Goal: Task Accomplishment & Management: Manage account settings

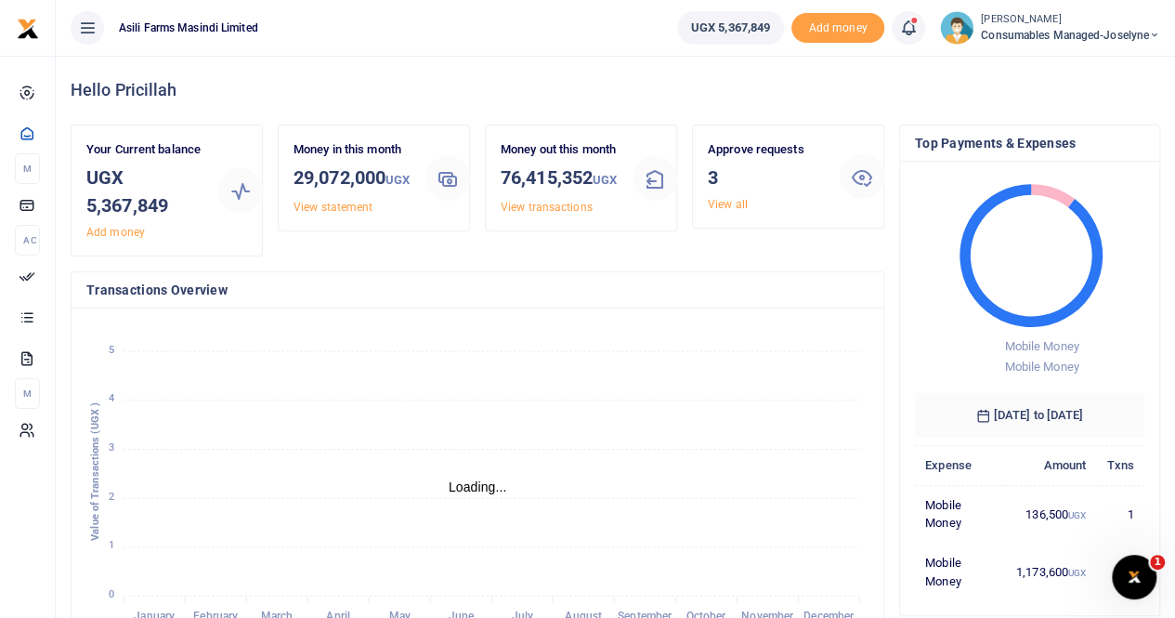
scroll to position [15, 15]
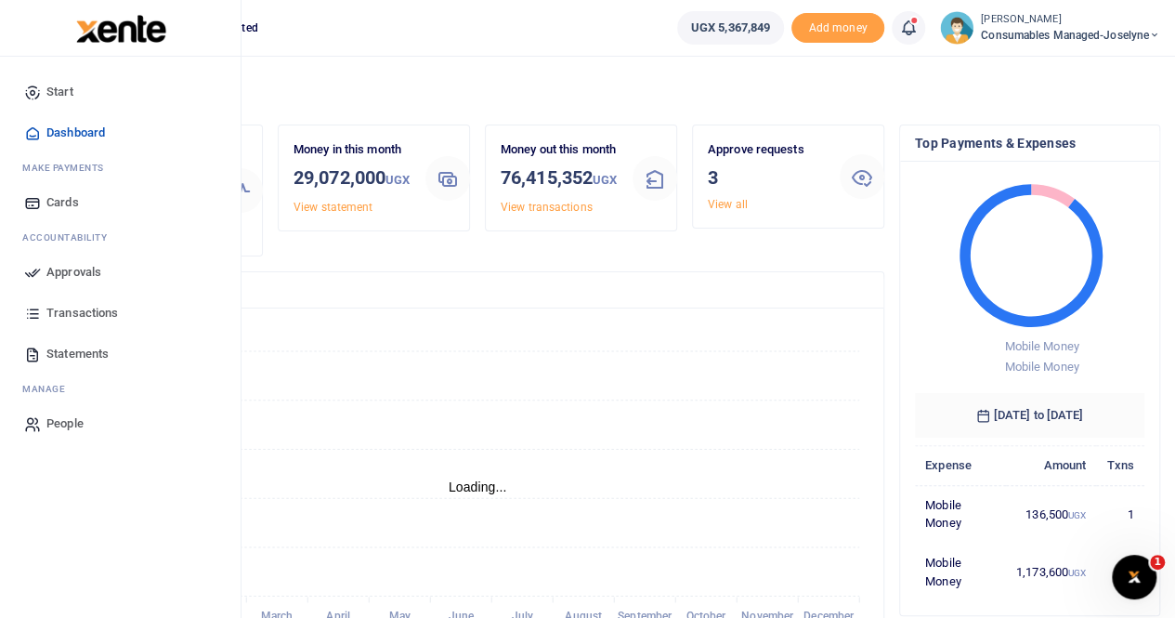
click at [100, 352] on span "Statements" at bounding box center [77, 354] width 62 height 19
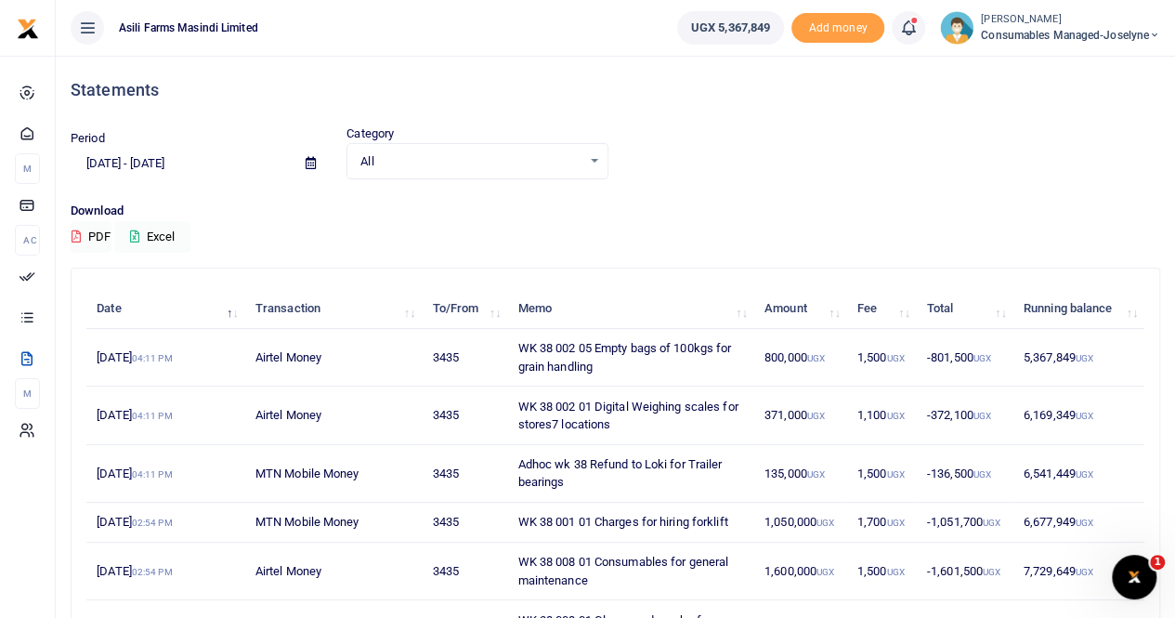
click at [312, 161] on icon at bounding box center [311, 163] width 10 height 12
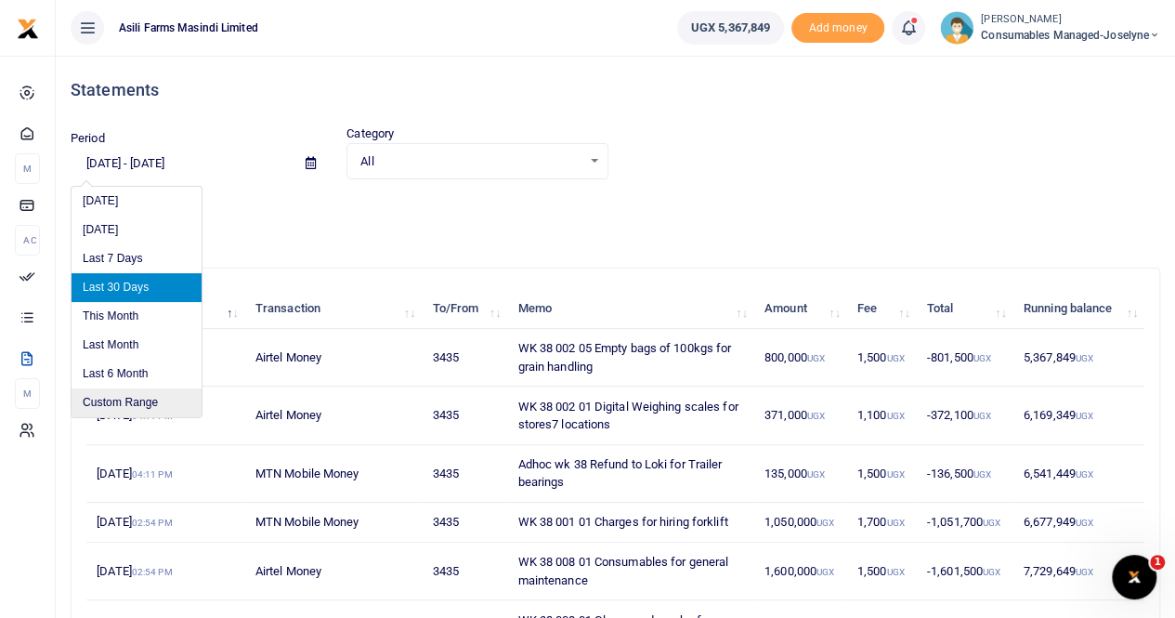
click at [144, 398] on li "Custom Range" at bounding box center [137, 402] width 130 height 29
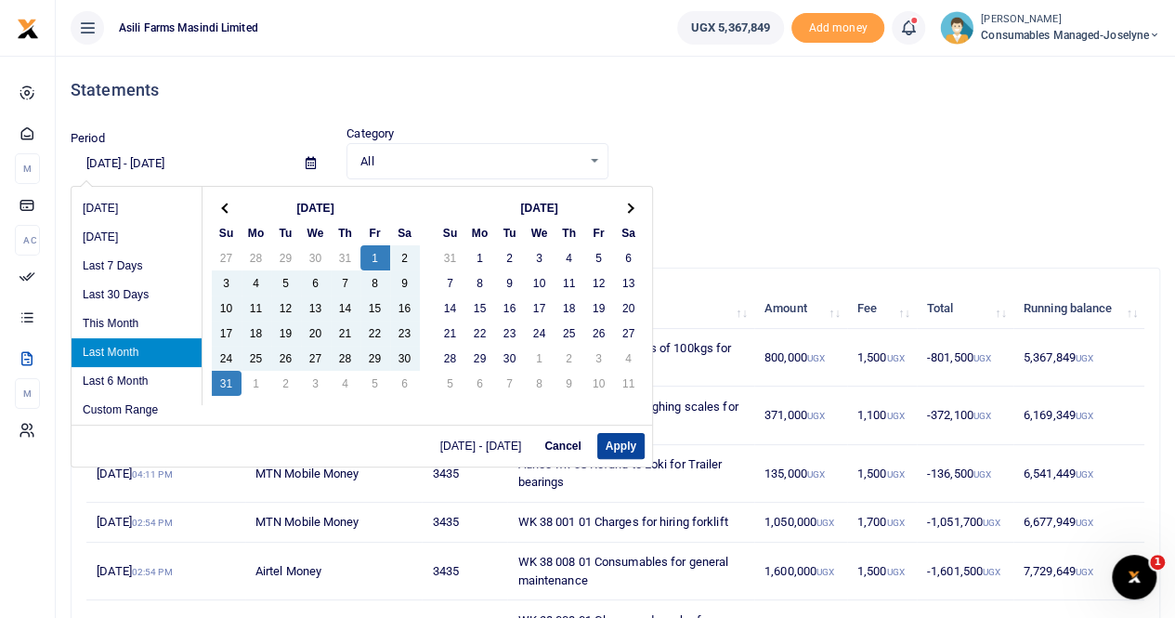
click at [615, 438] on button "Apply" at bounding box center [620, 446] width 47 height 26
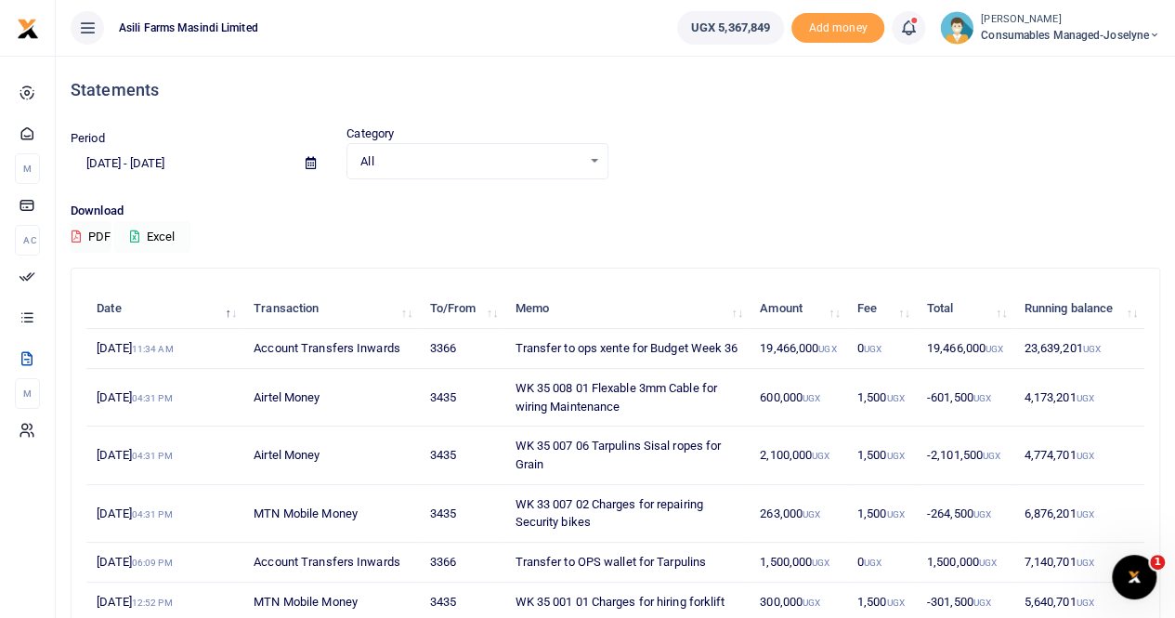
click at [158, 232] on button "Excel" at bounding box center [152, 237] width 76 height 32
click at [317, 161] on span at bounding box center [311, 164] width 42 height 32
click at [299, 162] on span at bounding box center [311, 164] width 42 height 32
click at [308, 163] on icon at bounding box center [311, 163] width 10 height 12
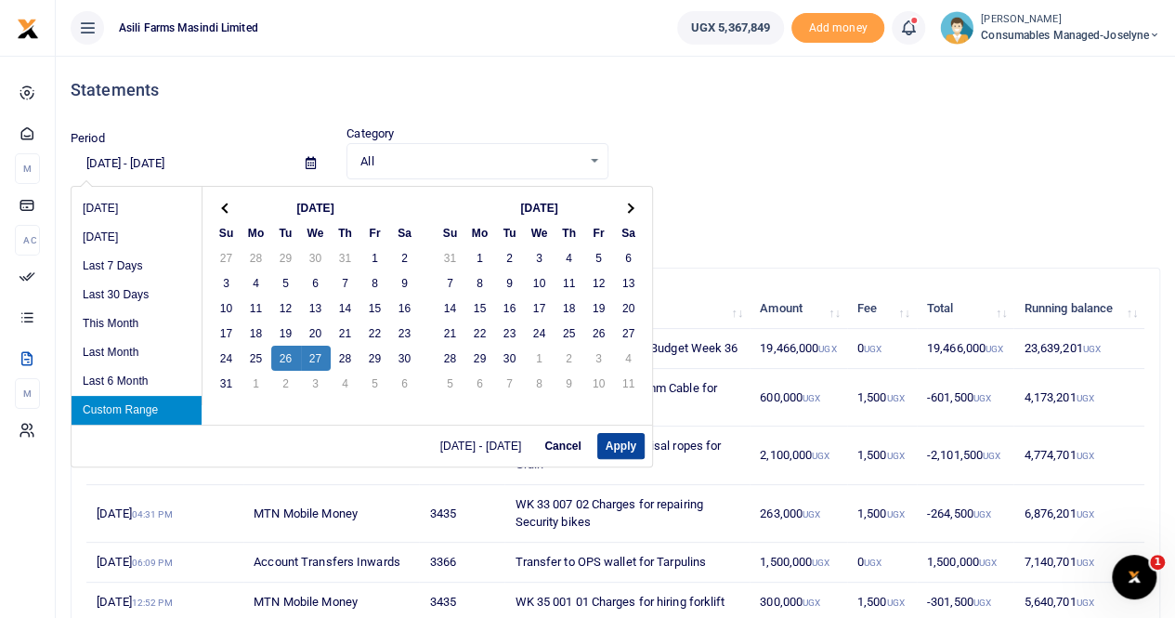
click at [613, 445] on button "Apply" at bounding box center [620, 446] width 47 height 26
type input "08/26/2025 - 08/27/2025"
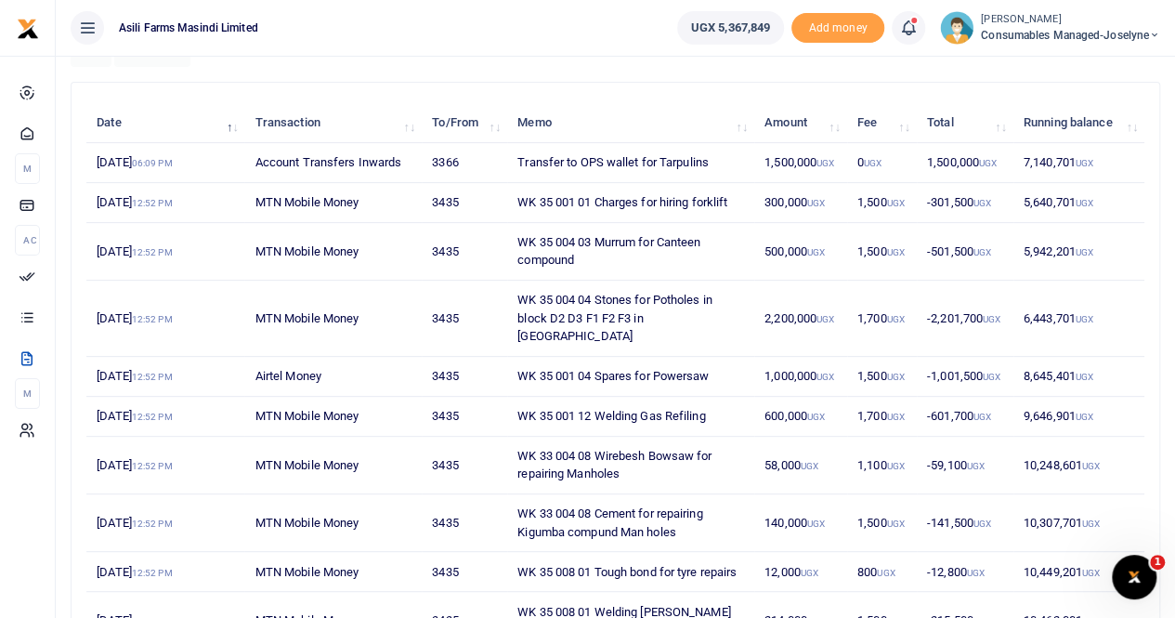
scroll to position [340, 0]
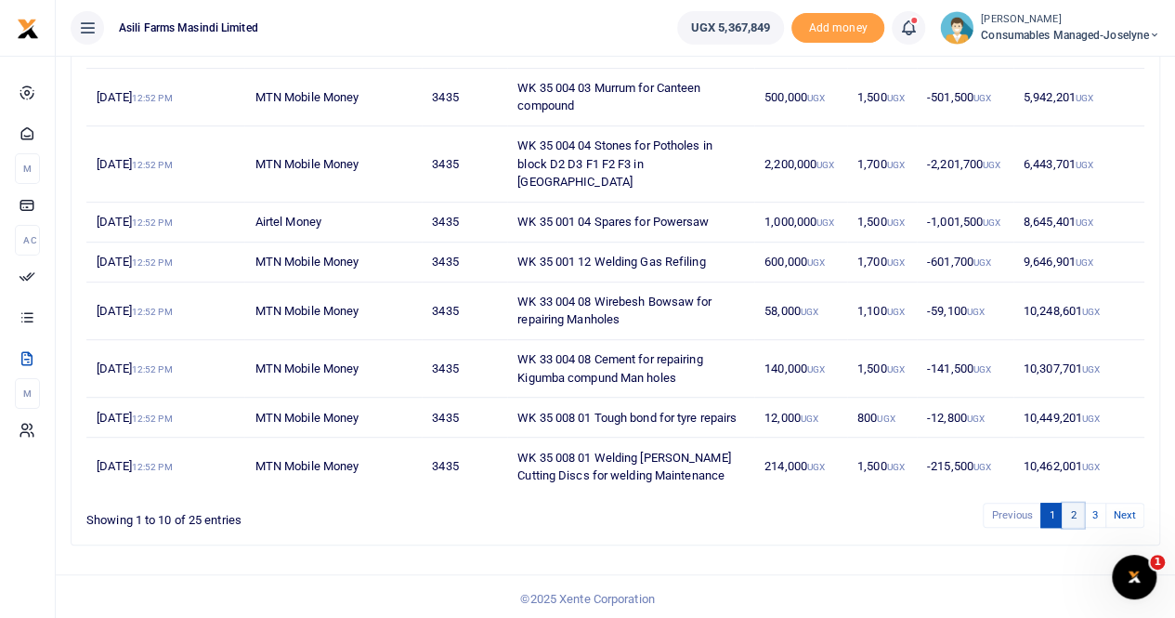
click at [1079, 507] on link "2" at bounding box center [1073, 515] width 22 height 25
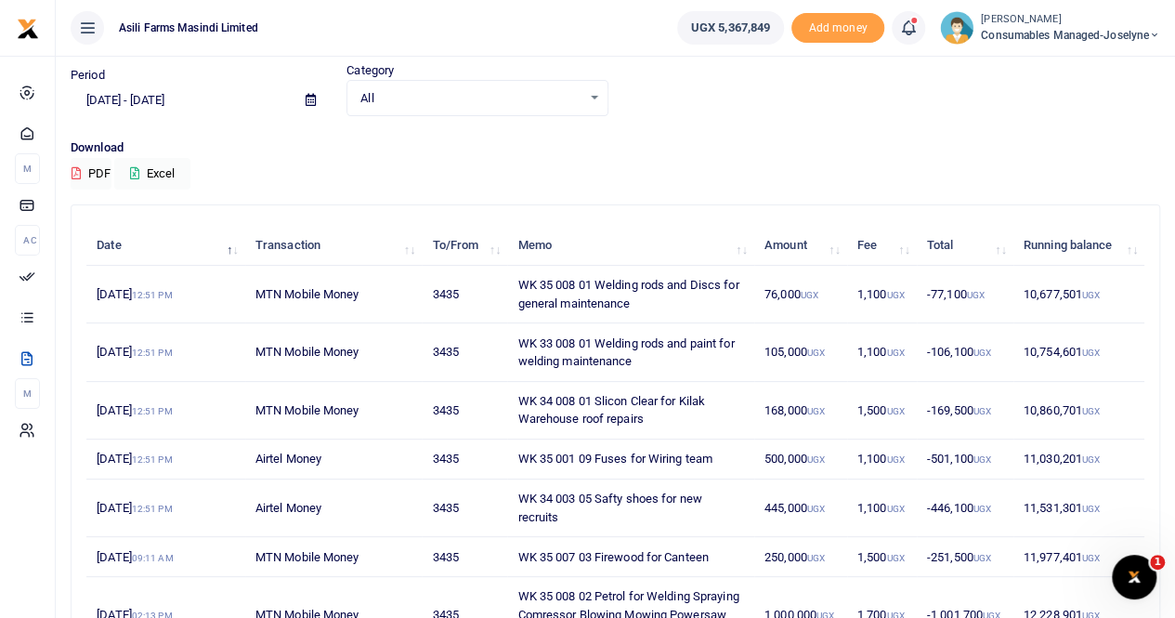
scroll to position [93, 0]
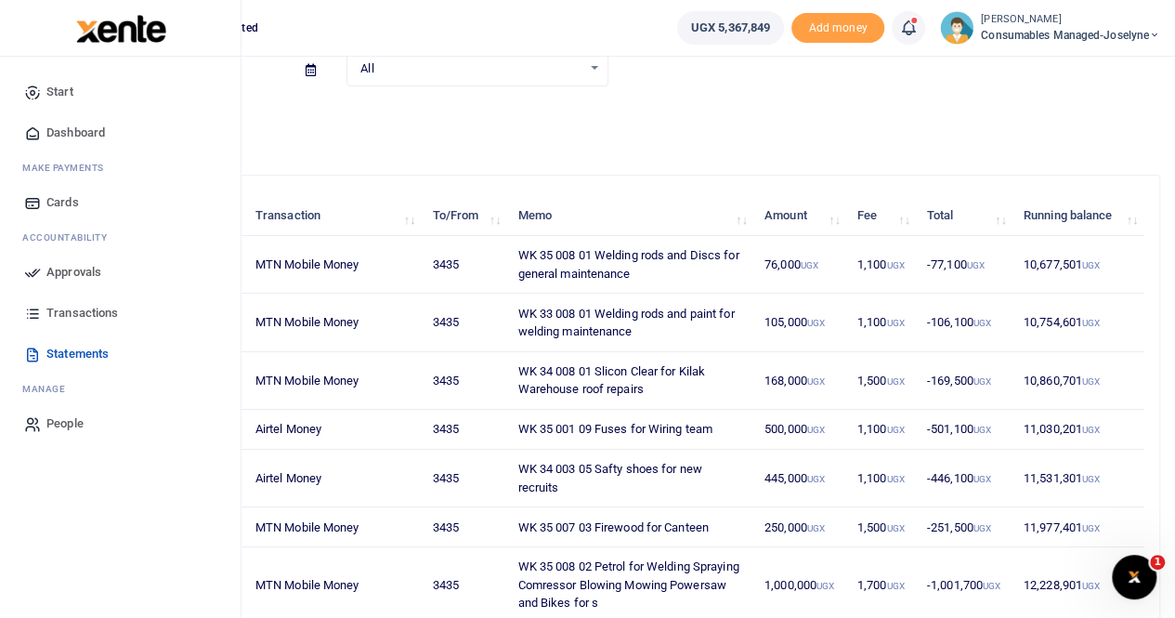
click at [75, 315] on span "Transactions" at bounding box center [82, 313] width 72 height 19
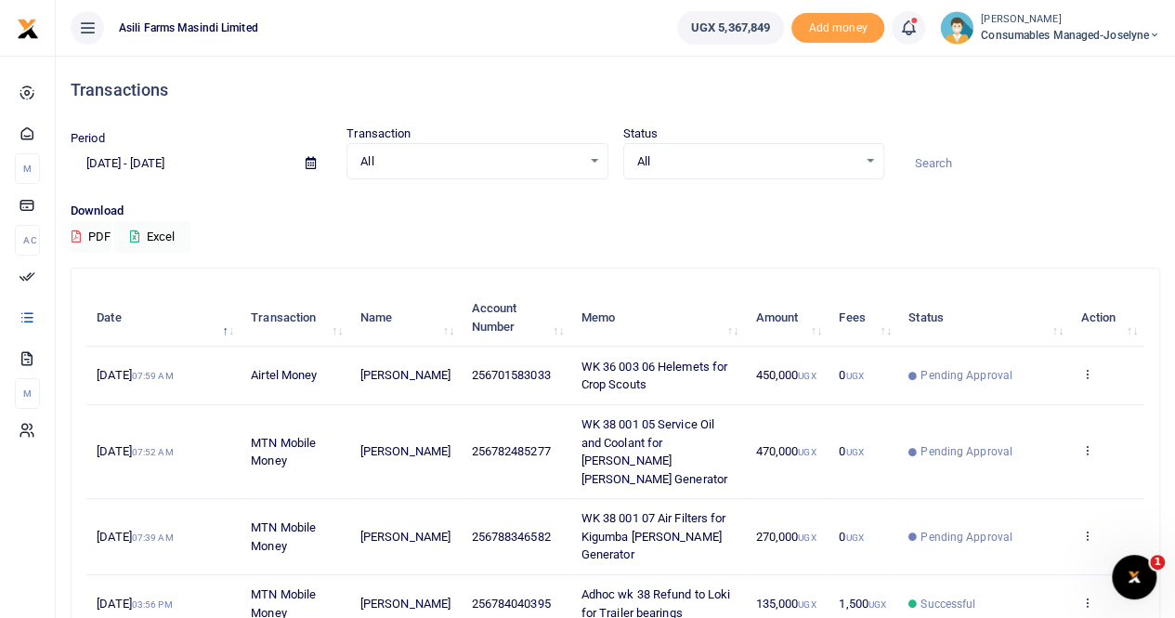
click at [309, 160] on icon at bounding box center [311, 163] width 10 height 12
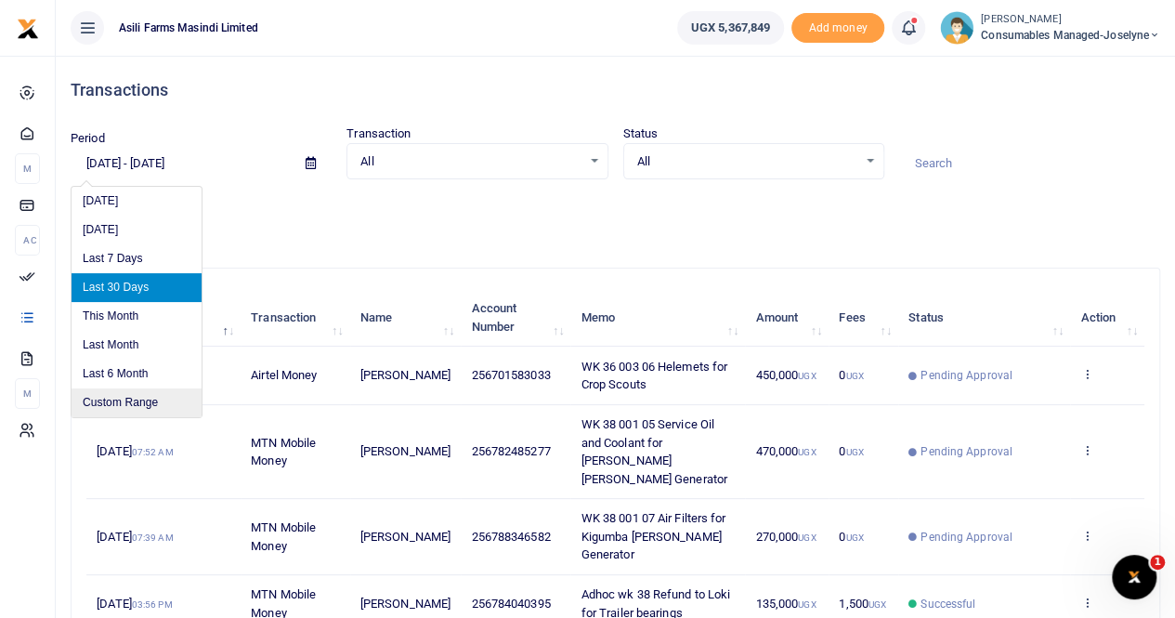
click at [128, 391] on li "Custom Range" at bounding box center [137, 402] width 130 height 29
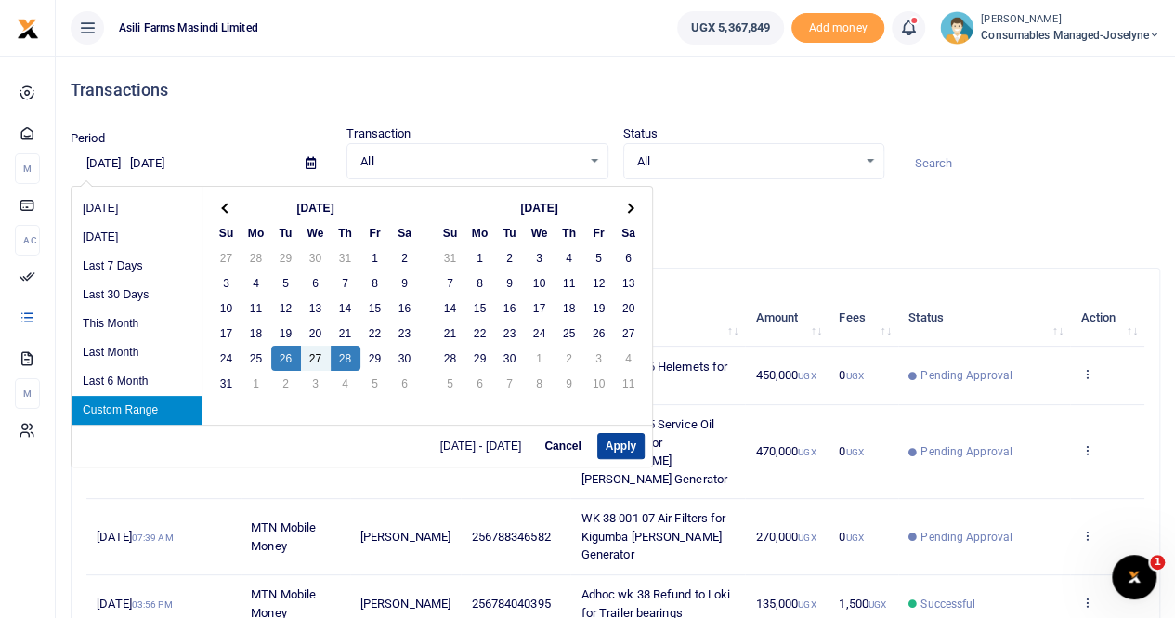
click at [618, 441] on button "Apply" at bounding box center [620, 446] width 47 height 26
type input "08/26/2025 - 08/28/2025"
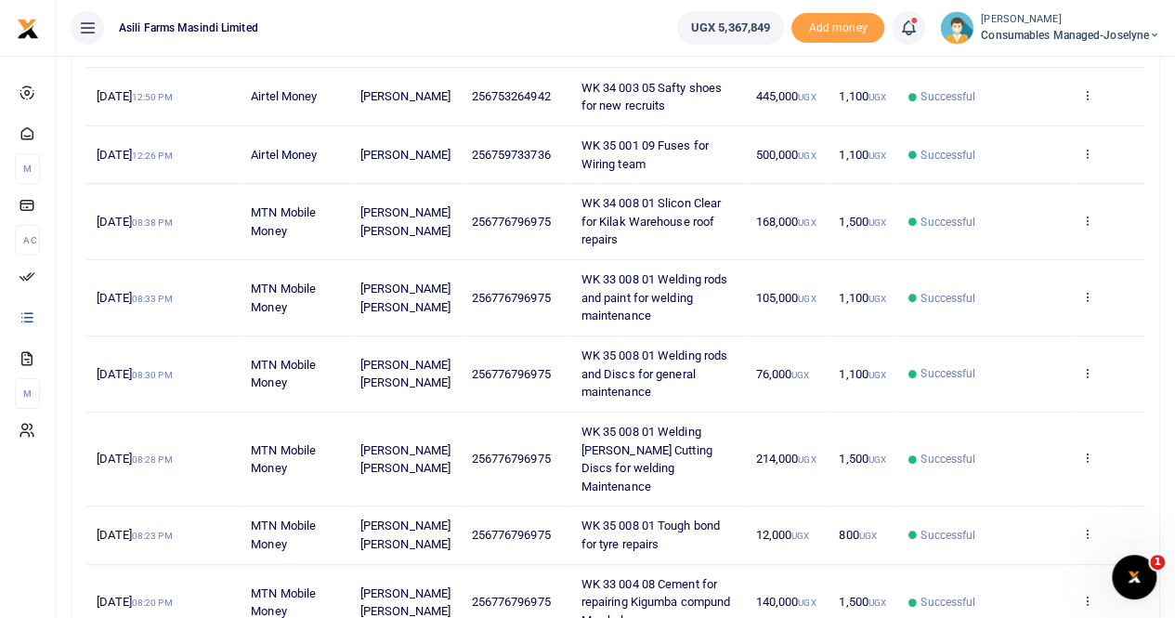
scroll to position [372, 0]
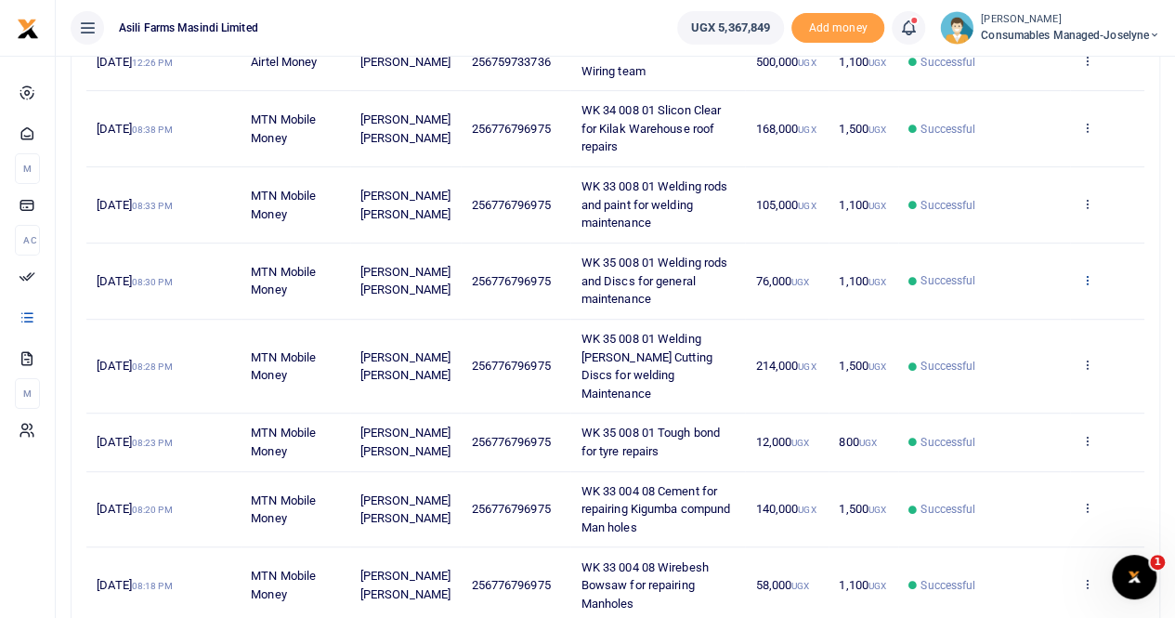
click at [1089, 275] on icon at bounding box center [1086, 279] width 12 height 13
click at [1041, 307] on link "View details" at bounding box center [1019, 309] width 147 height 26
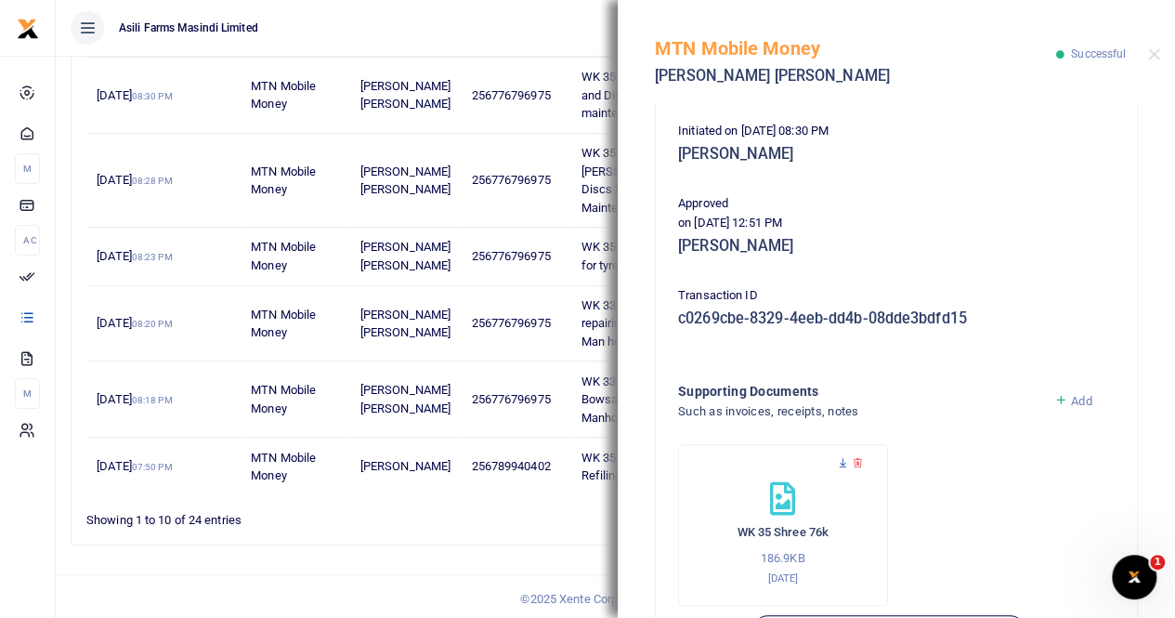
click at [837, 469] on icon at bounding box center [843, 463] width 12 height 12
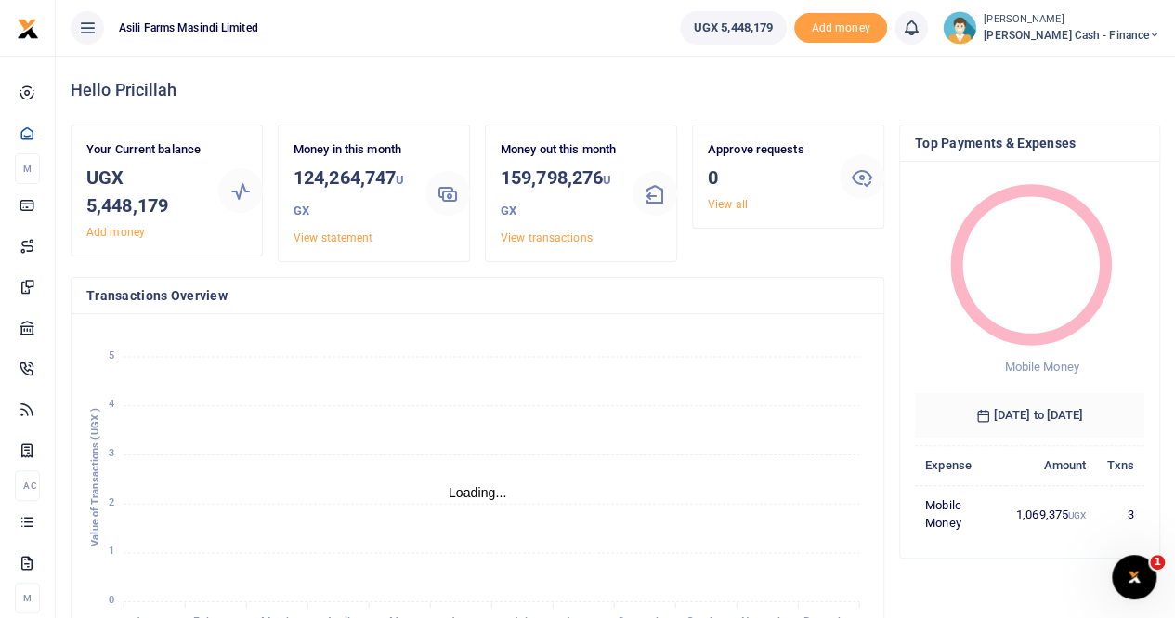
scroll to position [15, 15]
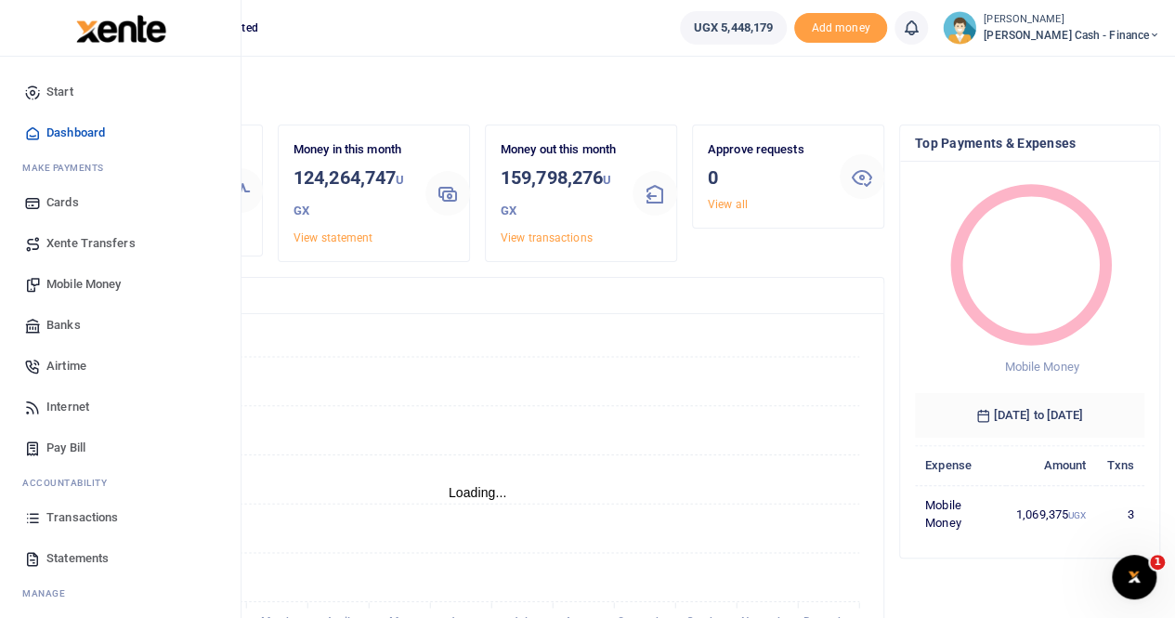
click at [89, 239] on span "Xente Transfers" at bounding box center [90, 243] width 89 height 19
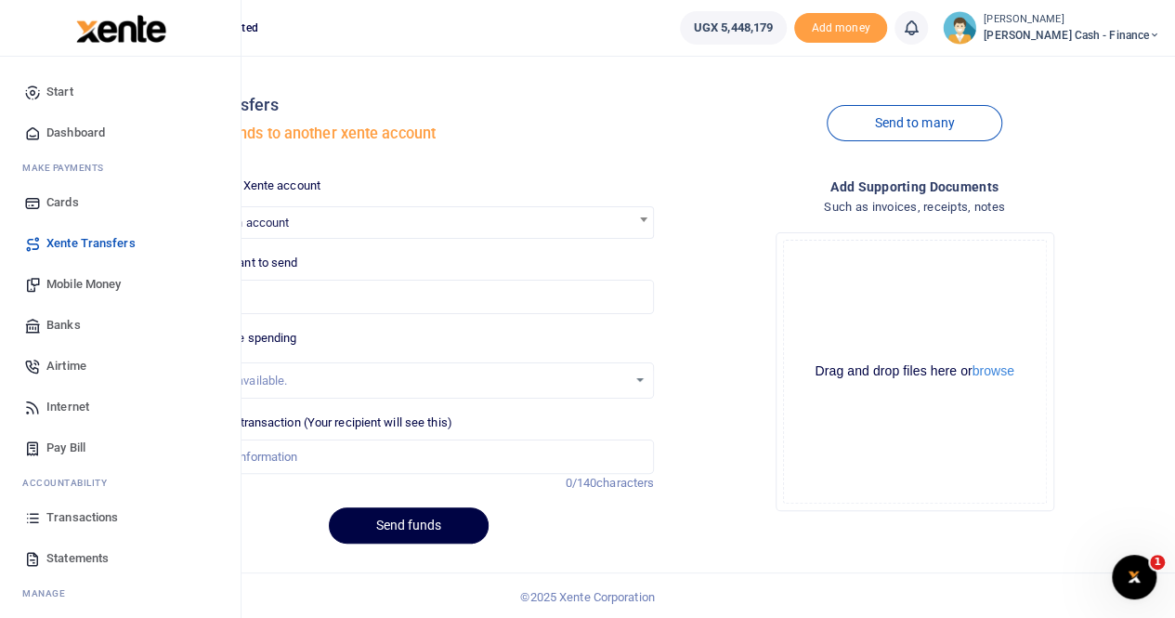
click at [83, 280] on span "Mobile Money" at bounding box center [83, 284] width 74 height 19
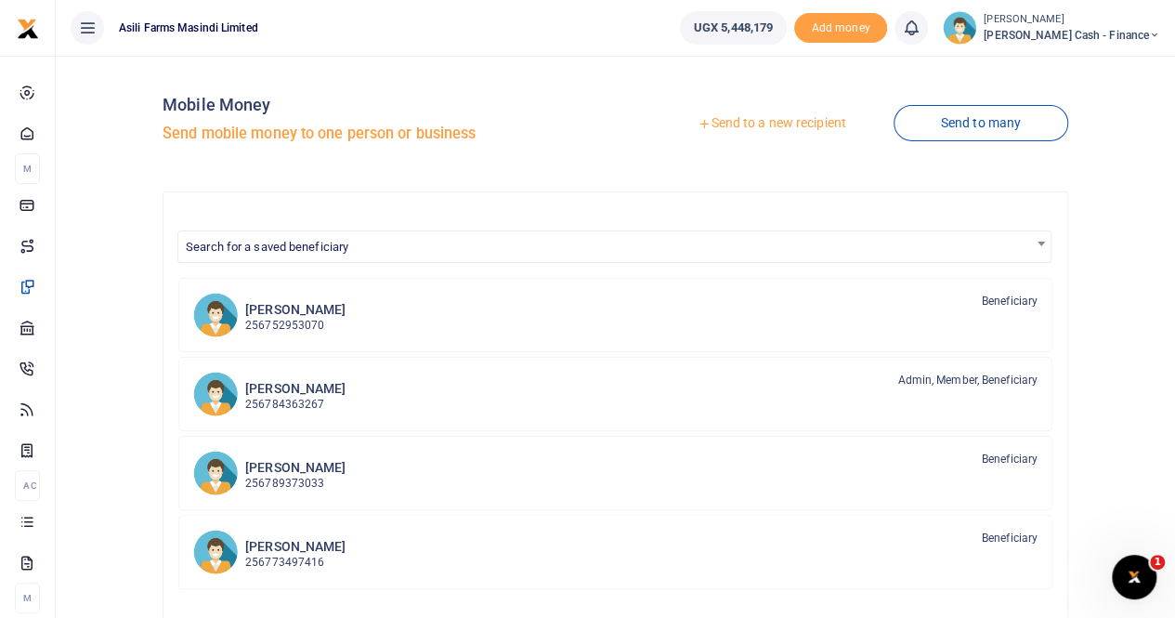
click at [739, 117] on div at bounding box center [587, 309] width 1175 height 618
click at [757, 127] on link "Send to a new recipient" at bounding box center [771, 123] width 242 height 33
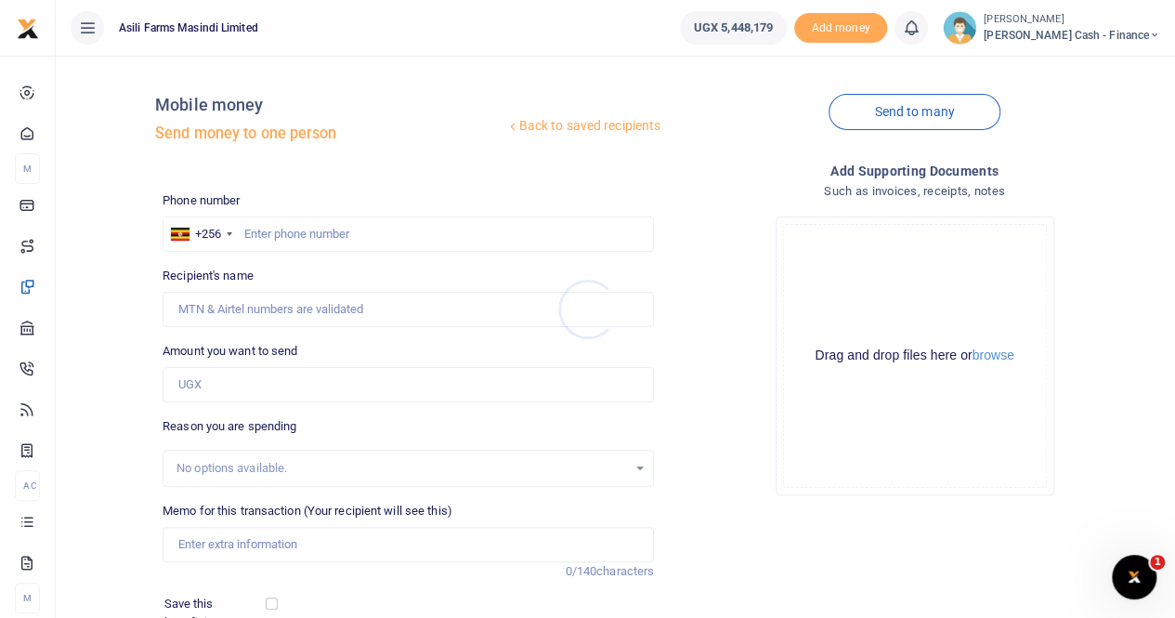
click at [259, 226] on div at bounding box center [587, 309] width 1175 height 618
click at [252, 227] on input "text" at bounding box center [408, 233] width 491 height 35
paste input "775 600682"
click at [271, 241] on input "775 600682" at bounding box center [408, 233] width 491 height 35
type input "775600682"
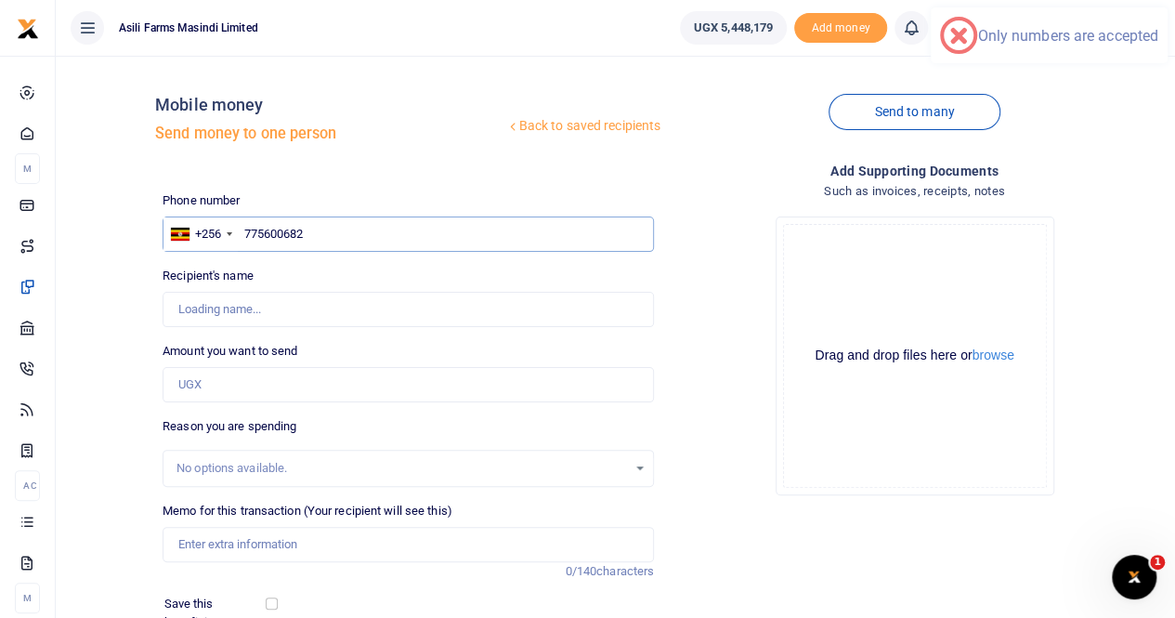
click at [243, 235] on input "775600682" at bounding box center [408, 233] width 491 height 35
type input "[PERSON_NAME]"
type input "775600682"
click at [214, 371] on input "Amount you want to send" at bounding box center [408, 384] width 491 height 35
paste input "666,000"
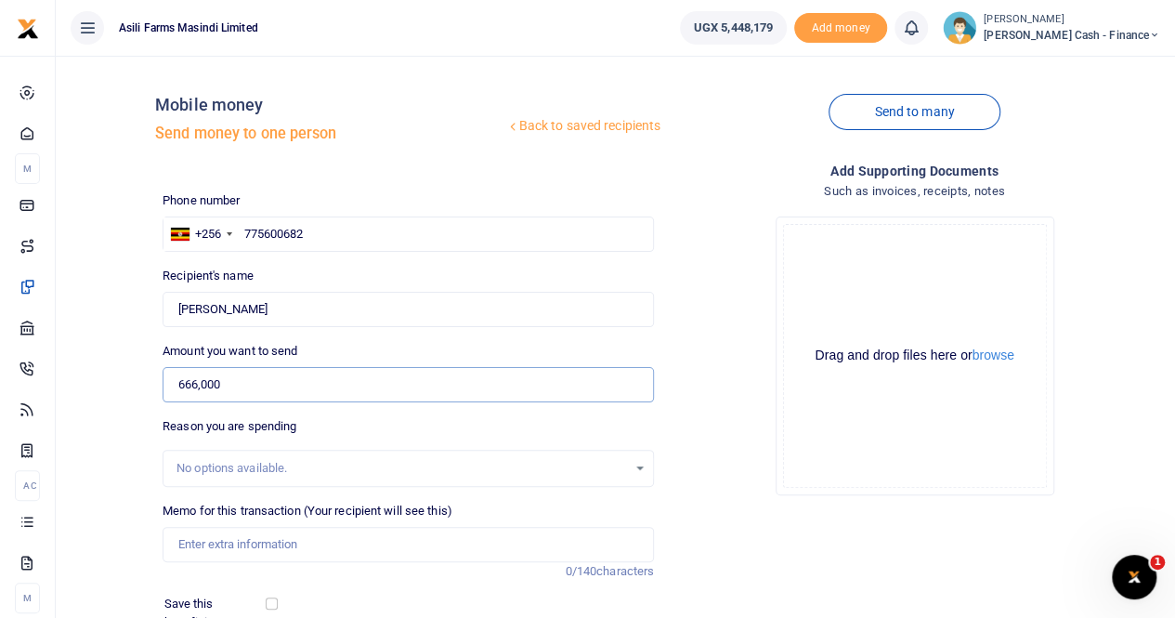
type input "666,000"
click at [214, 543] on input "Memo for this transaction (Your recipient will see this)" at bounding box center [408, 544] width 491 height 35
click at [225, 545] on input "Memo for this transaction (Your recipient will see this)" at bounding box center [408, 544] width 491 height 35
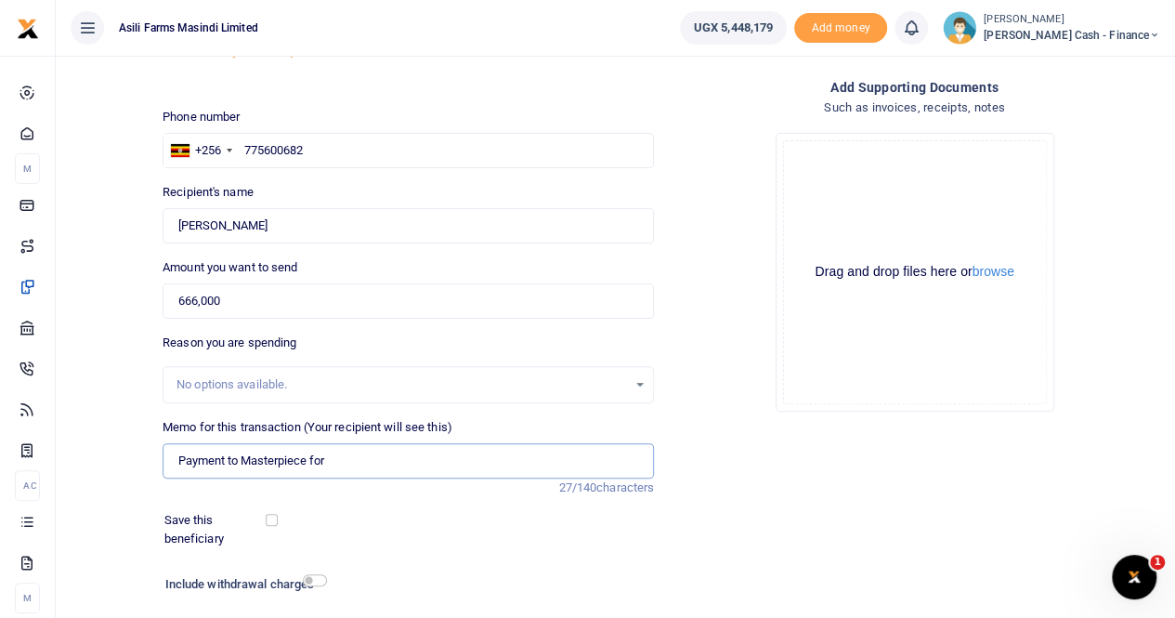
scroll to position [186, 0]
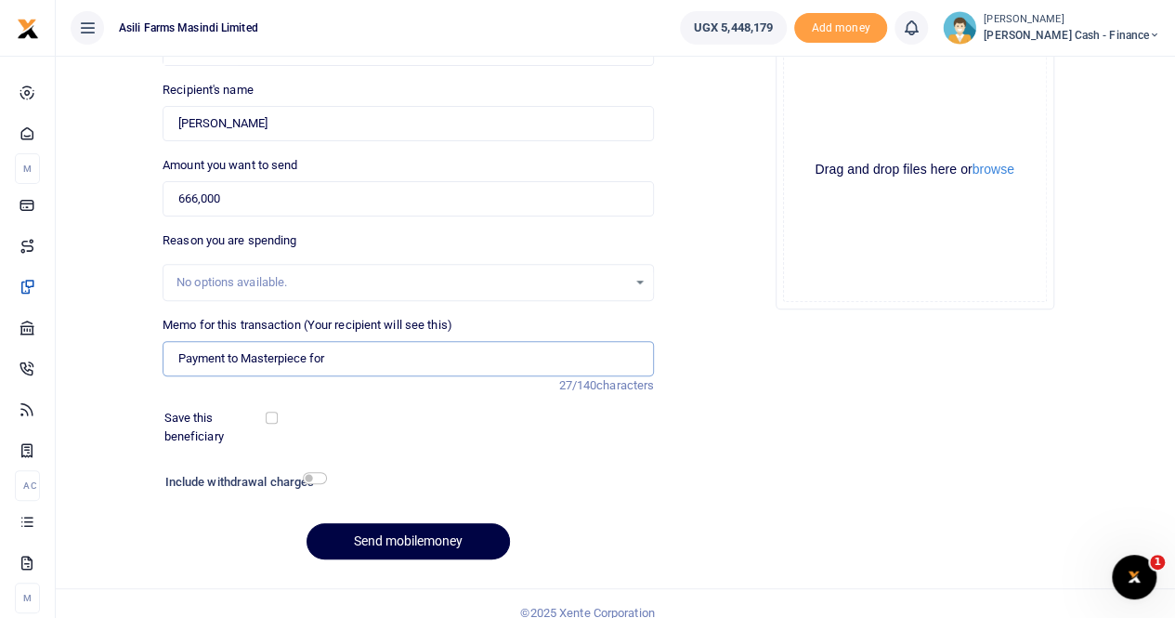
paste input "[PERSON_NAME]'s travel to [GEOGRAPHIC_DATA] ([DATE]-[DATE])"
click at [323, 356] on input "Payment to Masterpiece for [PERSON_NAME]'s travel to [GEOGRAPHIC_DATA] ([DATE]-…" at bounding box center [408, 358] width 491 height 35
drag, startPoint x: 329, startPoint y: 358, endPoint x: 353, endPoint y: 369, distance: 26.6
click at [331, 358] on input "Payment to Masterpiece for [PERSON_NAME]'s travel to [GEOGRAPHIC_DATA] ([DATE]-…" at bounding box center [408, 358] width 491 height 35
type input "Payment to Masterpiece for accomodation for [PERSON_NAME]'s travel to [GEOGRAPH…"
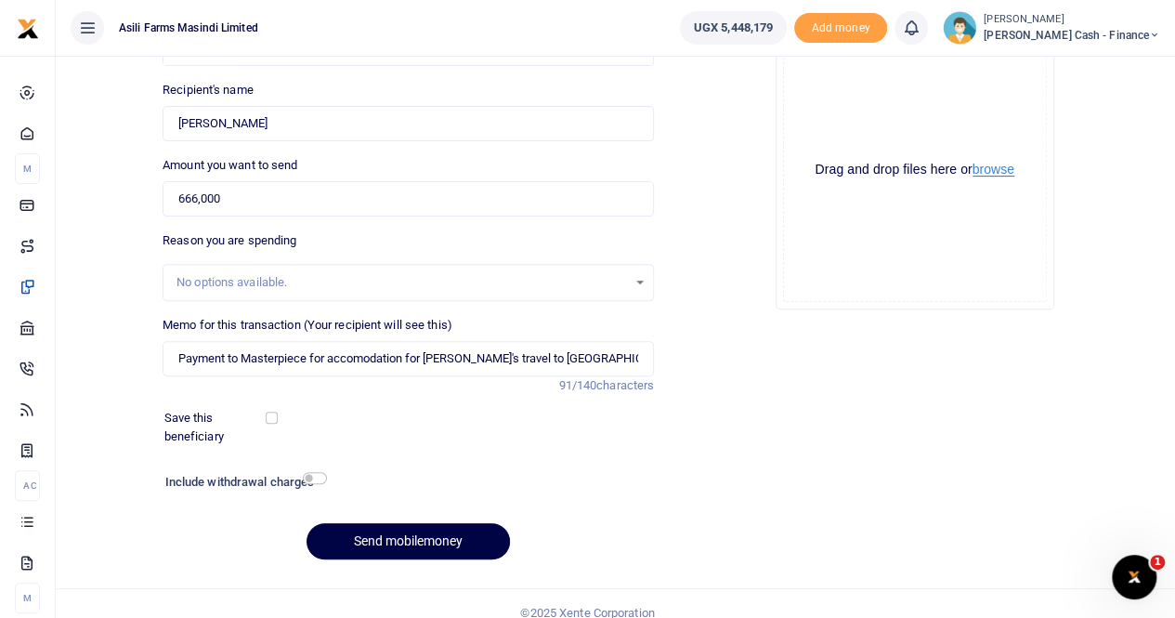
click at [1002, 172] on button "browse" at bounding box center [993, 170] width 42 height 14
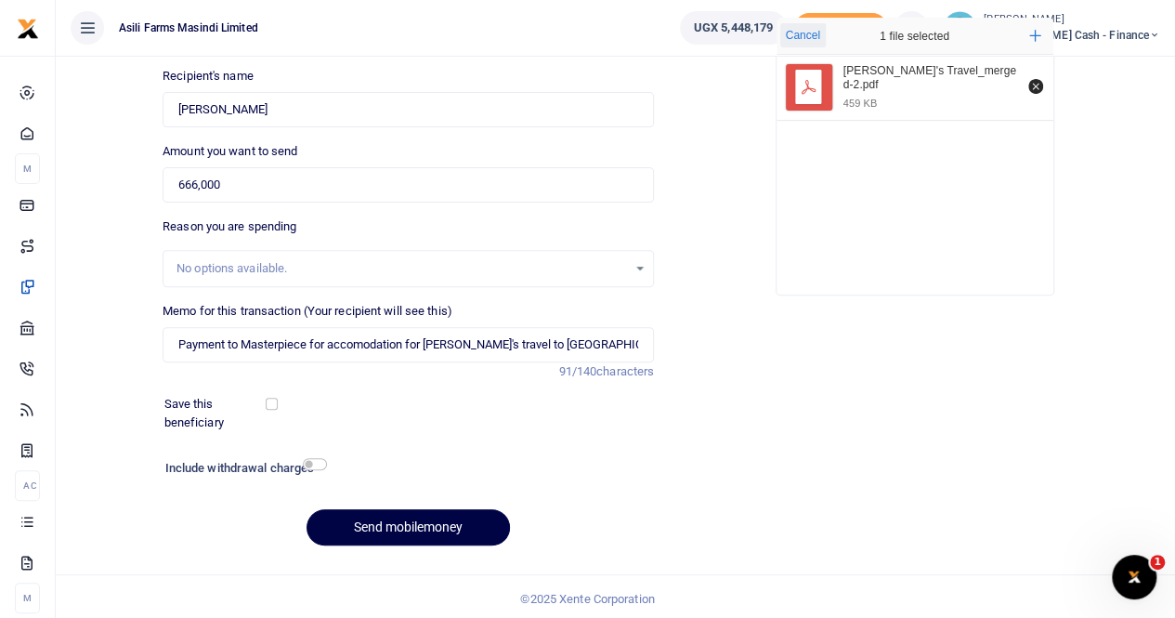
scroll to position [202, 0]
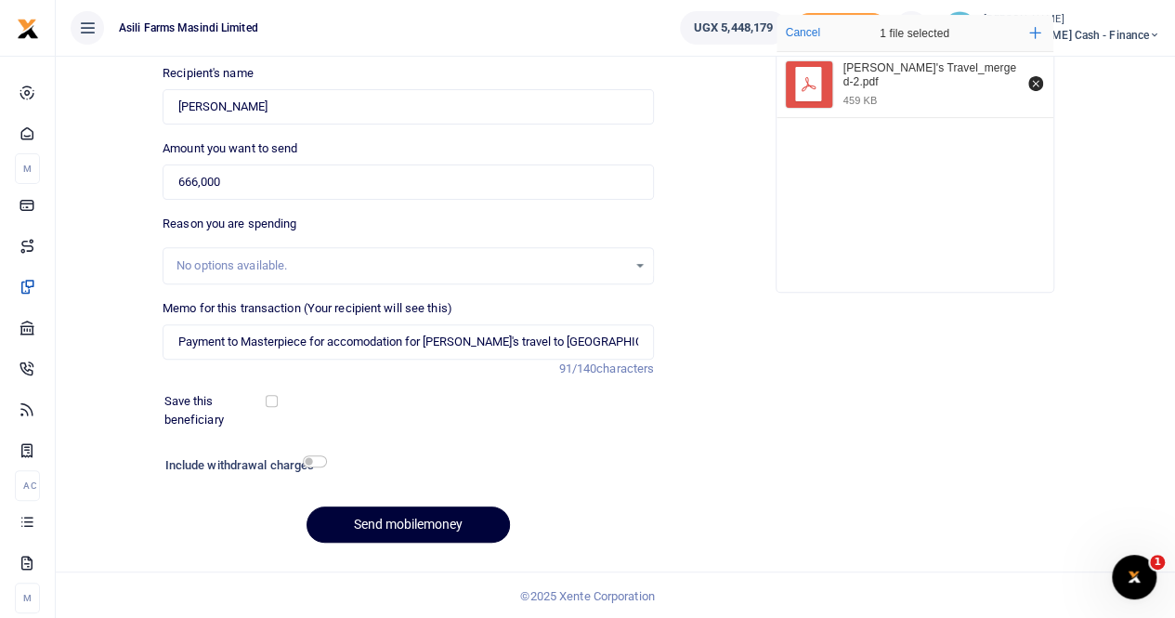
click at [407, 515] on button "Send mobilemoney" at bounding box center [408, 524] width 203 height 36
click at [290, 111] on input "Found" at bounding box center [408, 106] width 491 height 35
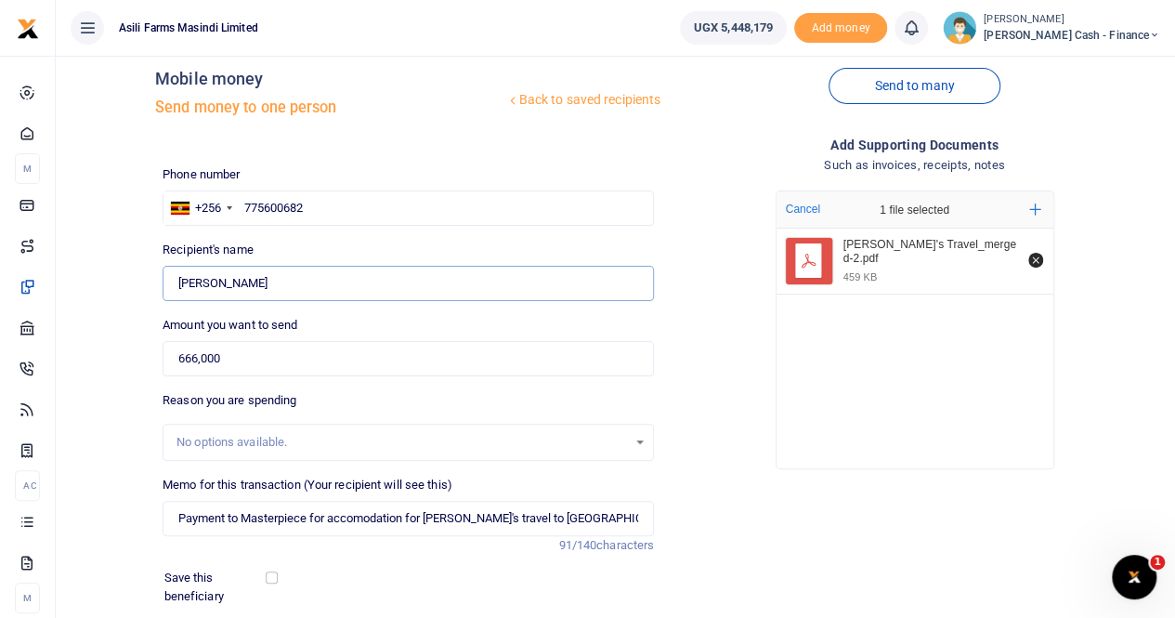
scroll to position [0, 0]
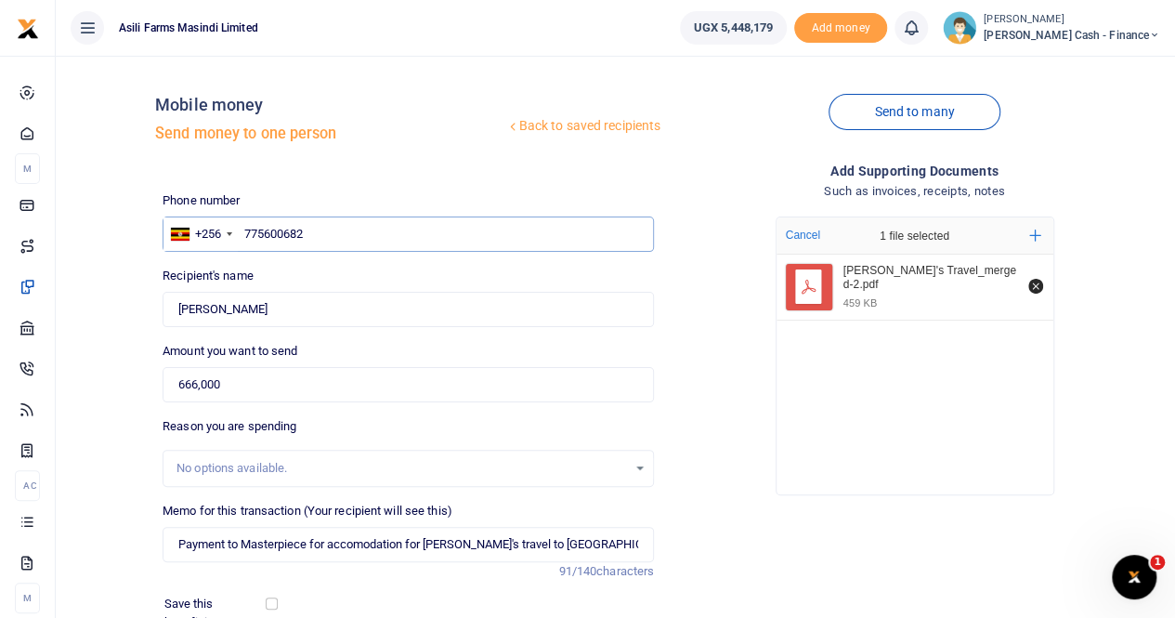
click at [307, 228] on input "775600682" at bounding box center [408, 233] width 491 height 35
click at [249, 241] on input "775600682" at bounding box center [408, 233] width 491 height 35
click at [348, 233] on input "775600682" at bounding box center [408, 233] width 491 height 35
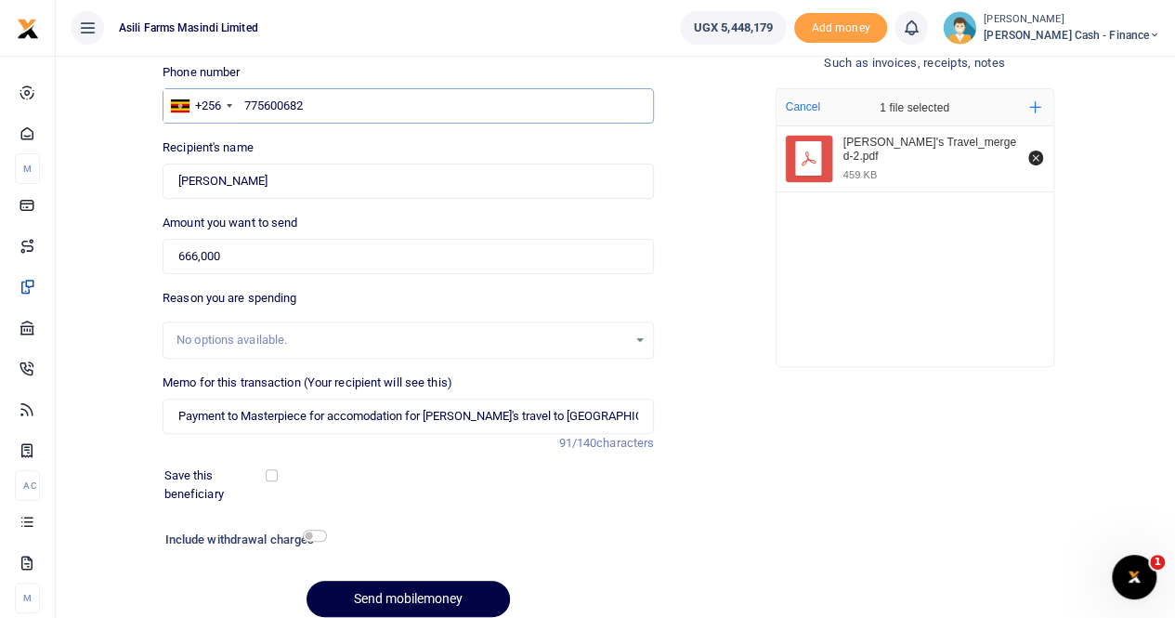
scroll to position [202, 0]
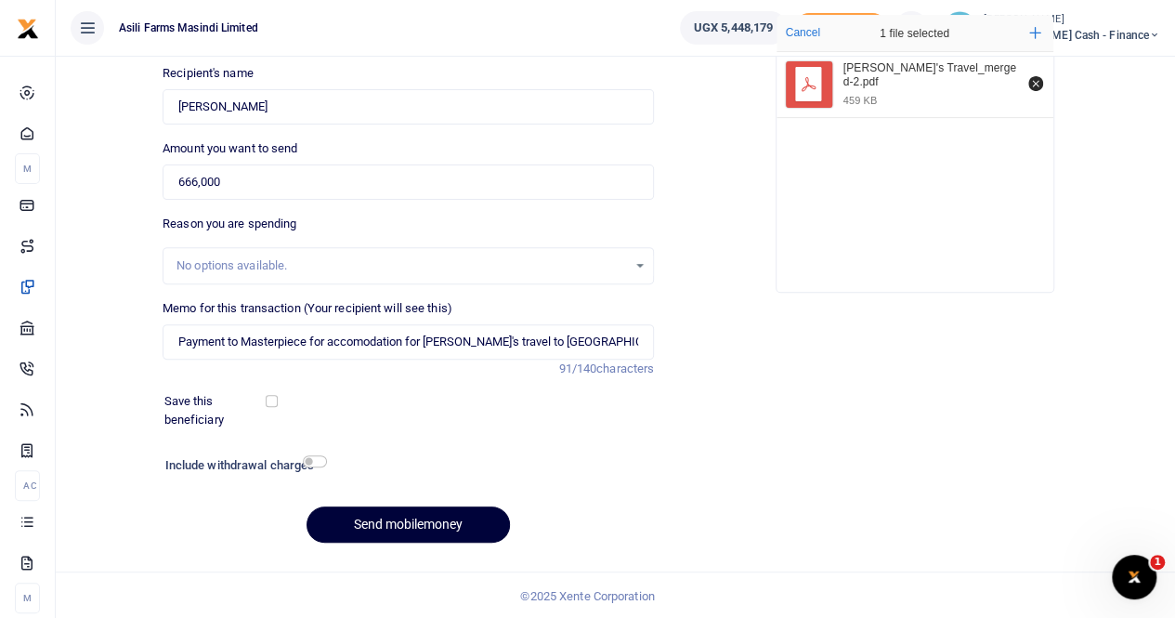
type input "775600682"
click at [386, 522] on button "Send mobilemoney" at bounding box center [408, 524] width 203 height 36
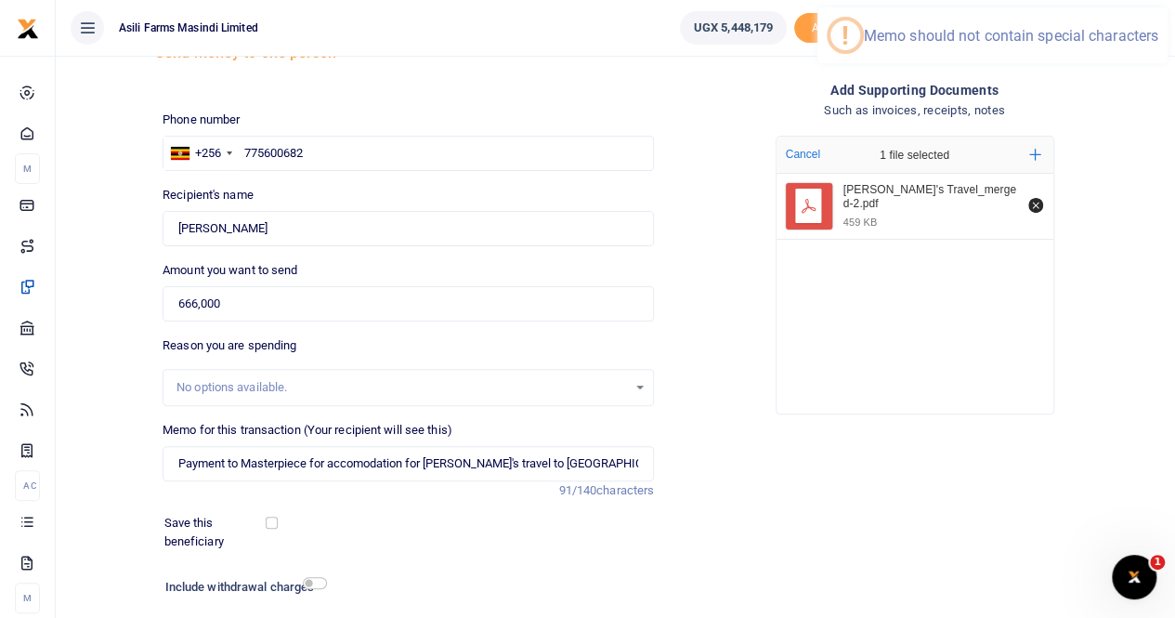
scroll to position [110, 0]
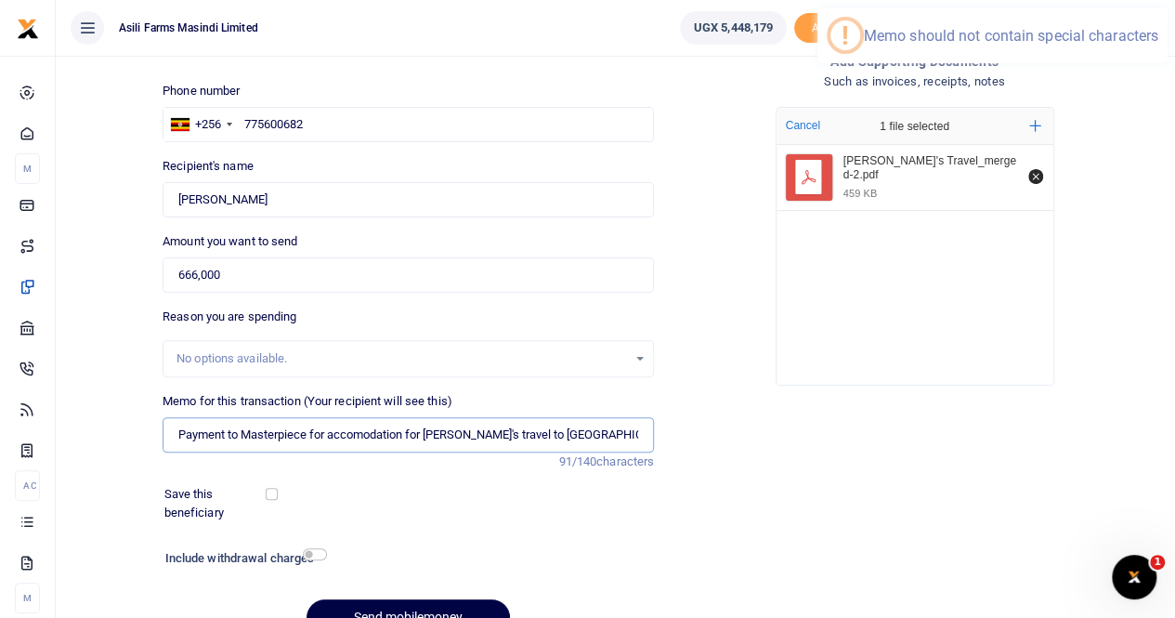
click at [613, 438] on input "Payment to Masterpiece for accomodation for [PERSON_NAME]'s travel to [GEOGRAPH…" at bounding box center [408, 434] width 491 height 35
click at [617, 436] on input "Payment to Masterpiece for accomodation for [PERSON_NAME]'s travel to [GEOGRAPH…" at bounding box center [408, 434] width 491 height 35
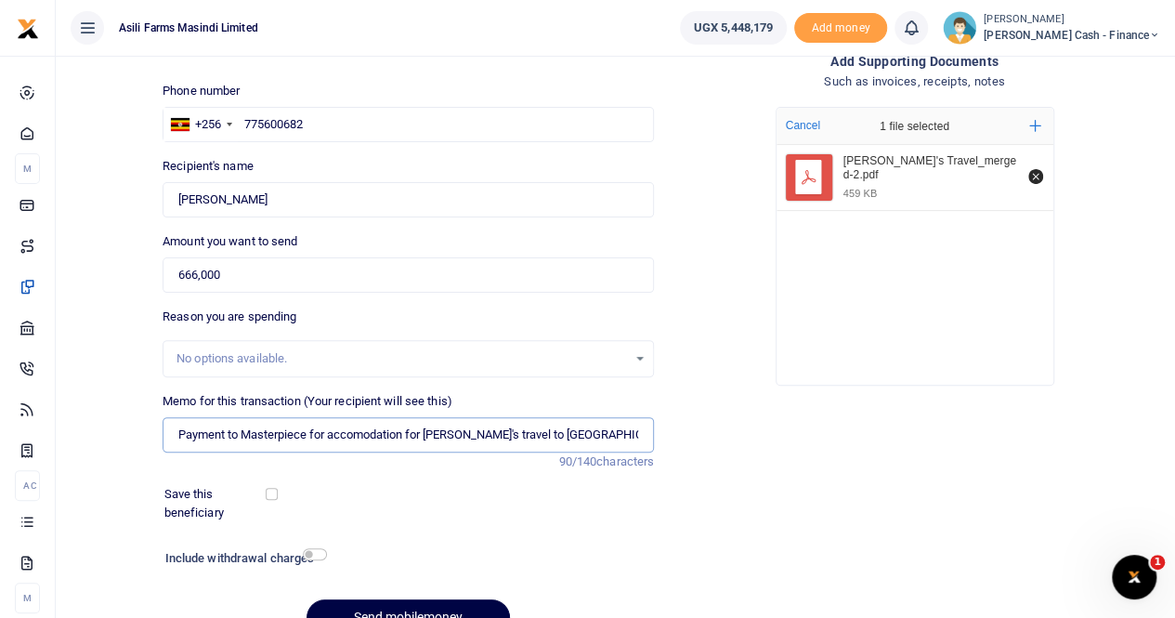
click at [650, 434] on input "Payment to Masterpiece for accomodation for [PERSON_NAME]'s travel to [GEOGRAPH…" at bounding box center [408, 434] width 491 height 35
click at [643, 426] on input "Payment to Masterpiece for accomodation for [PERSON_NAME]'s travel to [GEOGRAPH…" at bounding box center [408, 434] width 491 height 35
click at [515, 428] on input "Payment to Masterpiece for accomodation for [PERSON_NAME]'s travel to [GEOGRAPH…" at bounding box center [408, 434] width 491 height 35
click at [633, 434] on input "Payment to Masterpiece for accomodation for [PERSON_NAME]'s travel to [GEOGRAPH…" at bounding box center [408, 434] width 491 height 35
click at [643, 434] on input "Payment to Masterpiece for accomodation for [PERSON_NAME]'s travel to [GEOGRAPH…" at bounding box center [408, 434] width 491 height 35
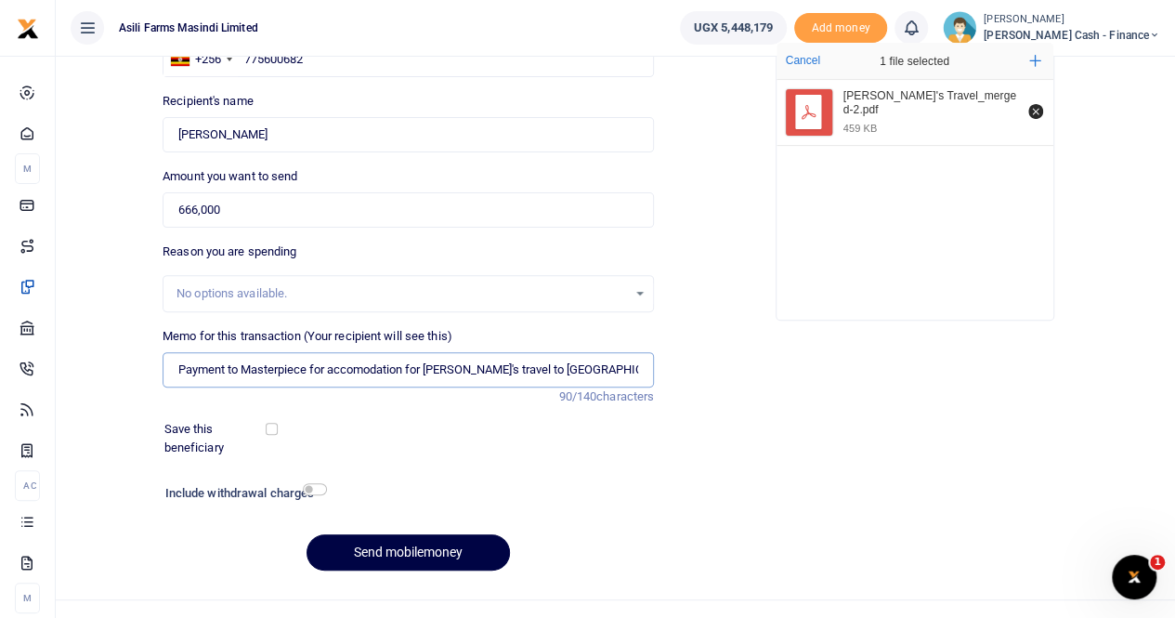
scroll to position [202, 0]
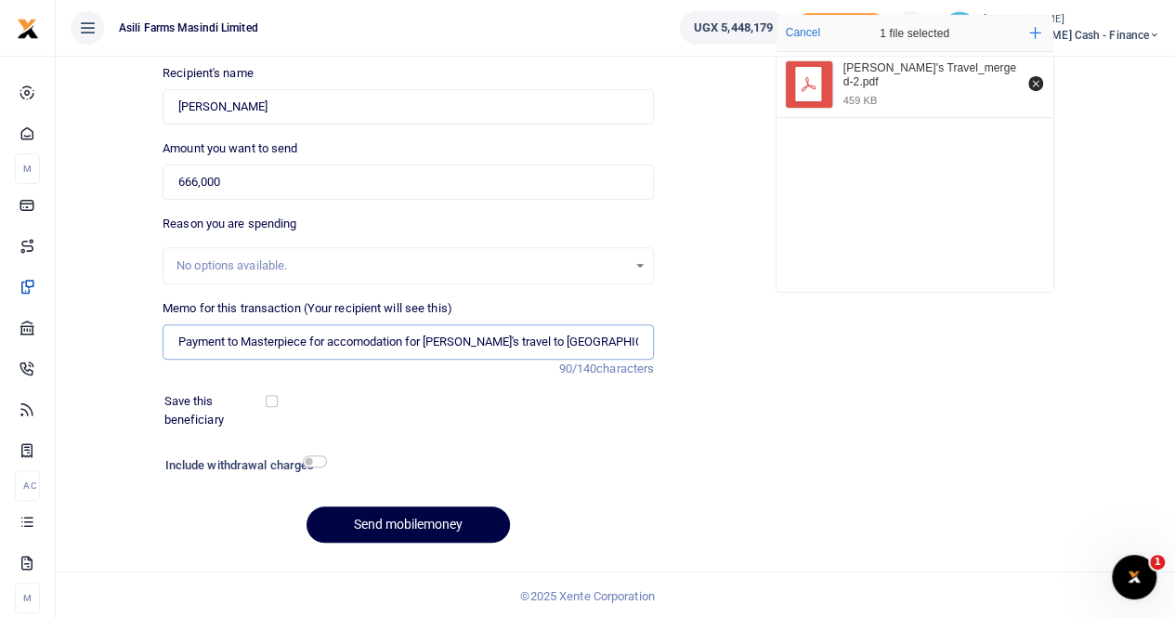
click at [622, 341] on input "Payment to Masterpiece for accomodation for [PERSON_NAME]'s travel to [GEOGRAPH…" at bounding box center [408, 341] width 491 height 35
click at [609, 340] on input "Payment to Masterpiece for accomodation for [PERSON_NAME]'s travel to [GEOGRAPH…" at bounding box center [408, 341] width 491 height 35
drag, startPoint x: 611, startPoint y: 339, endPoint x: 638, endPoint y: 341, distance: 27.0
click at [660, 339] on div "Phone number +256 [GEOGRAPHIC_DATA] [PHONE_NUMBER] Phone is required. Recipient…" at bounding box center [661, 273] width 1012 height 568
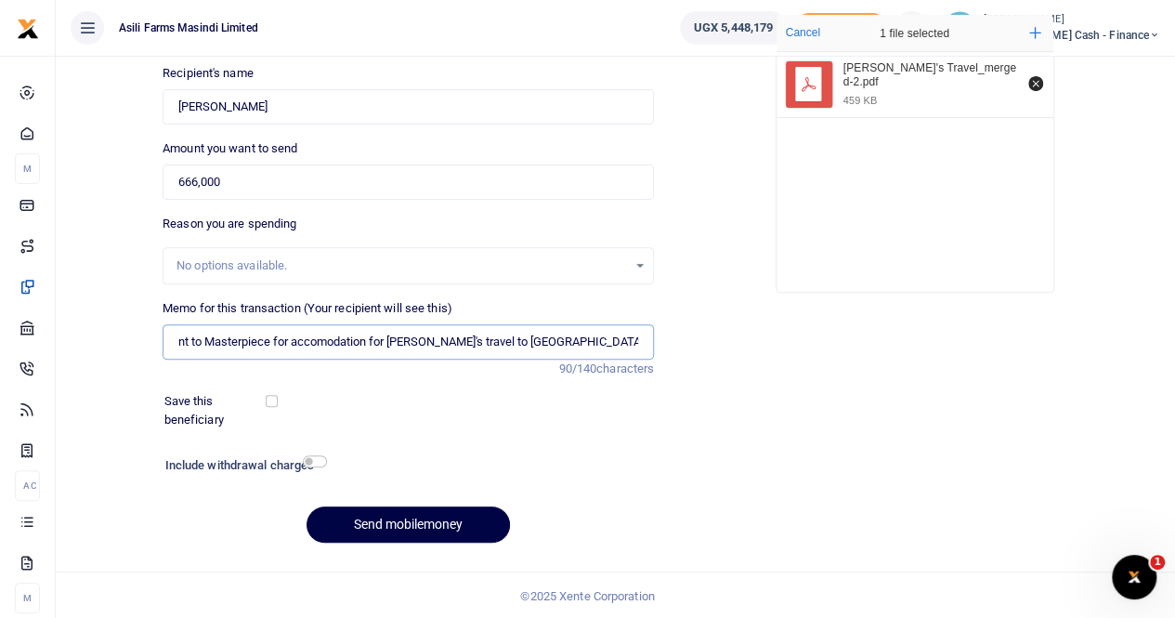
click at [638, 338] on input "Payment to Masterpiece for accomodation for [PERSON_NAME]'s travel to [GEOGRAPH…" at bounding box center [408, 341] width 491 height 35
click at [627, 345] on input "Payment to Masterpiece for accomodation for [PERSON_NAME]'s travel to [GEOGRAPH…" at bounding box center [408, 341] width 491 height 35
click at [382, 513] on button "Send mobilemoney" at bounding box center [408, 524] width 203 height 36
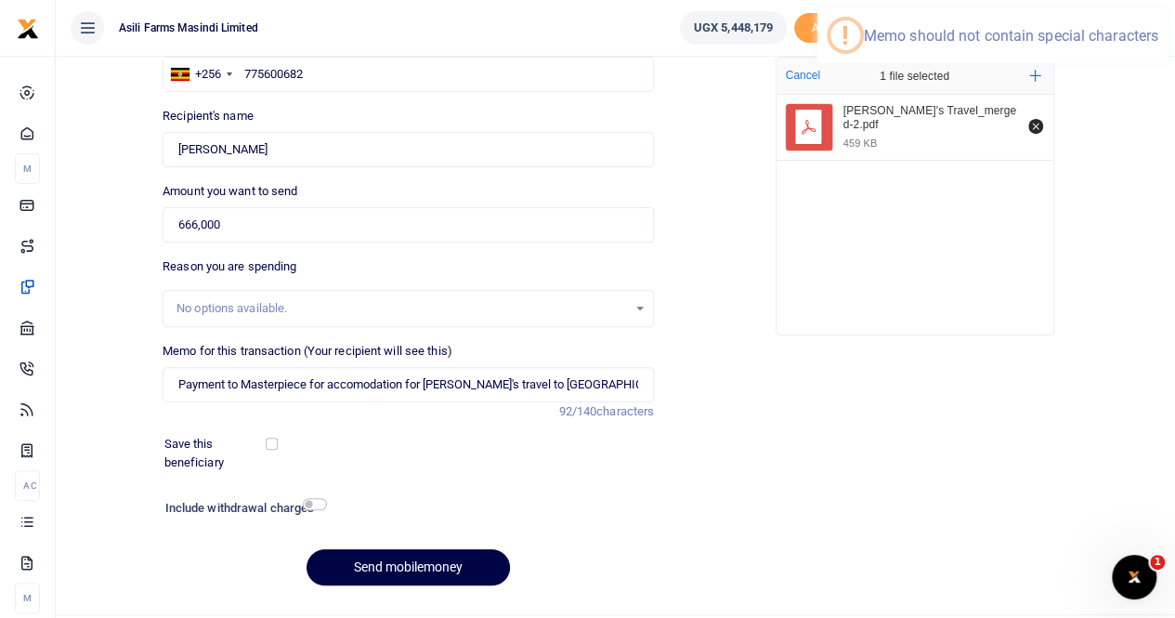
scroll to position [202, 0]
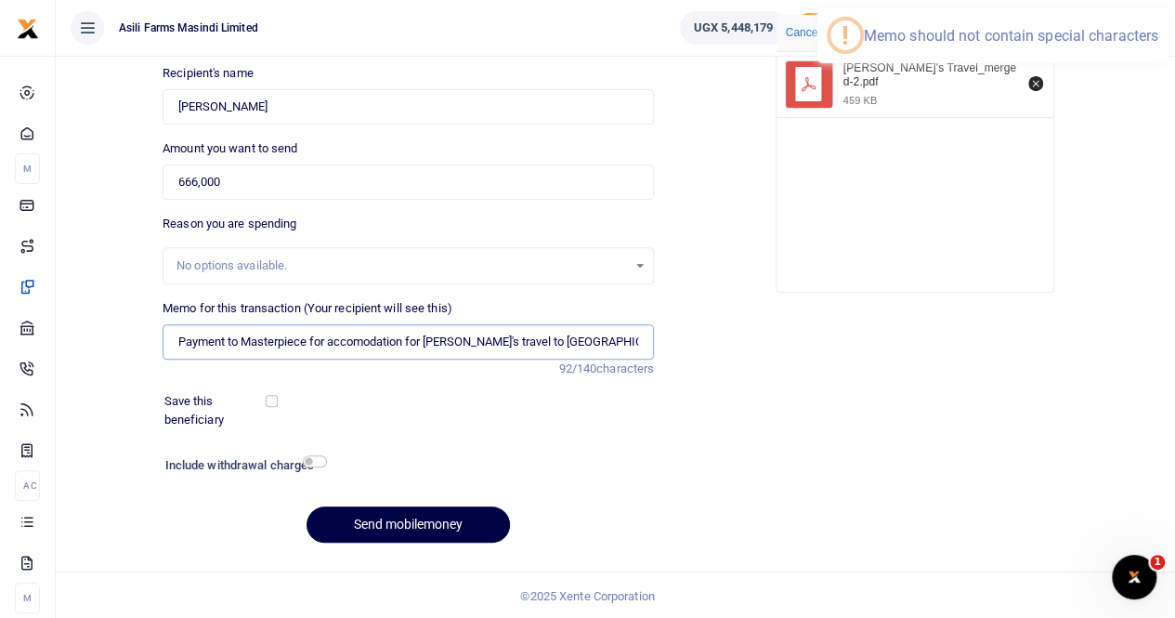
click at [505, 340] on input "Payment to Masterpiece for accomodation for [PERSON_NAME]'s travel to [GEOGRAPH…" at bounding box center [408, 341] width 491 height 35
click at [512, 341] on input "Payment to Masterpiece for accomodation for [PERSON_NAME] travel to [GEOGRAPHIC…" at bounding box center [408, 341] width 491 height 35
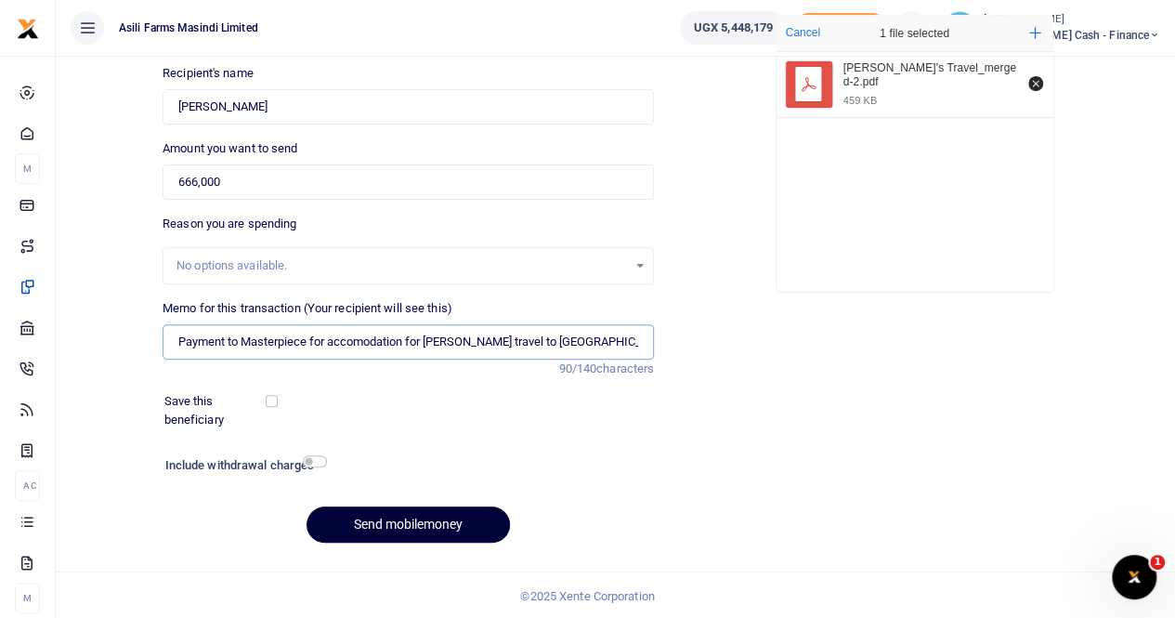
type input "Payment to Masterpiece for accomodation for [PERSON_NAME] travel to [GEOGRAPHIC…"
click at [369, 517] on button "Send mobilemoney" at bounding box center [408, 524] width 203 height 36
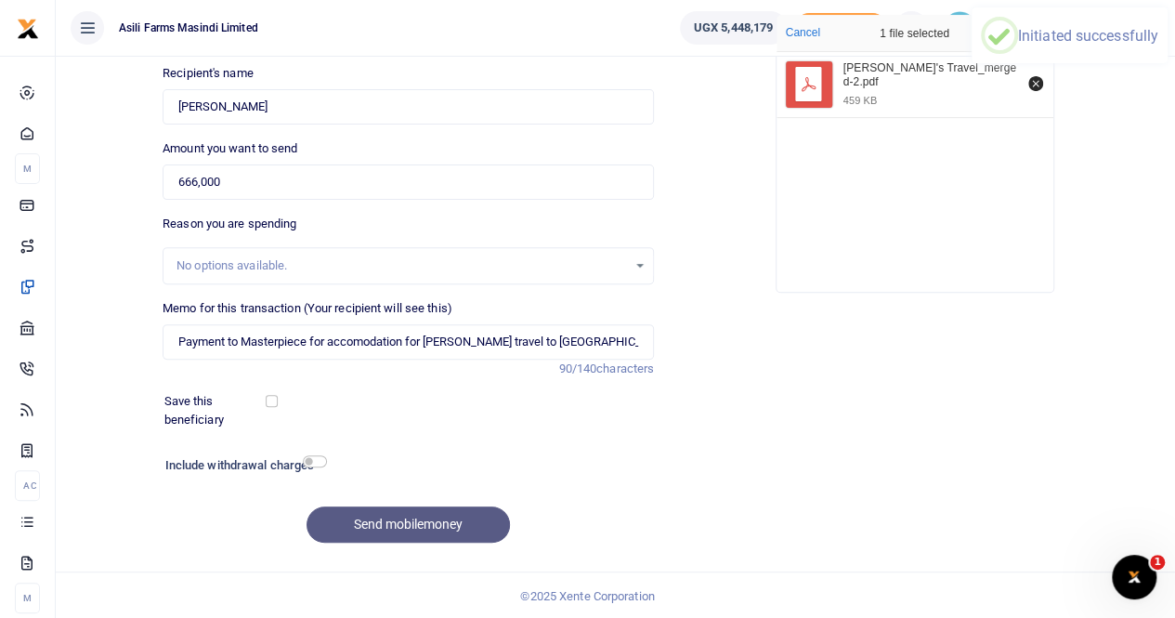
scroll to position [139, 0]
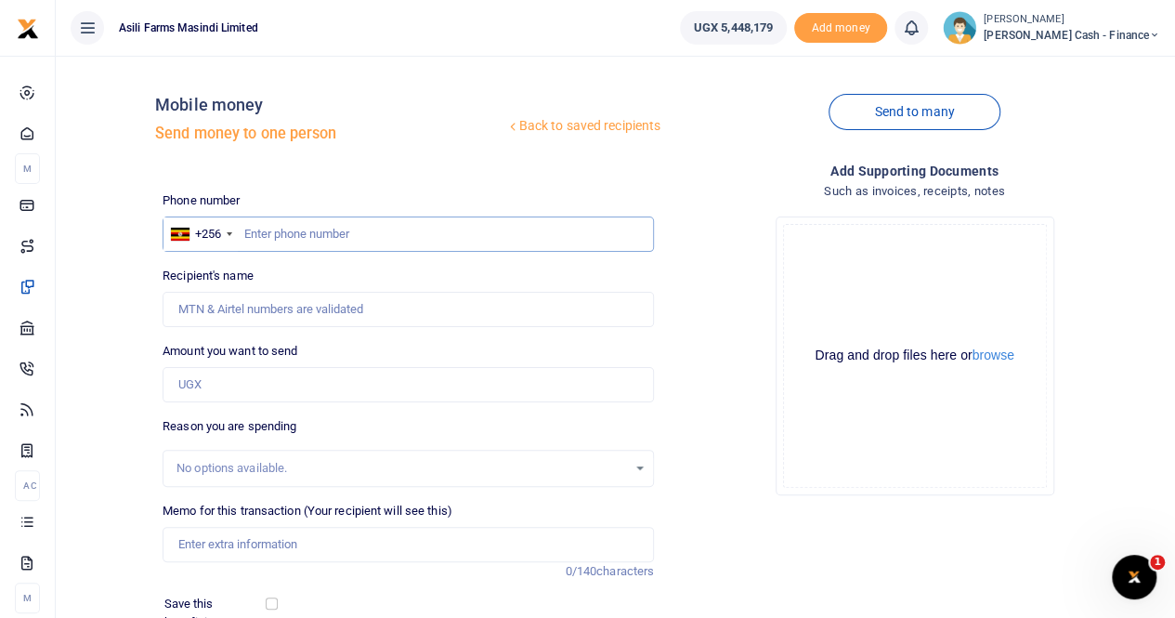
click at [245, 235] on input "text" at bounding box center [408, 233] width 491 height 35
paste input "0392828132"
type input "0392828132"
click at [282, 308] on input "Recipient's name" at bounding box center [408, 309] width 491 height 35
type input "Mubakali Sisye"
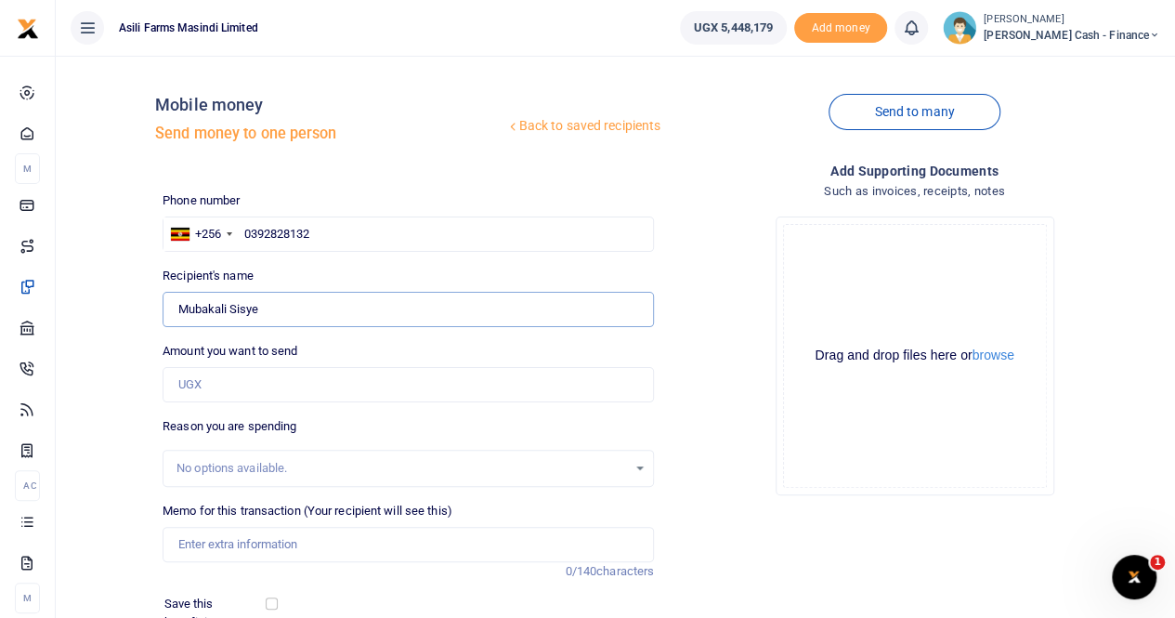
click at [360, 306] on input "Found" at bounding box center [408, 309] width 491 height 35
drag, startPoint x: 338, startPoint y: 224, endPoint x: 197, endPoint y: 249, distance: 143.4
click at [197, 252] on div "Phone number +256 Uganda +256 0392828132 Phone is required. Recipient's name Fo…" at bounding box center [408, 475] width 506 height 568
click at [279, 229] on input "text" at bounding box center [408, 233] width 491 height 35
paste input "778 760475"
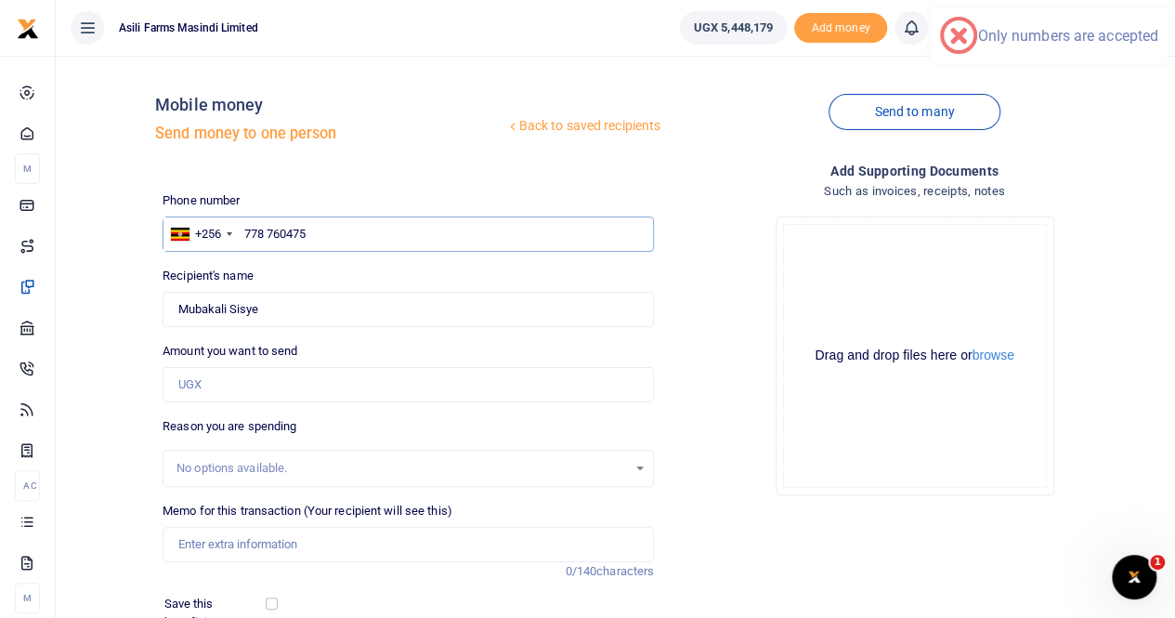
click at [268, 233] on input "778 760475" at bounding box center [408, 233] width 491 height 35
type input "778760475"
click at [247, 233] on input "778760475" at bounding box center [408, 233] width 491 height 35
type input "Eddy Weraga"
click at [243, 233] on input "778760475" at bounding box center [408, 233] width 491 height 35
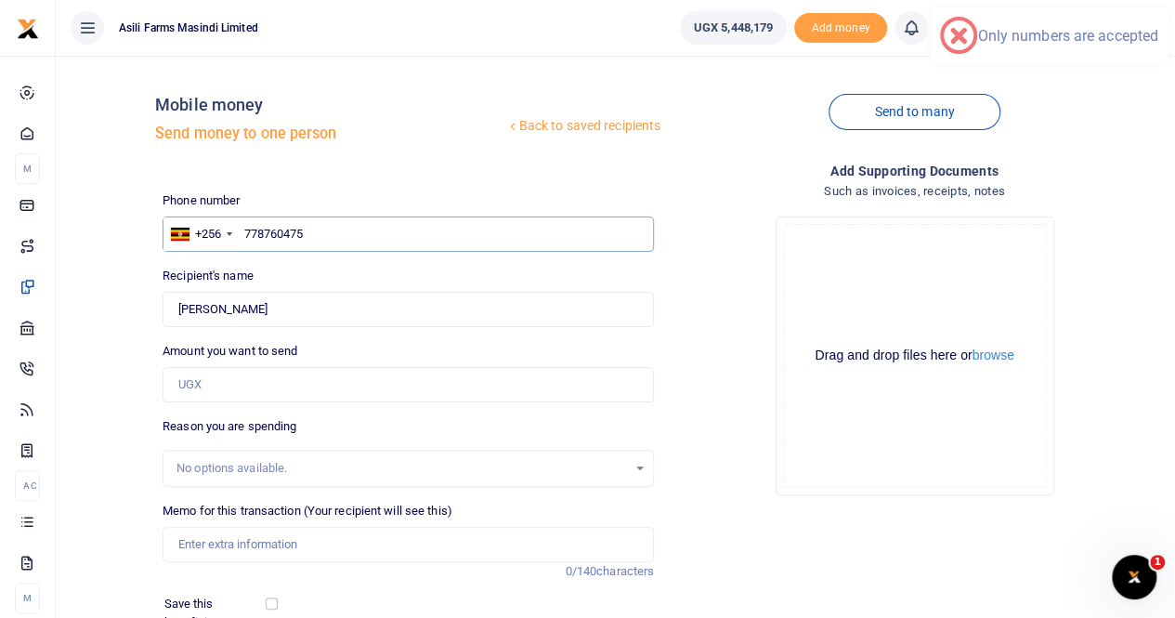
type input "778760475"
click at [516, 338] on div "Phone number +256 Uganda +256 778760475 Phone is required. Recipient's name Fou…" at bounding box center [408, 475] width 506 height 568
click at [204, 380] on input "Amount you want to send" at bounding box center [408, 384] width 491 height 35
type input "20,000"
click at [254, 539] on input "Memo for this transaction (Your recipient will see this)" at bounding box center [408, 544] width 491 height 35
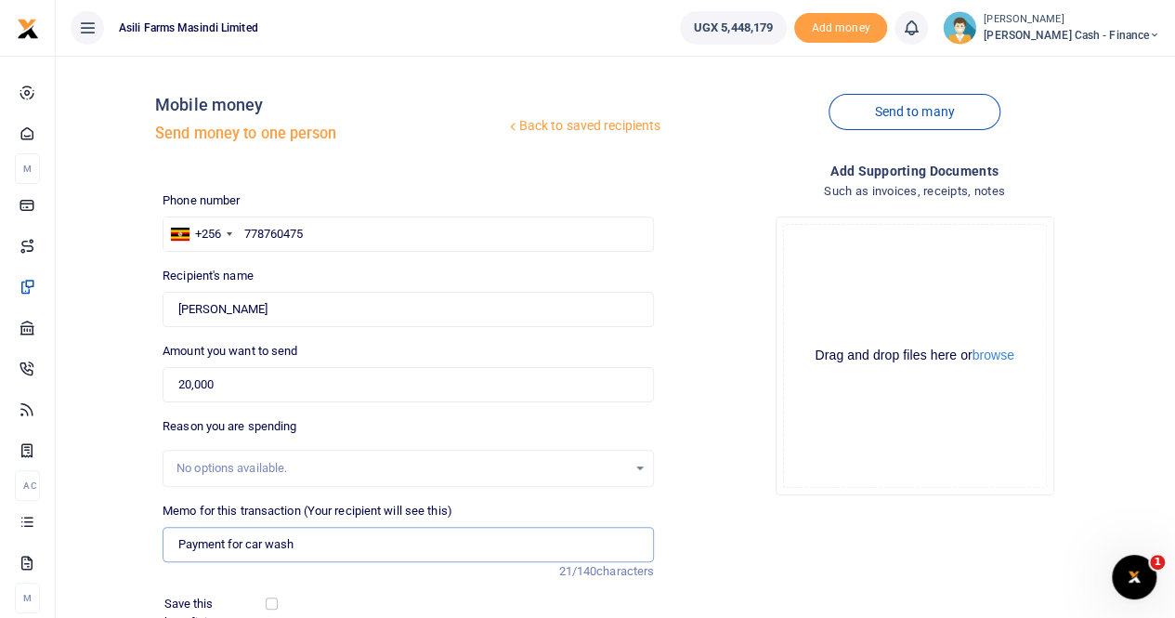
click at [331, 547] on input "Payment for car wash" at bounding box center [408, 544] width 491 height 35
click at [1003, 354] on button "browse" at bounding box center [993, 355] width 42 height 14
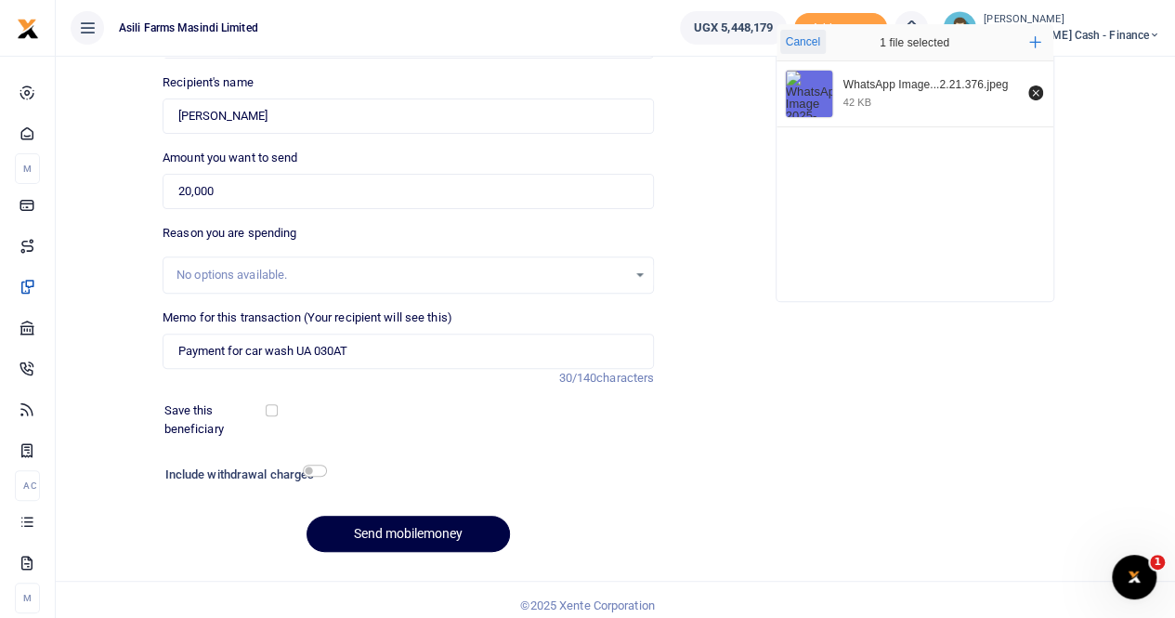
scroll to position [202, 0]
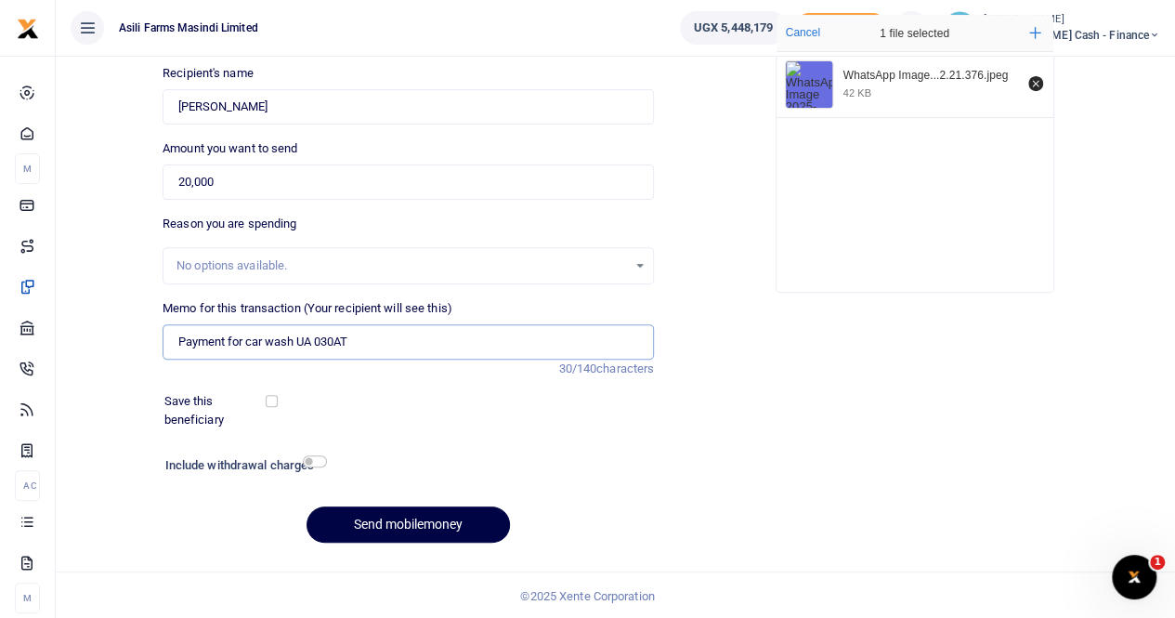
click at [388, 329] on input "Payment for car wash UA 030AT" at bounding box center [408, 341] width 491 height 35
type input "Payment for car wash UA 030AT to smart skills"
click at [417, 527] on button "Send mobilemoney" at bounding box center [408, 524] width 203 height 36
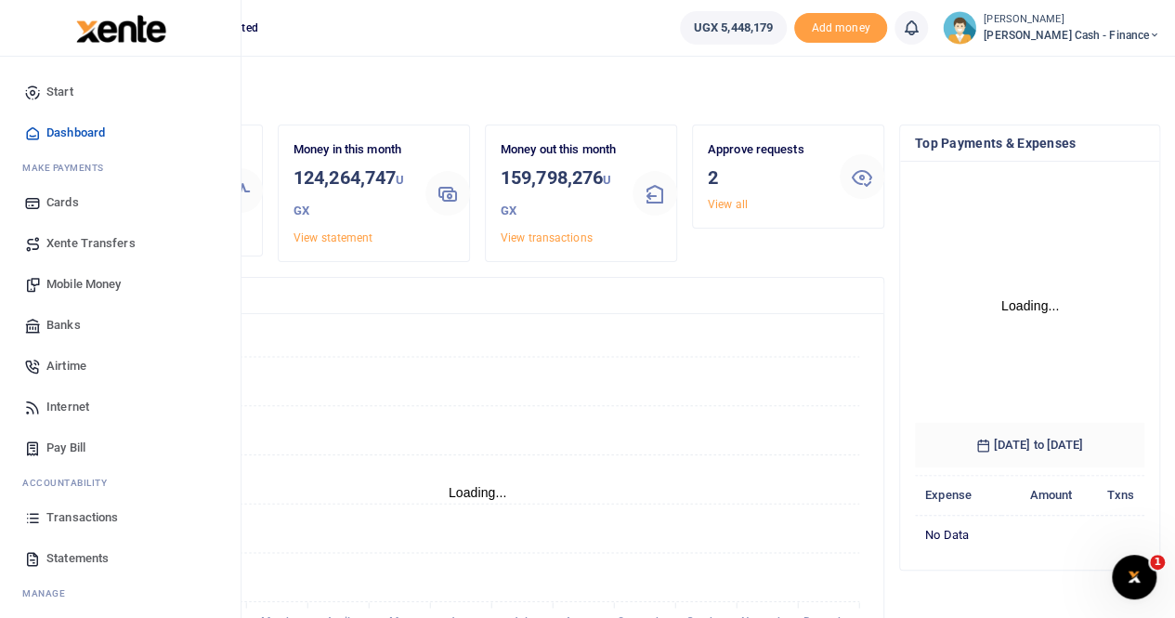
click at [85, 508] on span "Transactions" at bounding box center [82, 517] width 72 height 19
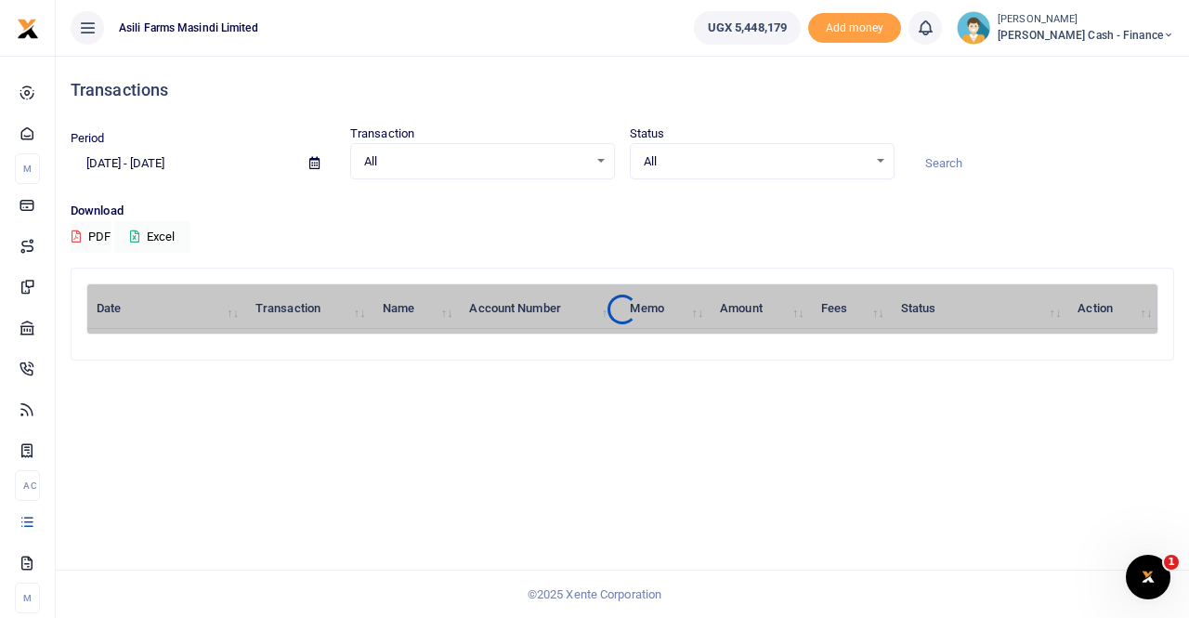
click at [316, 163] on div at bounding box center [594, 309] width 1189 height 618
click at [314, 163] on icon at bounding box center [311, 163] width 10 height 12
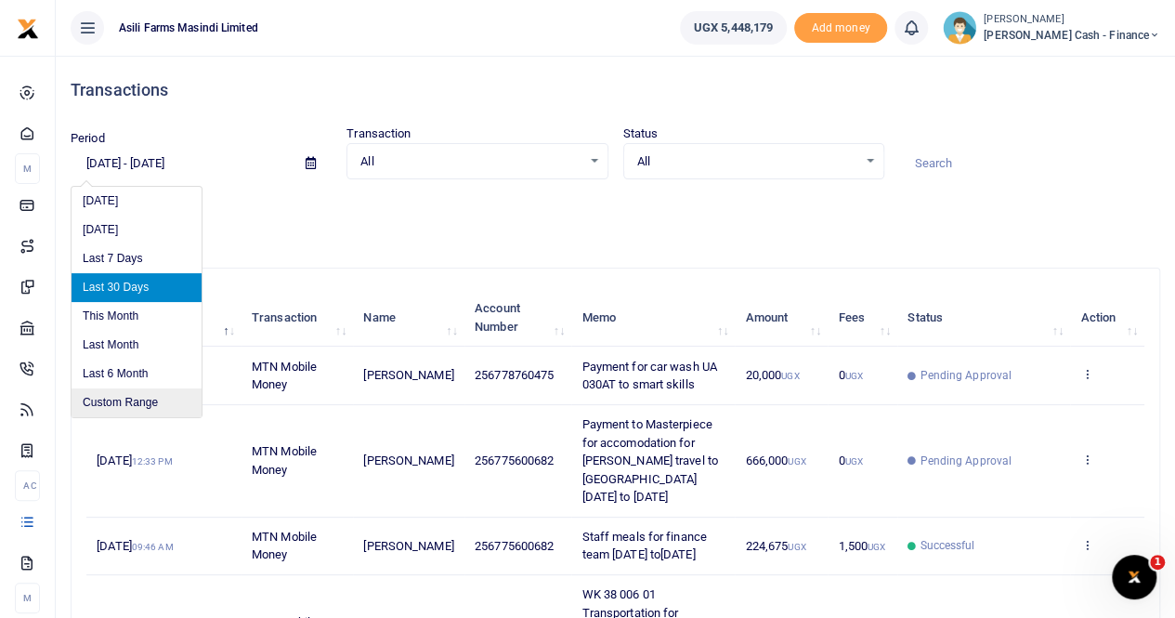
click at [132, 409] on li "Custom Range" at bounding box center [137, 402] width 130 height 29
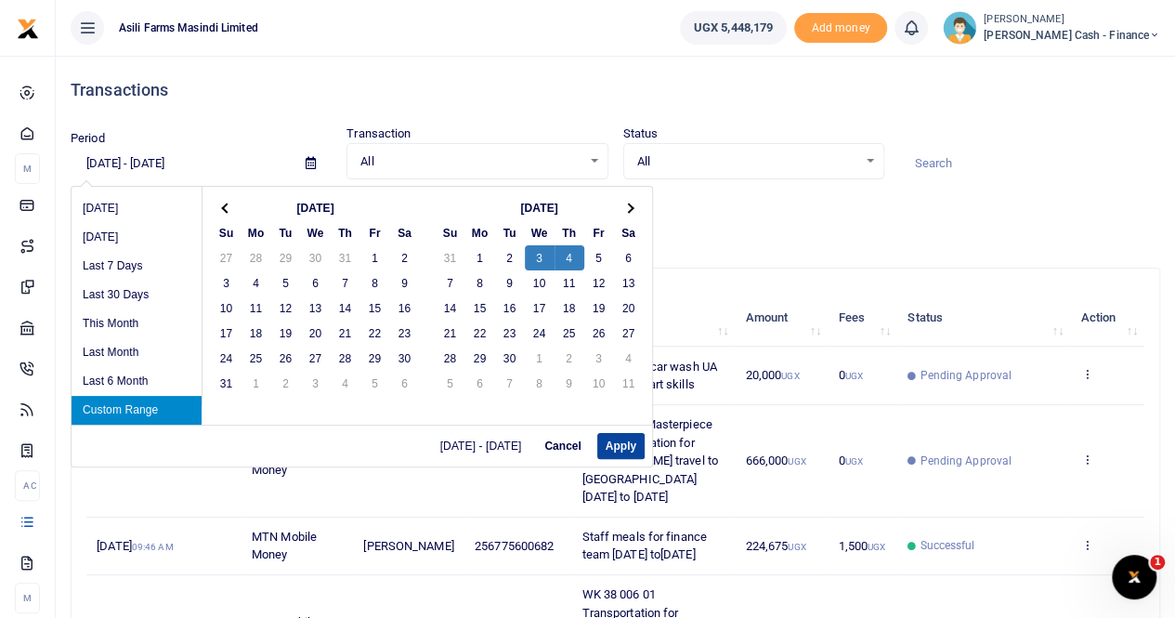
click at [615, 437] on button "Apply" at bounding box center [620, 446] width 47 height 26
type input "09/03/2025 - 09/04/2025"
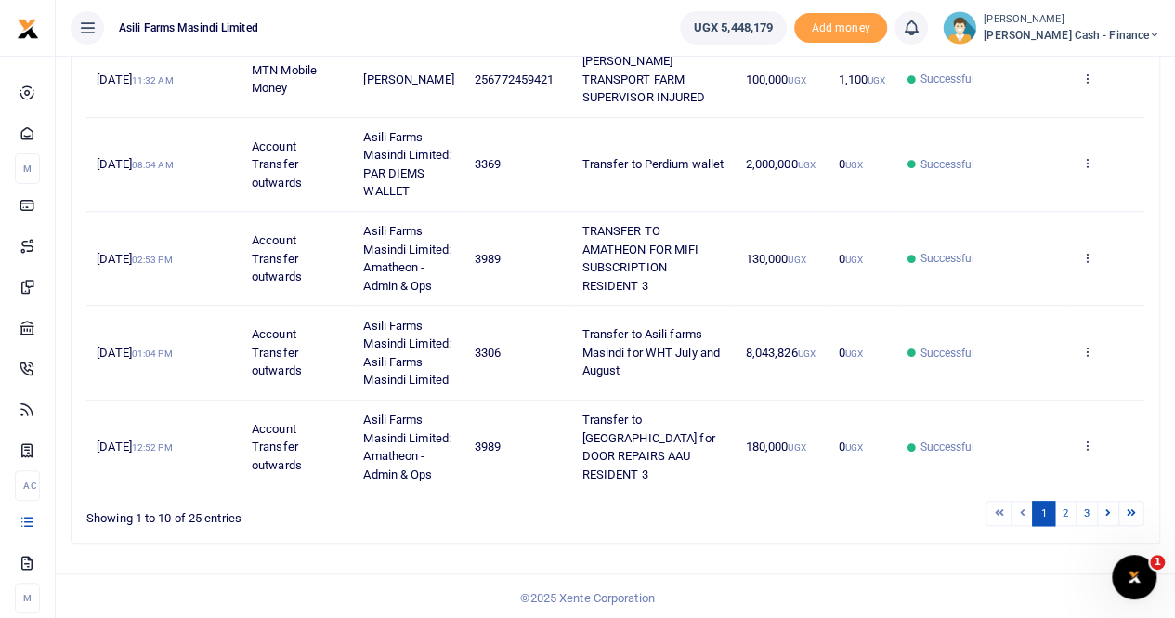
scroll to position [702, 0]
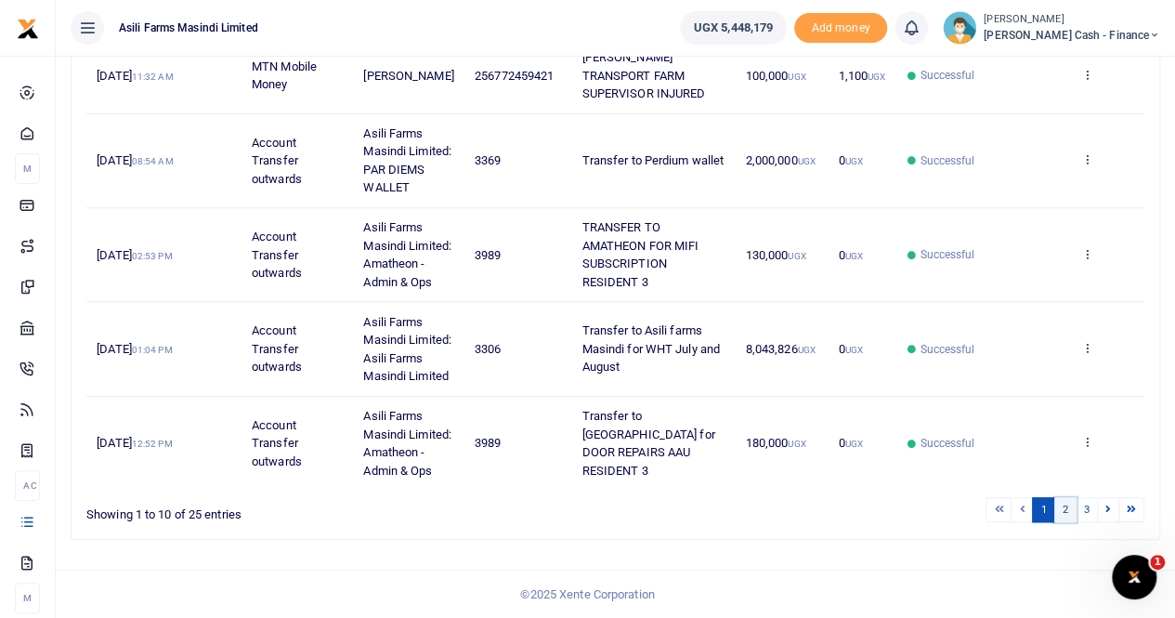
click at [1062, 509] on link "2" at bounding box center [1065, 509] width 22 height 25
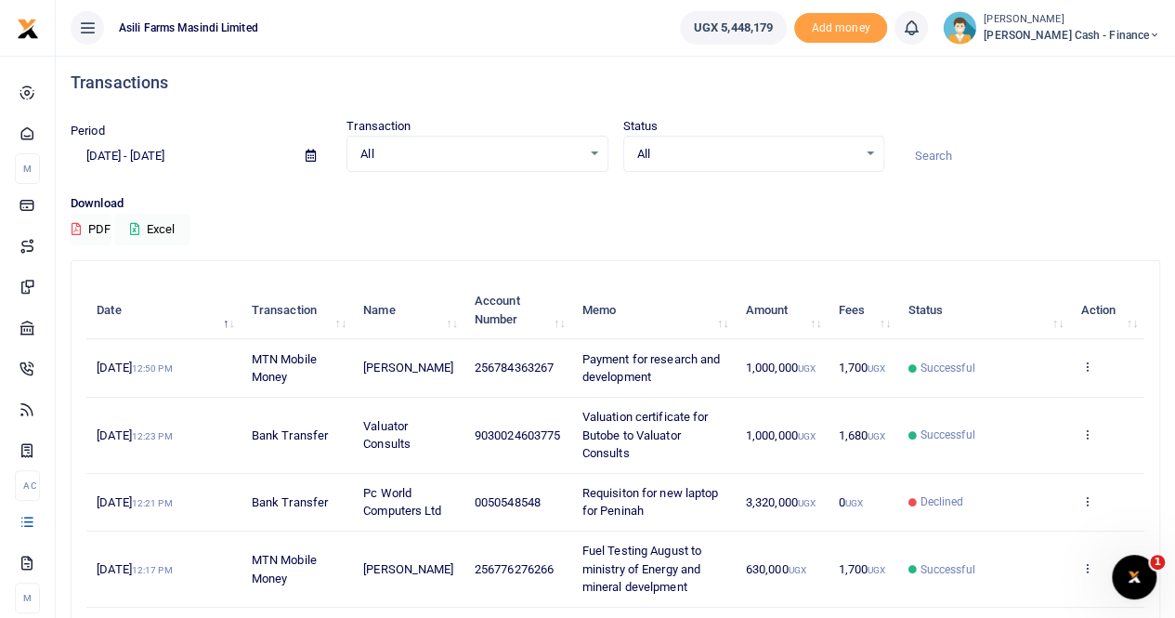
scroll to position [0, 0]
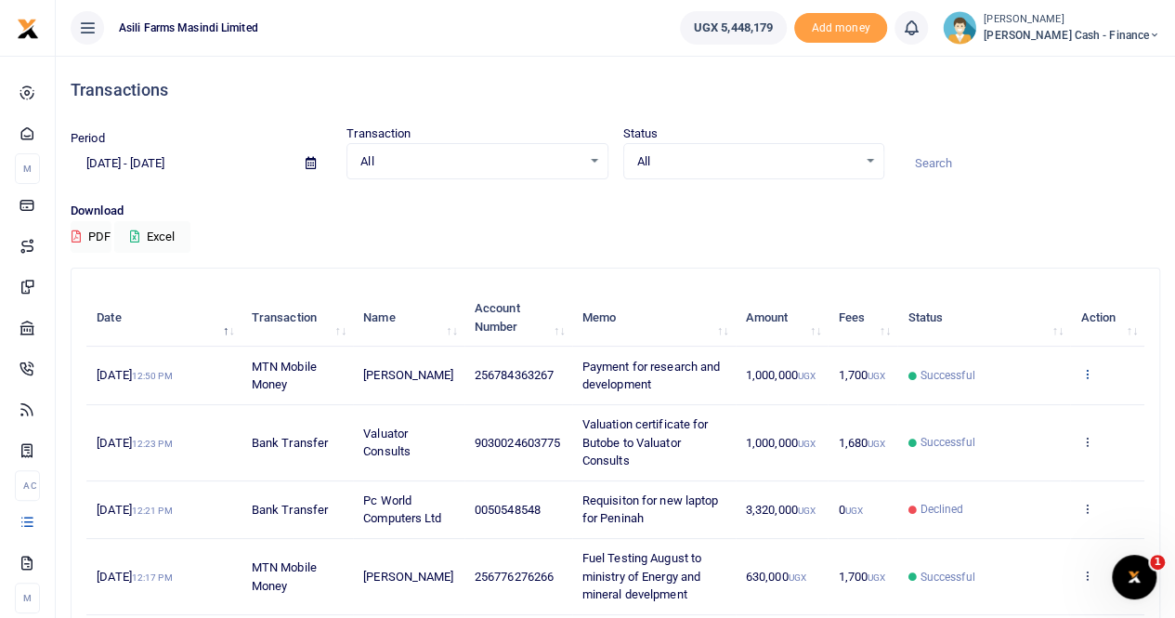
click at [1083, 371] on icon at bounding box center [1086, 373] width 12 height 13
click at [1025, 404] on link "View details" at bounding box center [1019, 406] width 147 height 26
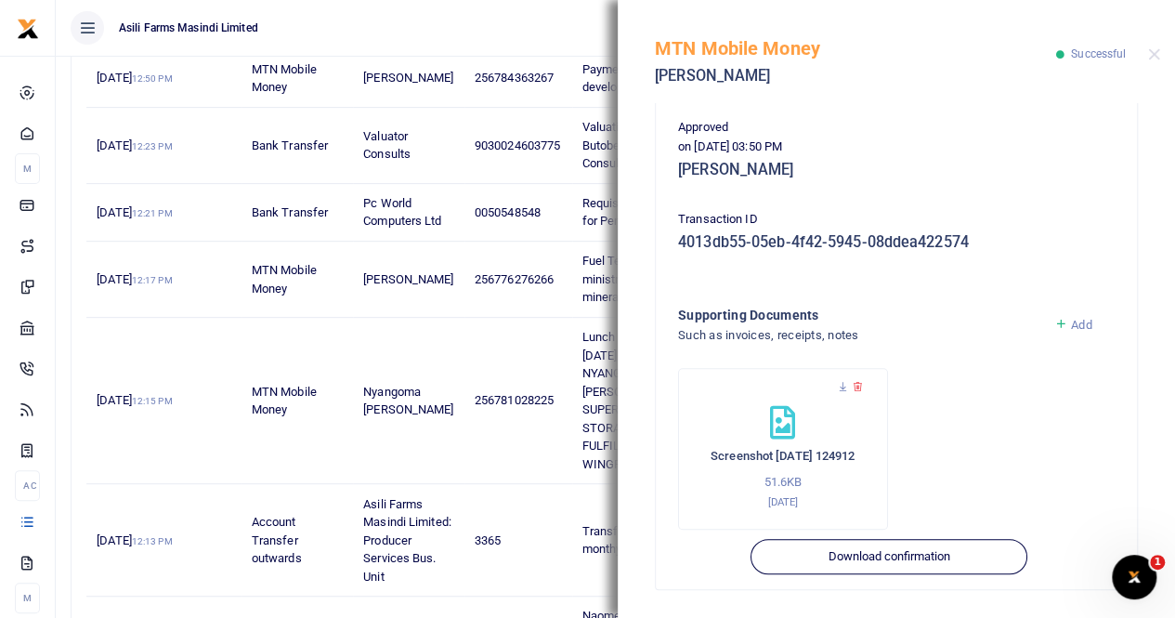
scroll to position [464, 0]
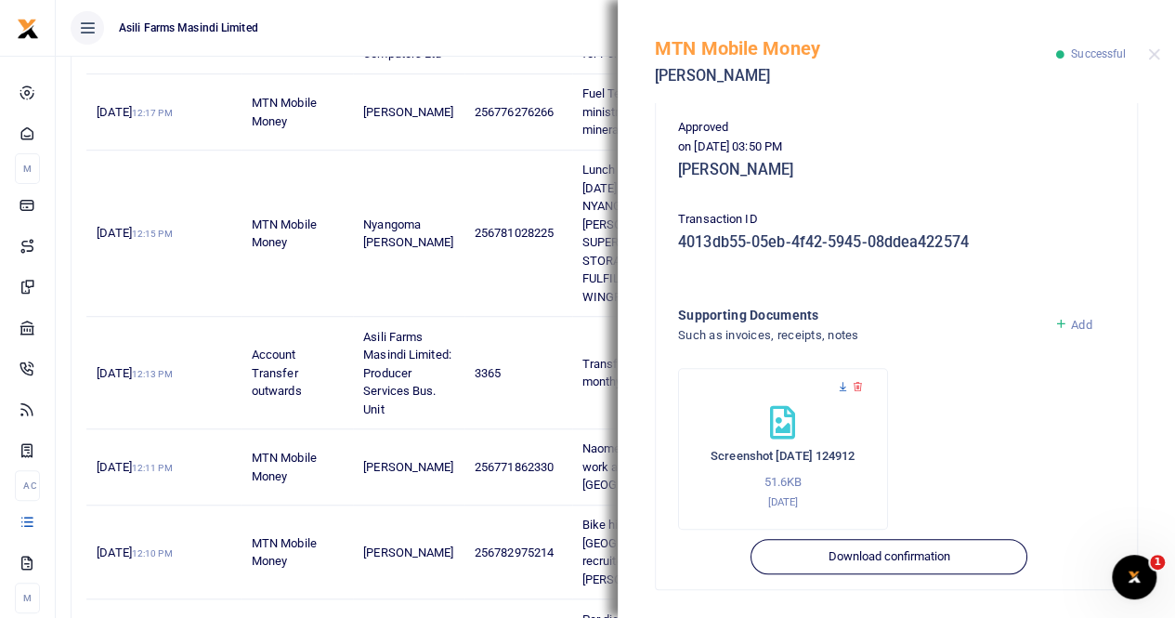
click at [843, 385] on icon at bounding box center [843, 387] width 12 height 12
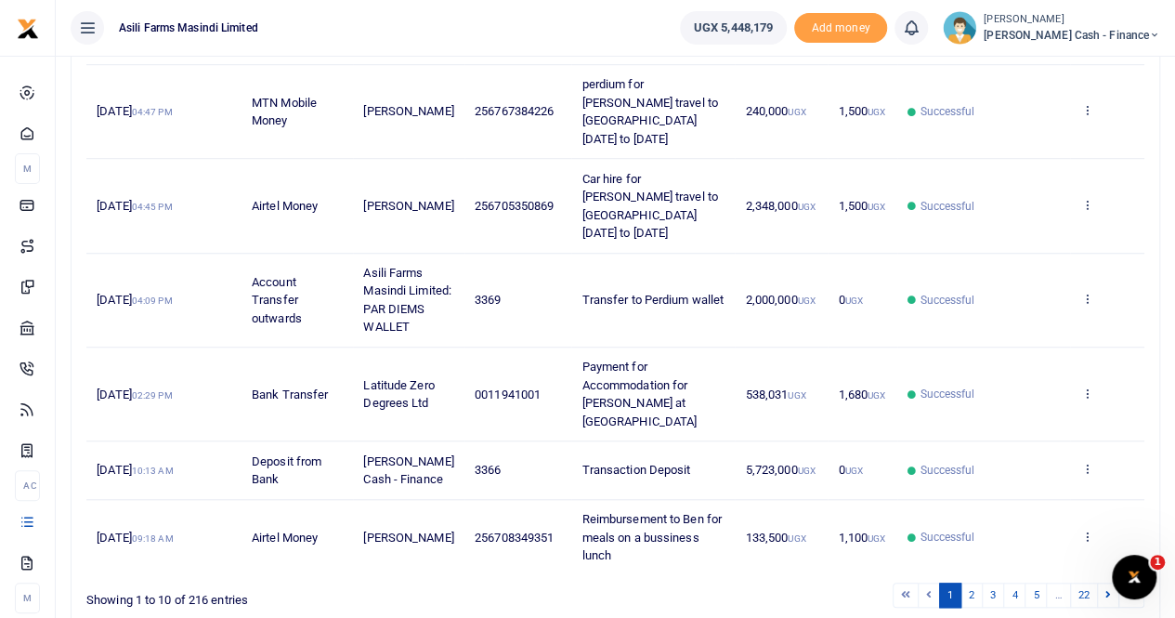
scroll to position [647, 0]
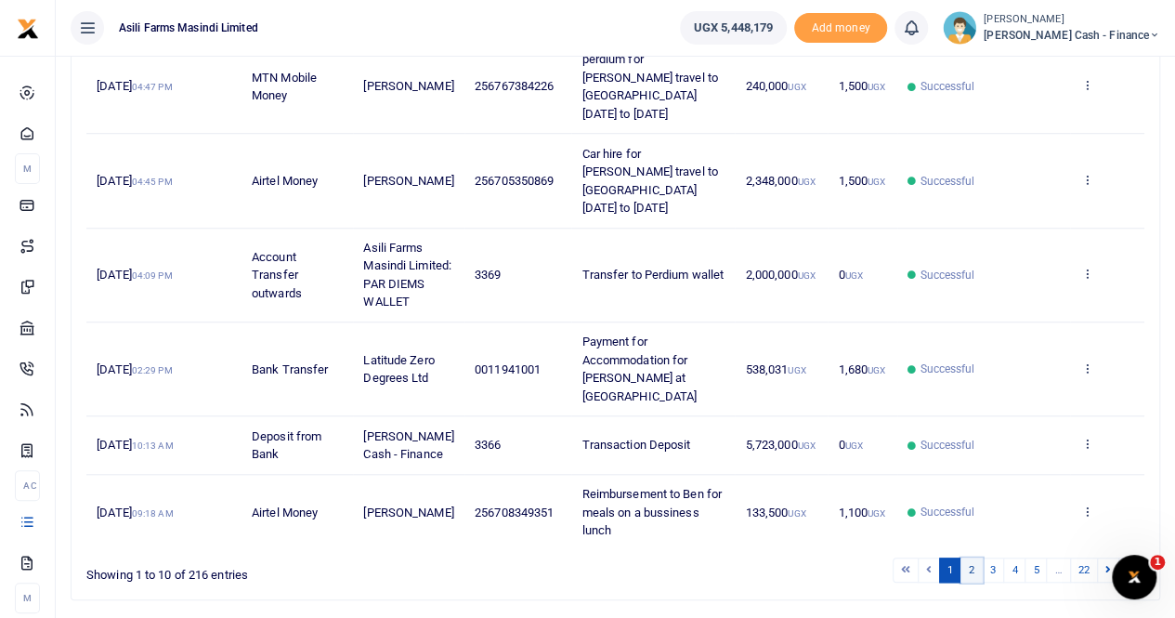
click at [976, 557] on link "2" at bounding box center [971, 569] width 22 height 25
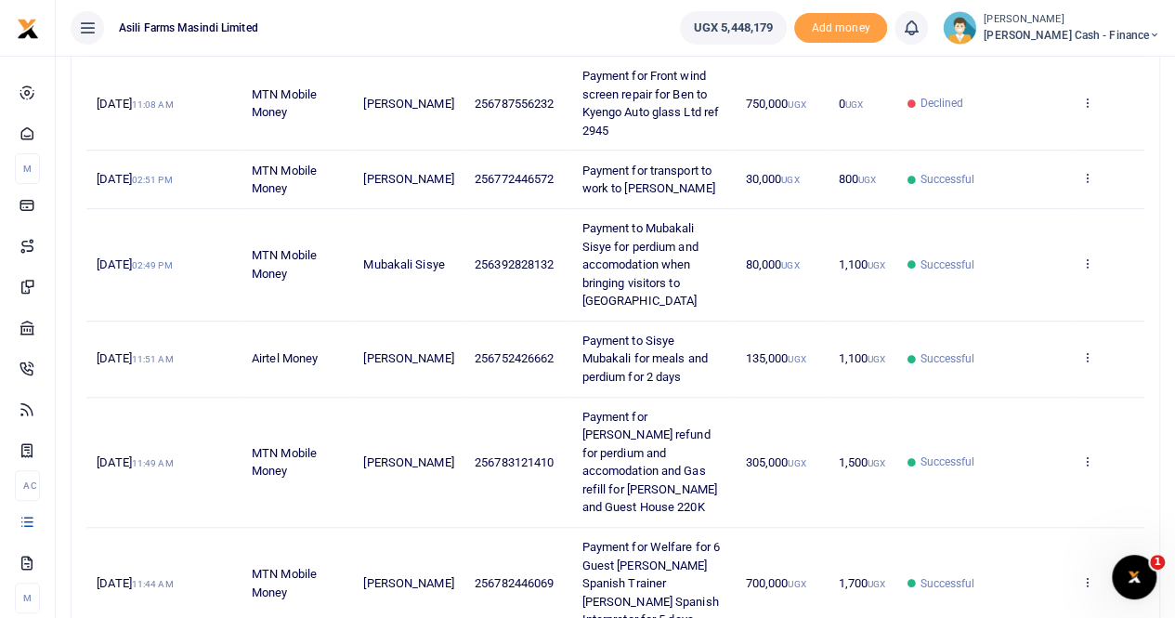
scroll to position [737, 0]
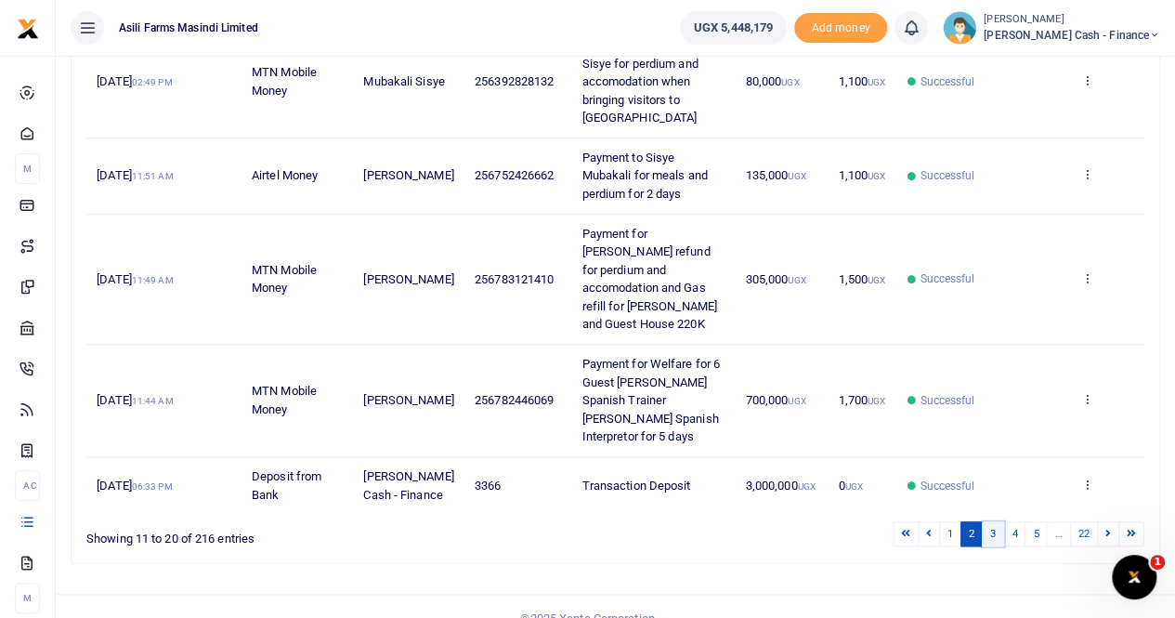
click at [995, 521] on link "3" at bounding box center [993, 533] width 22 height 25
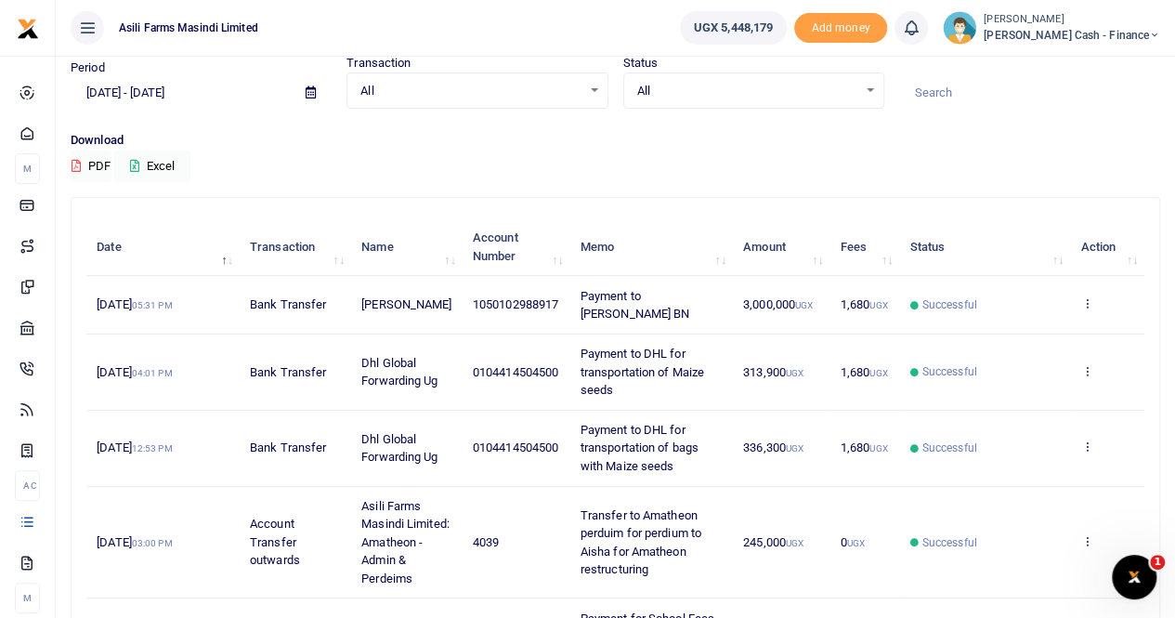
scroll to position [0, 0]
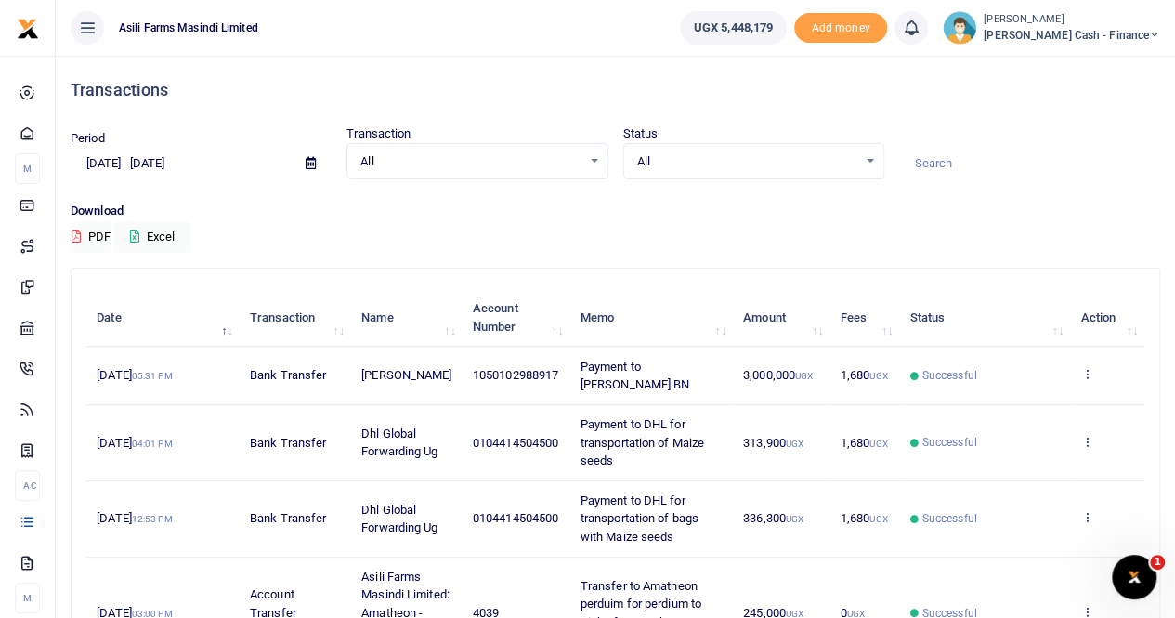
click at [312, 159] on icon at bounding box center [311, 163] width 10 height 12
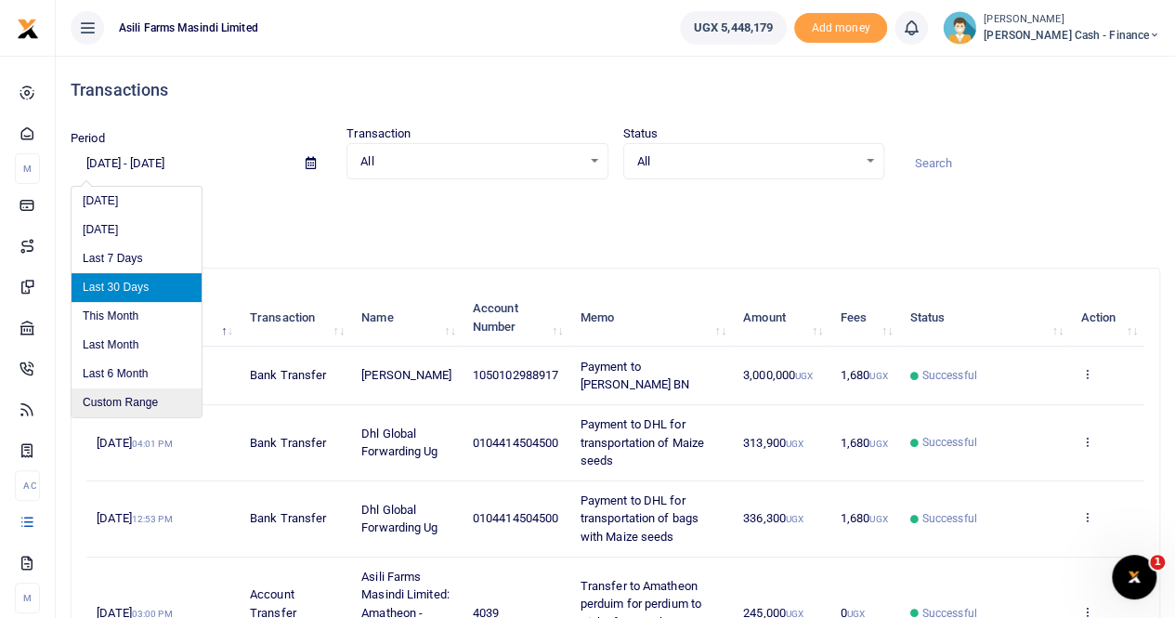
click at [129, 408] on li "Custom Range" at bounding box center [137, 402] width 130 height 29
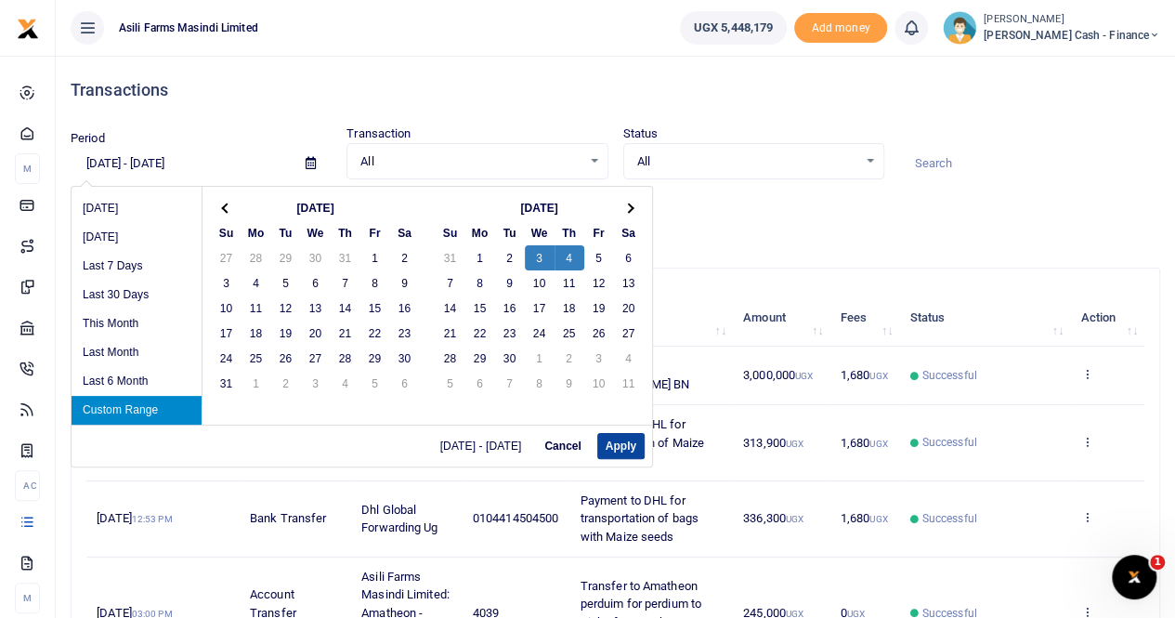
click at [621, 441] on button "Apply" at bounding box center [620, 446] width 47 height 26
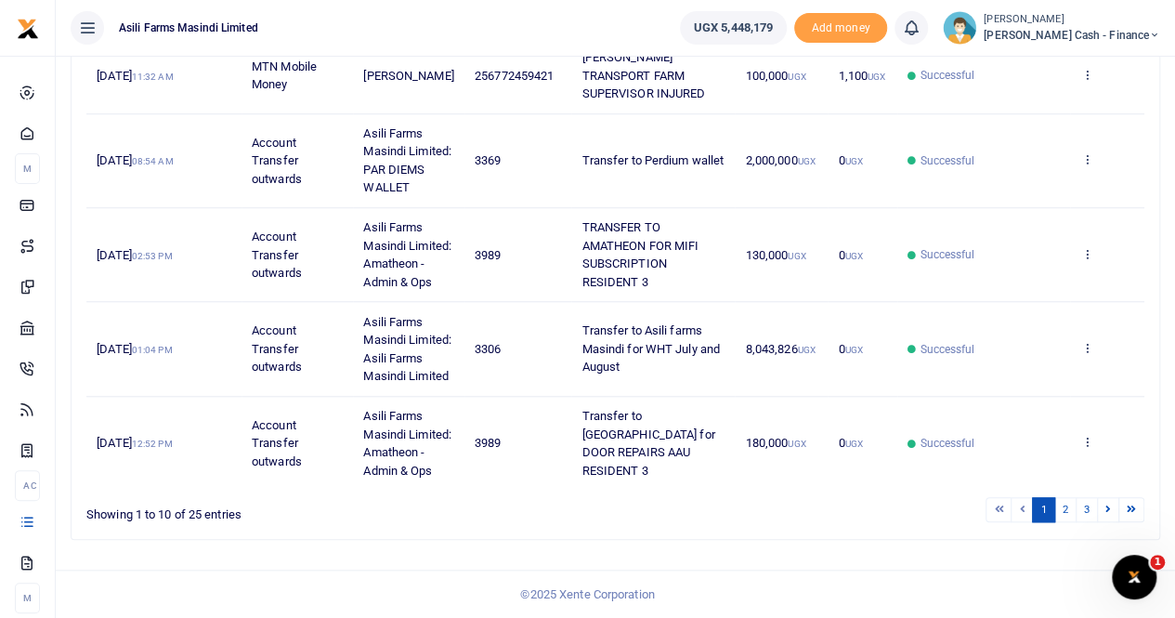
scroll to position [702, 0]
click at [1064, 505] on link "2" at bounding box center [1065, 509] width 22 height 25
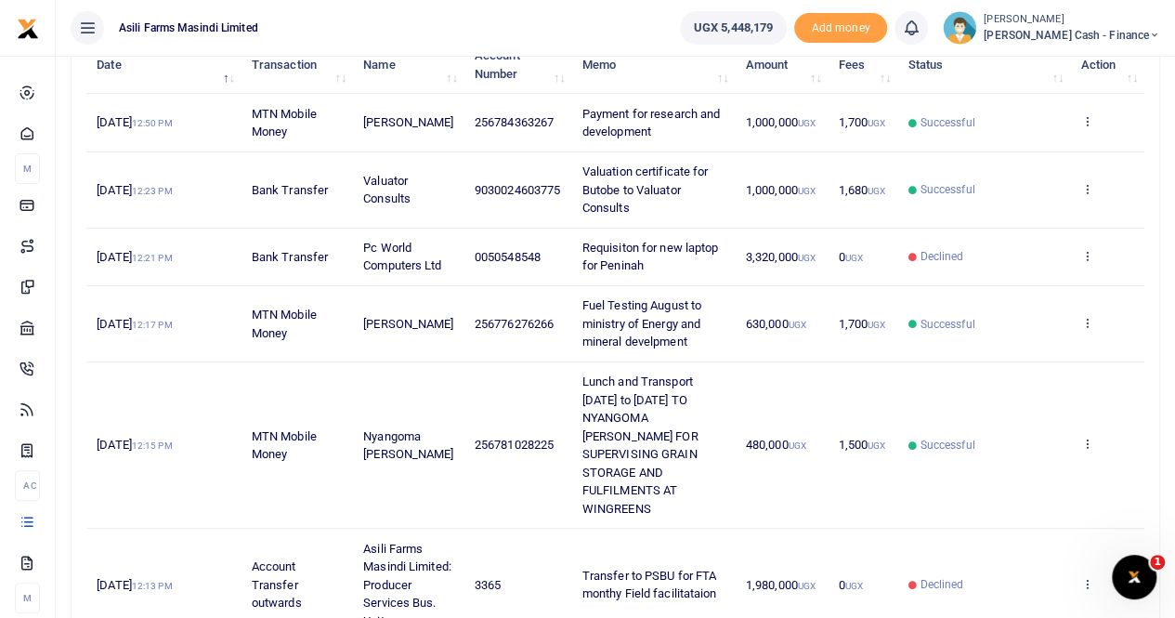
scroll to position [238, 0]
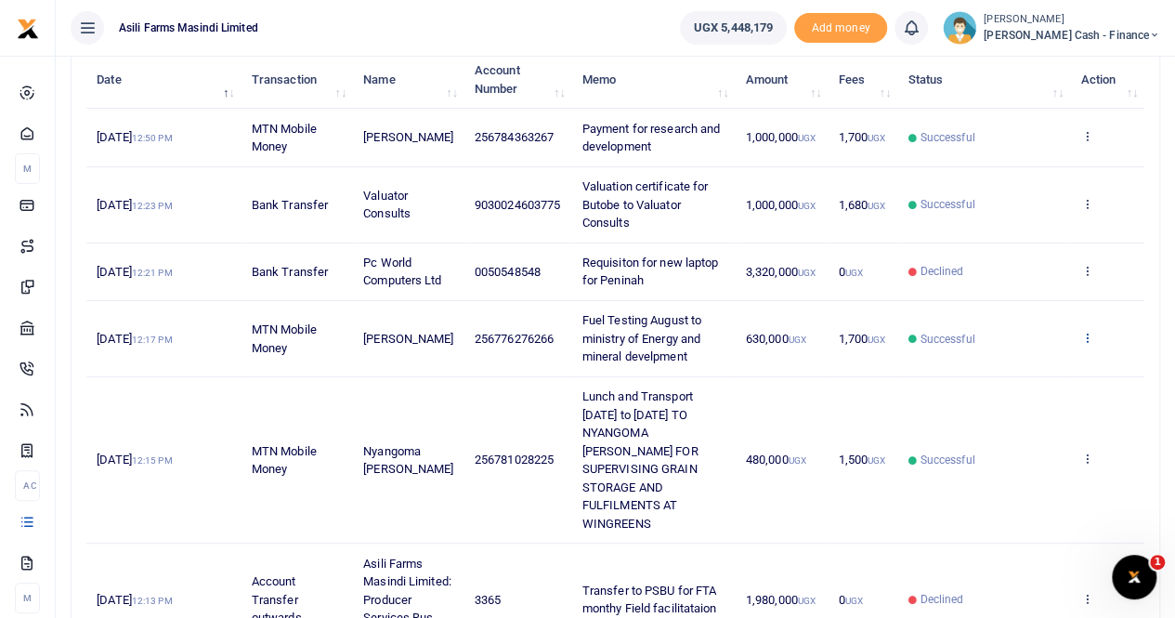
click at [1087, 344] on icon at bounding box center [1086, 337] width 12 height 13
click at [1018, 378] on link "View details" at bounding box center [1019, 385] width 147 height 26
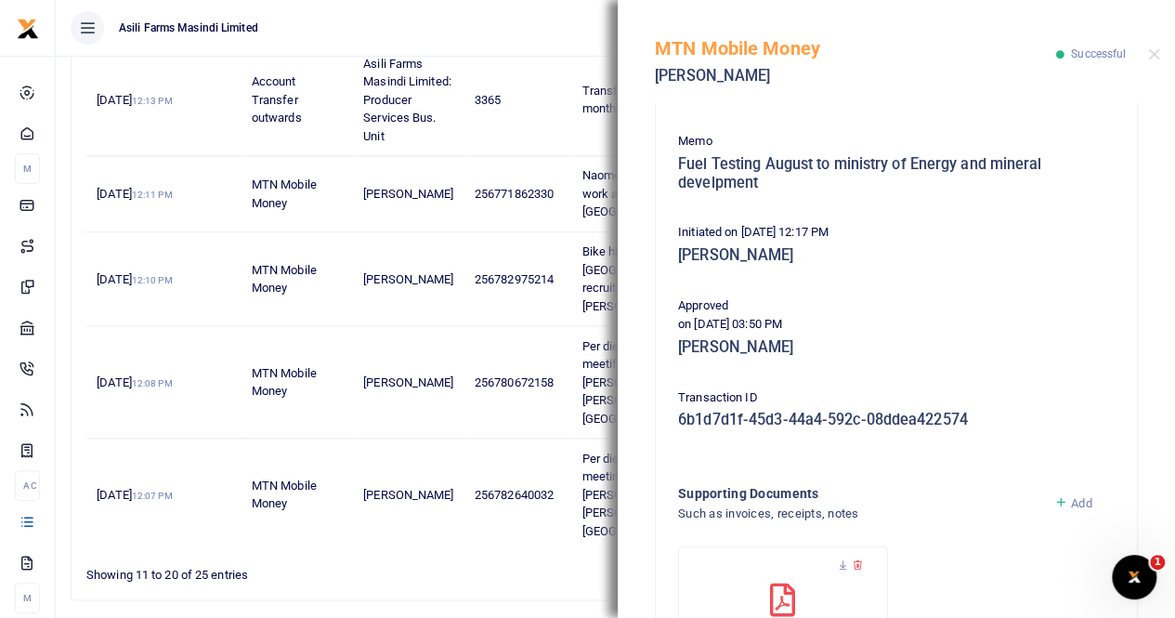
scroll to position [465, 0]
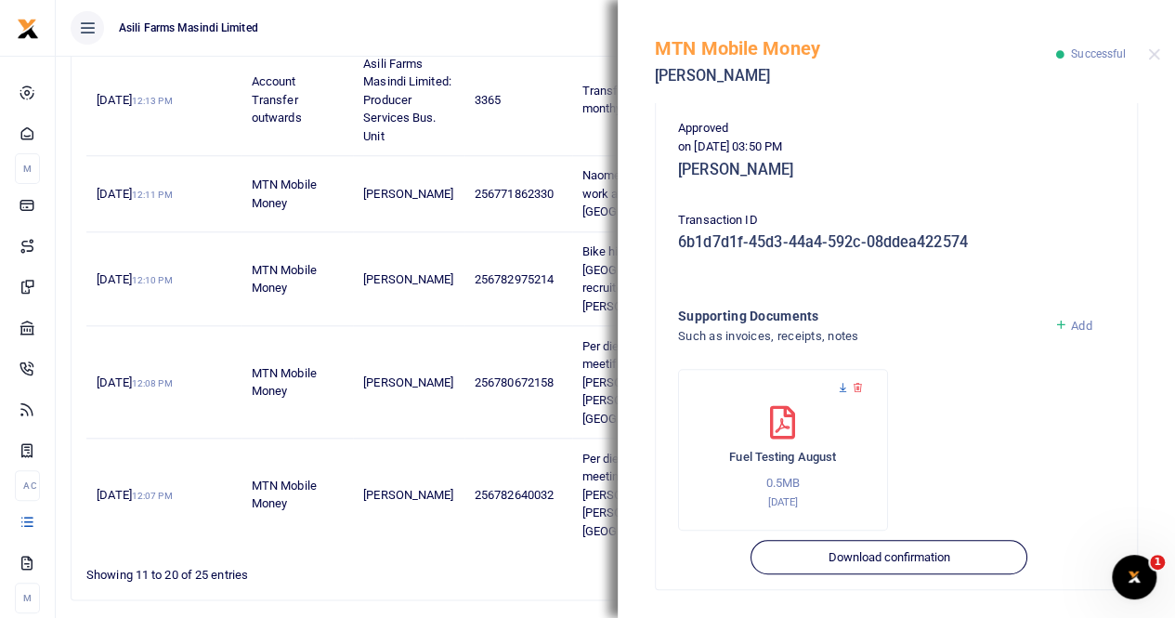
click at [843, 386] on icon at bounding box center [843, 388] width 12 height 12
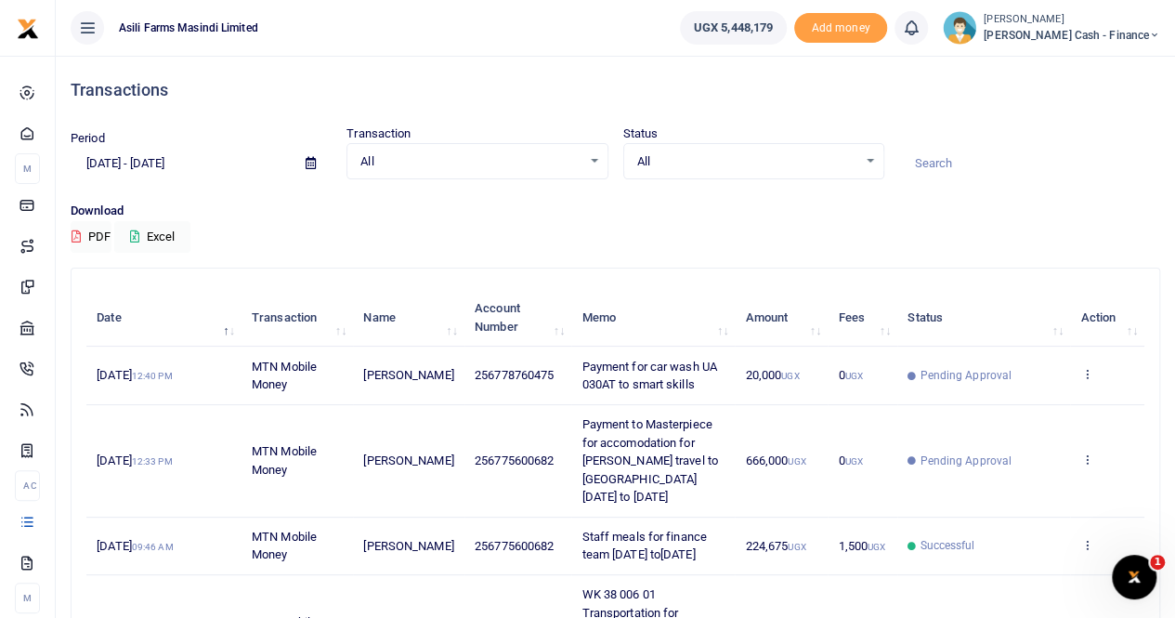
click at [313, 163] on icon at bounding box center [311, 163] width 10 height 12
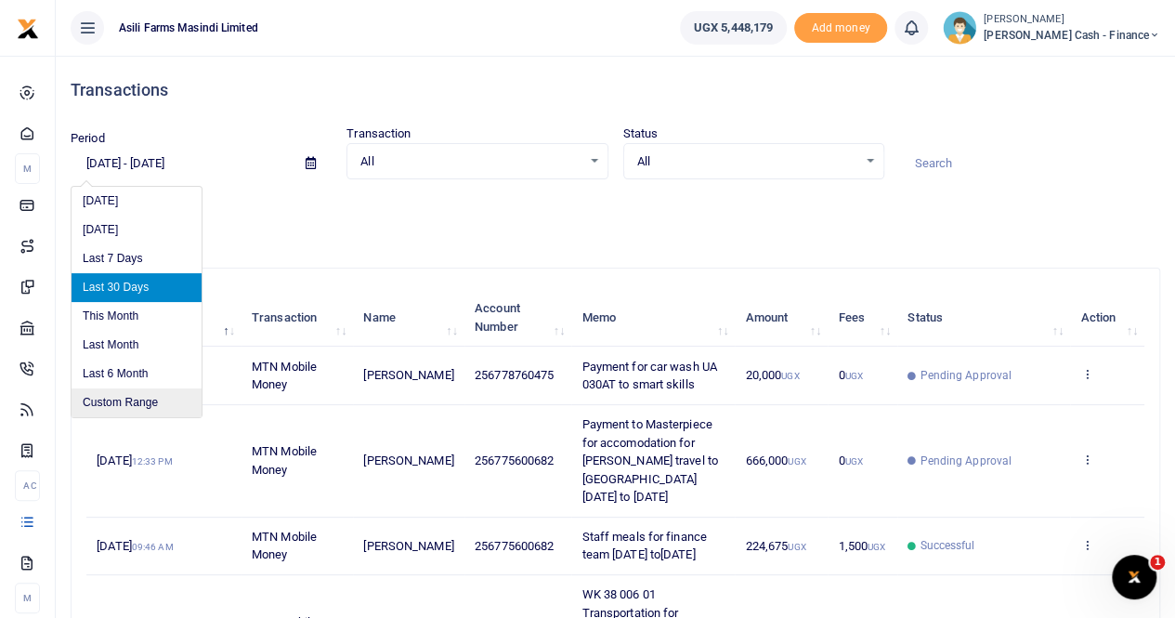
click at [137, 402] on li "Custom Range" at bounding box center [137, 402] width 130 height 29
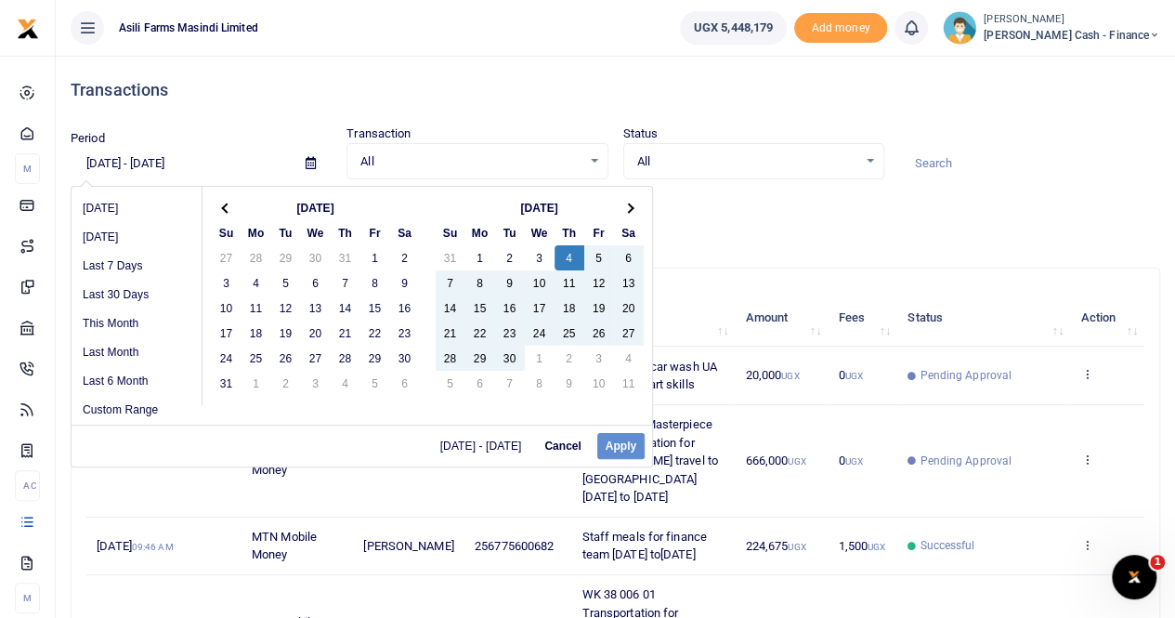
click at [618, 450] on div "[DATE] - [DATE] Cancel Apply" at bounding box center [362, 445] width 581 height 42
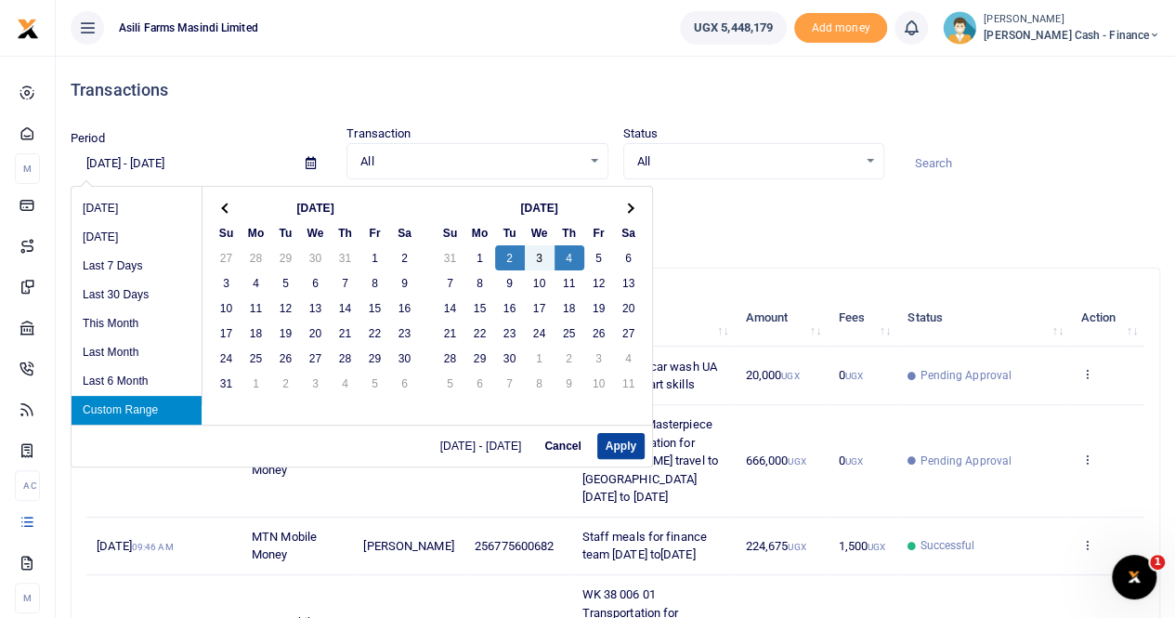
click at [619, 445] on button "Apply" at bounding box center [620, 446] width 47 height 26
type input "[DATE] - [DATE]"
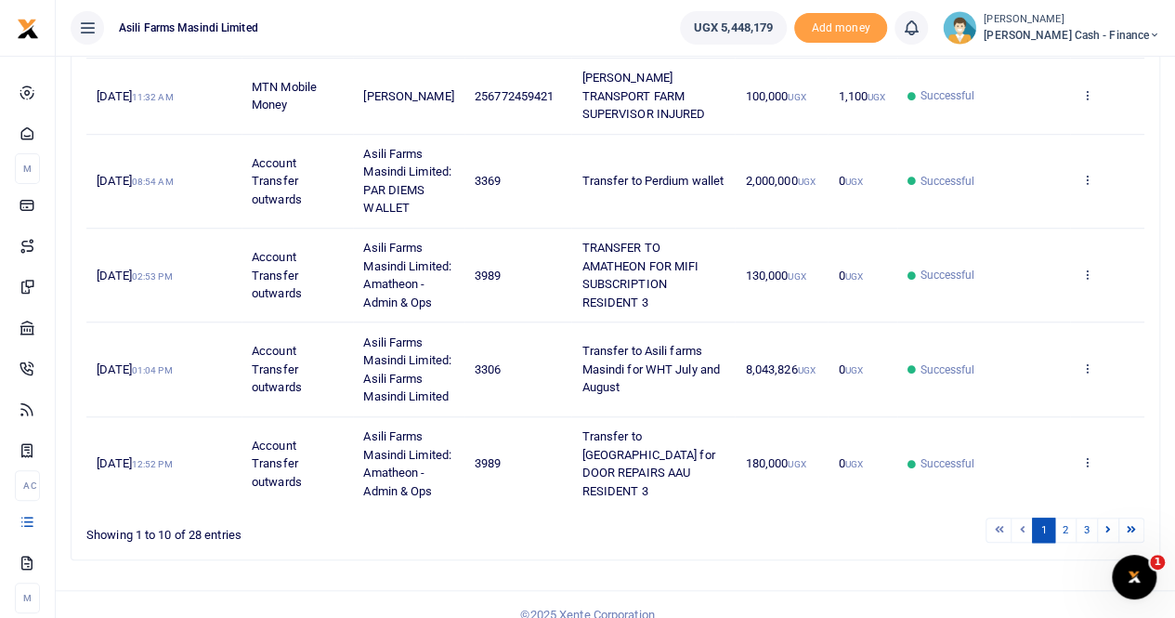
scroll to position [702, 0]
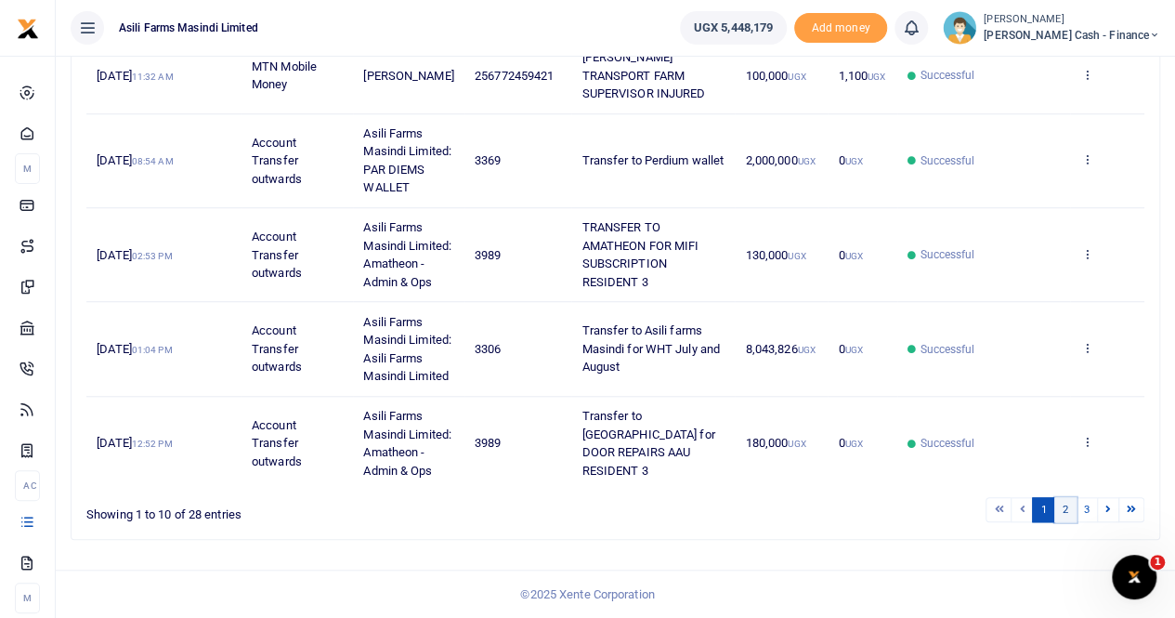
click at [1071, 508] on link "2" at bounding box center [1065, 509] width 22 height 25
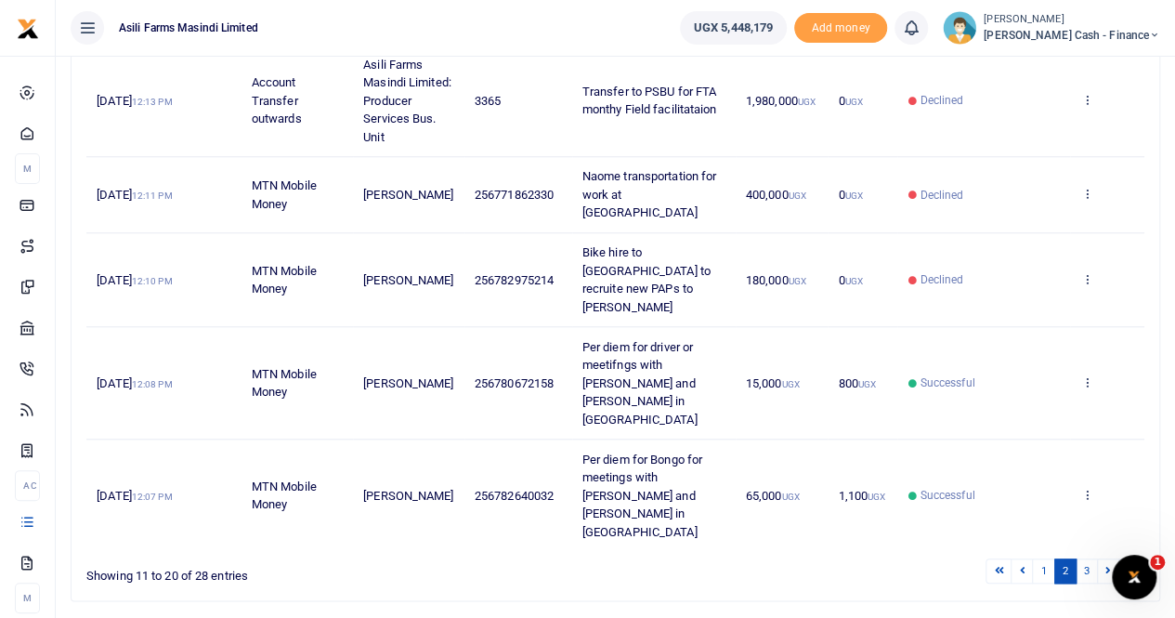
scroll to position [737, 0]
click at [1086, 557] on link "3" at bounding box center [1087, 569] width 22 height 25
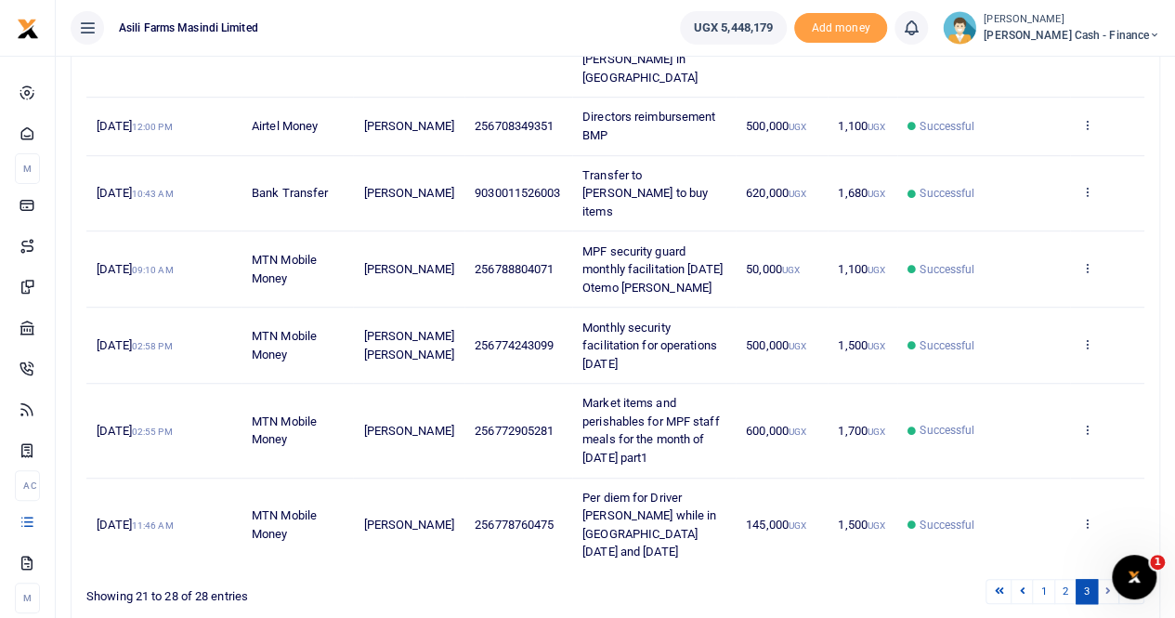
scroll to position [515, 0]
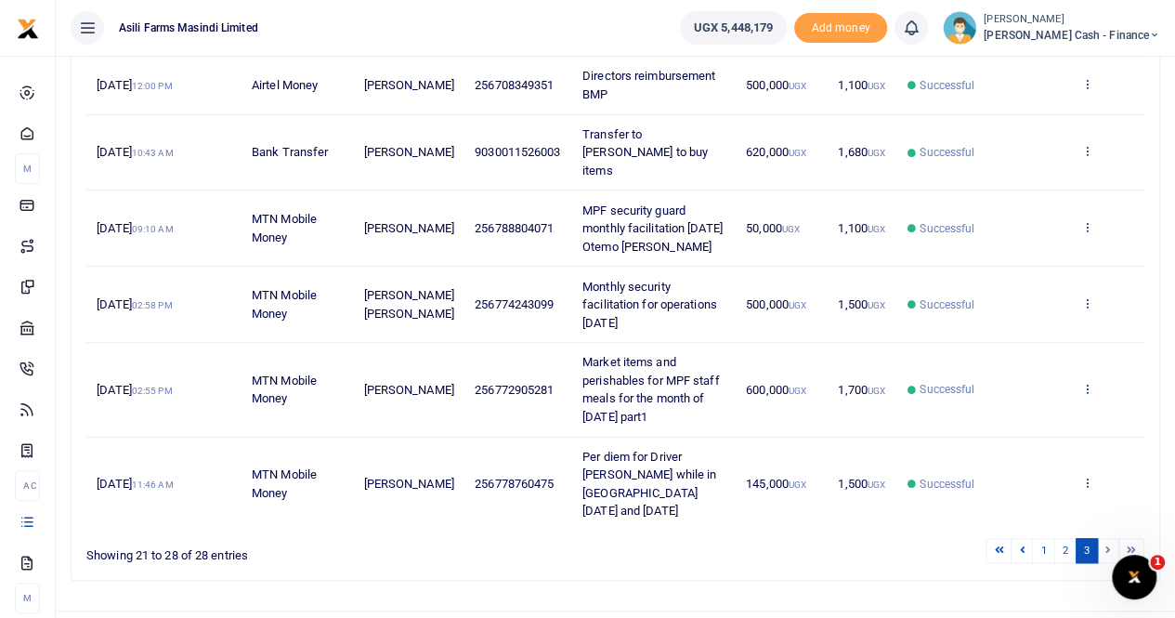
click at [1085, 382] on icon at bounding box center [1086, 388] width 12 height 13
click at [989, 393] on link "View details" at bounding box center [1019, 399] width 147 height 26
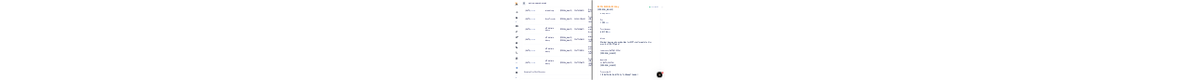
scroll to position [15, 0]
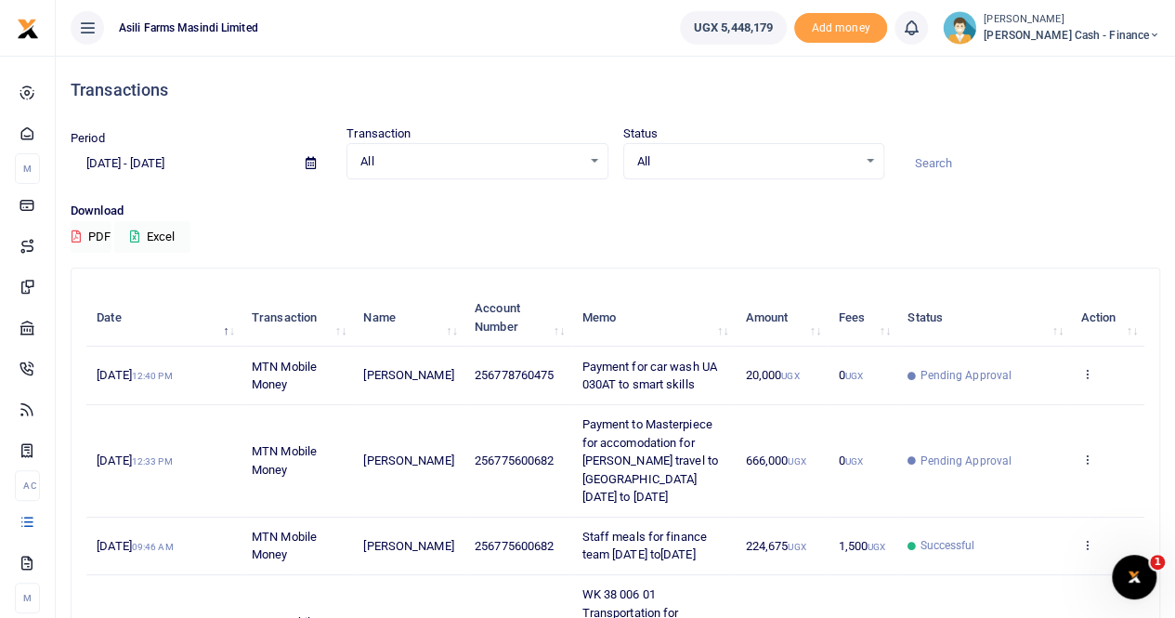
click at [1090, 27] on span "[PERSON_NAME] Cash - Finance" at bounding box center [1072, 35] width 176 height 17
click at [1090, 66] on link "Switch accounts" at bounding box center [1027, 68] width 147 height 26
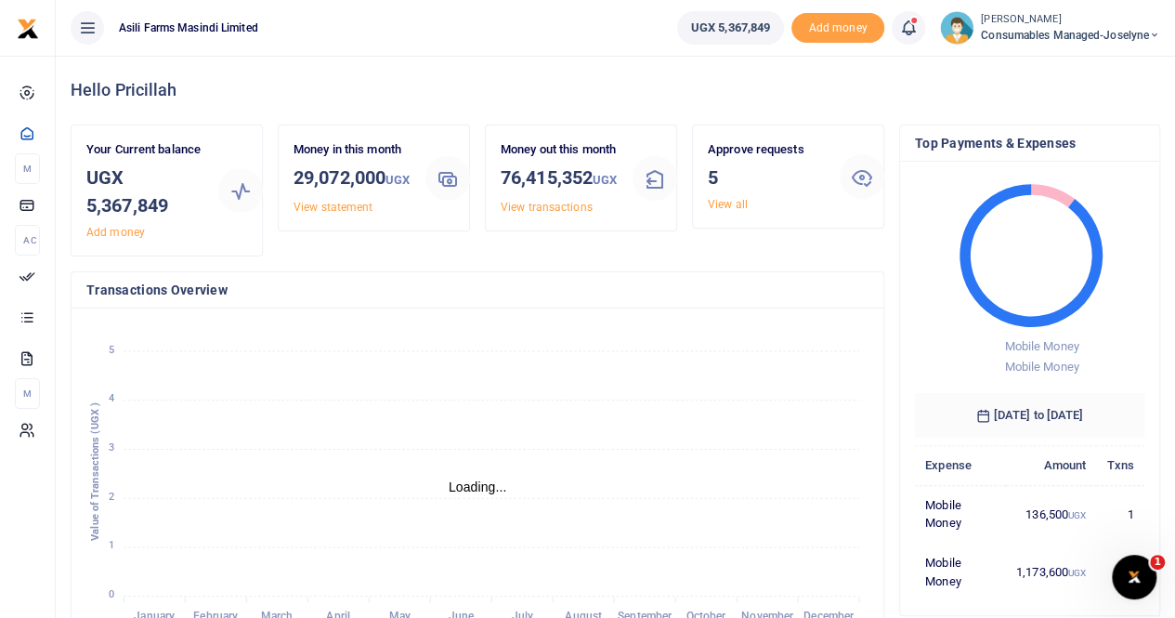
scroll to position [15, 15]
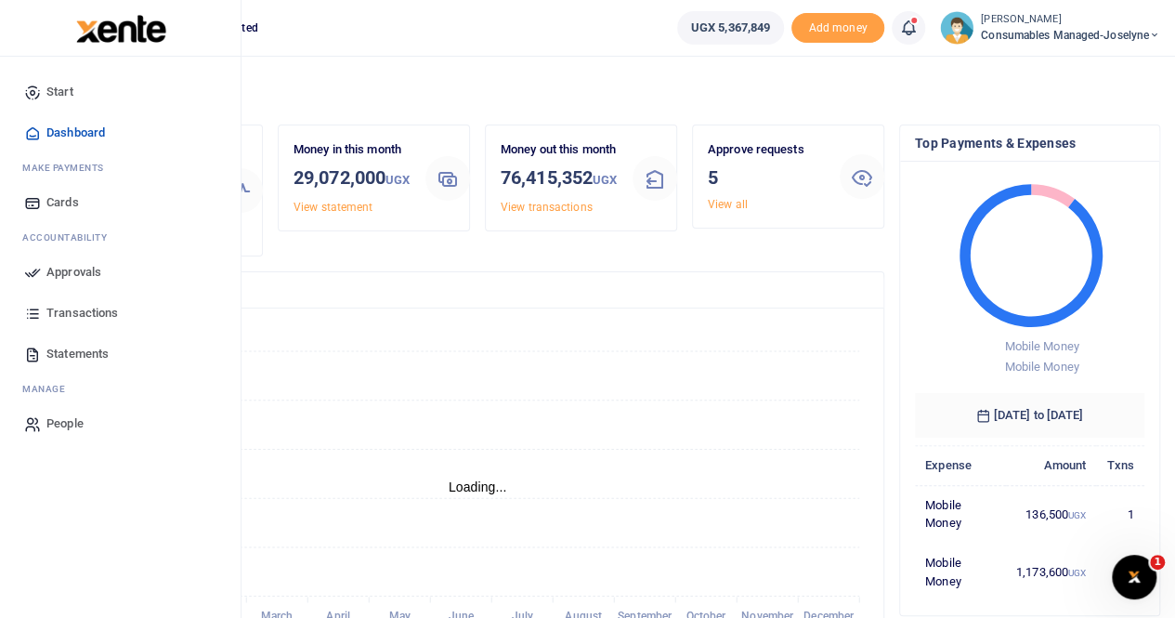
click at [61, 263] on span "Approvals" at bounding box center [73, 272] width 55 height 19
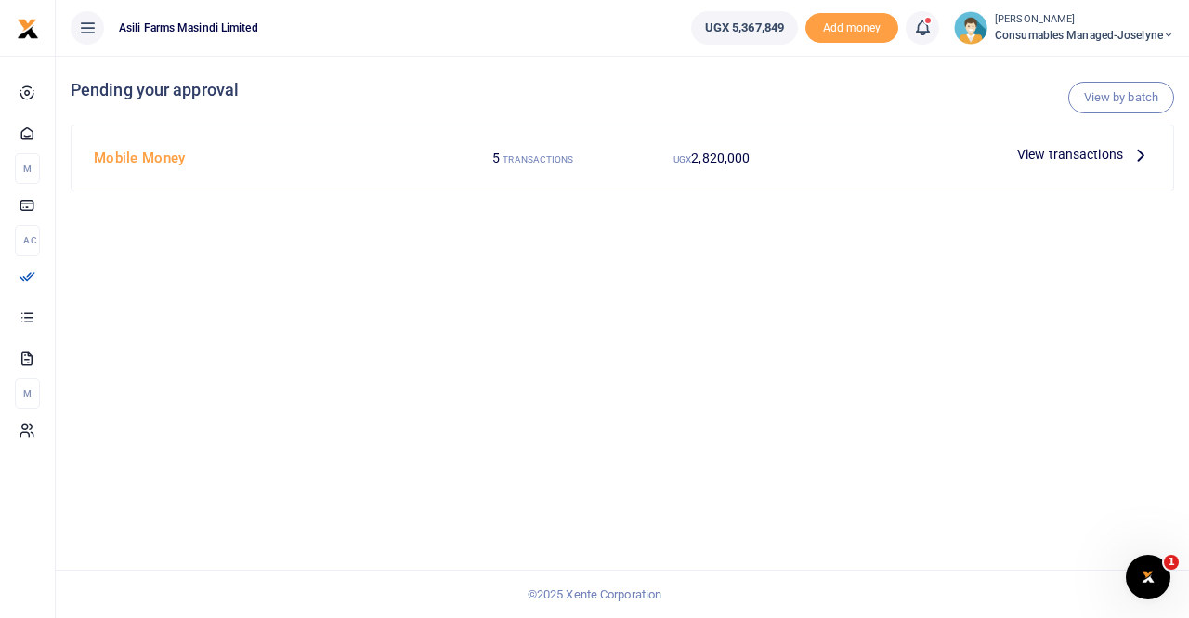
click at [1060, 155] on span "View transactions" at bounding box center [1070, 154] width 106 height 20
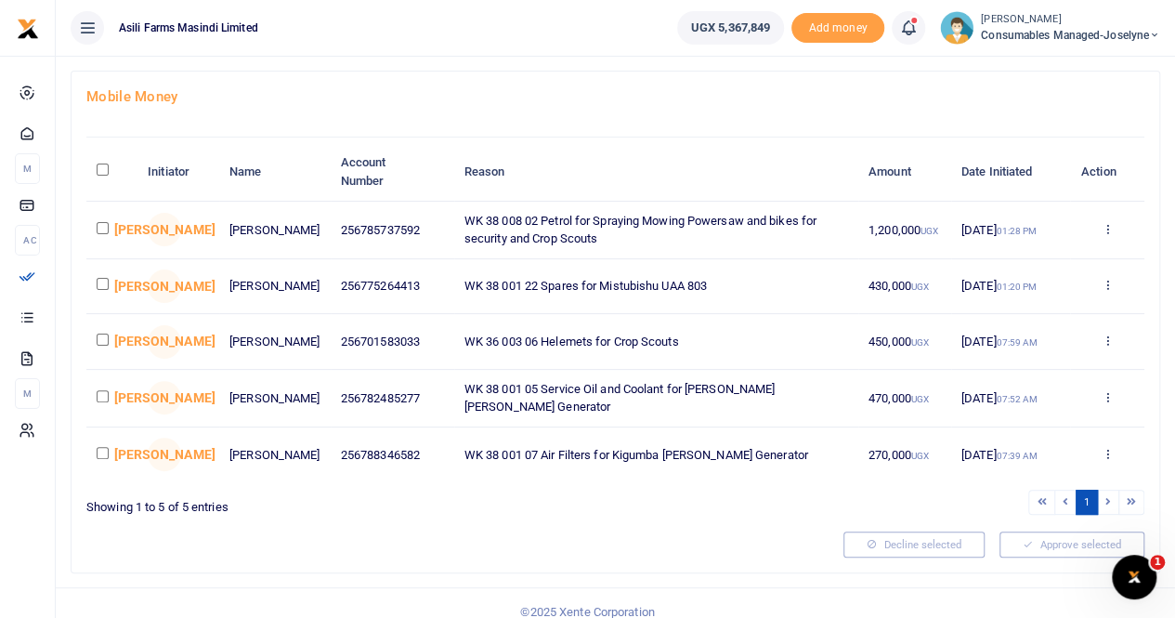
scroll to position [114, 0]
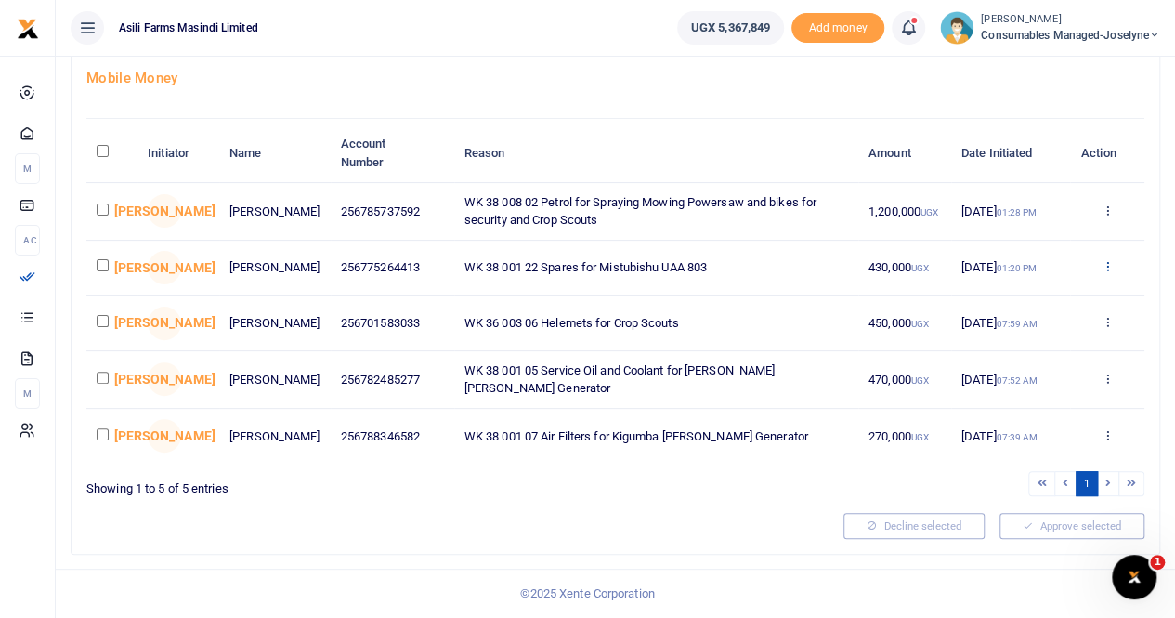
click at [1109, 262] on icon at bounding box center [1107, 265] width 12 height 13
click at [1019, 372] on link "Details" at bounding box center [1038, 381] width 147 height 26
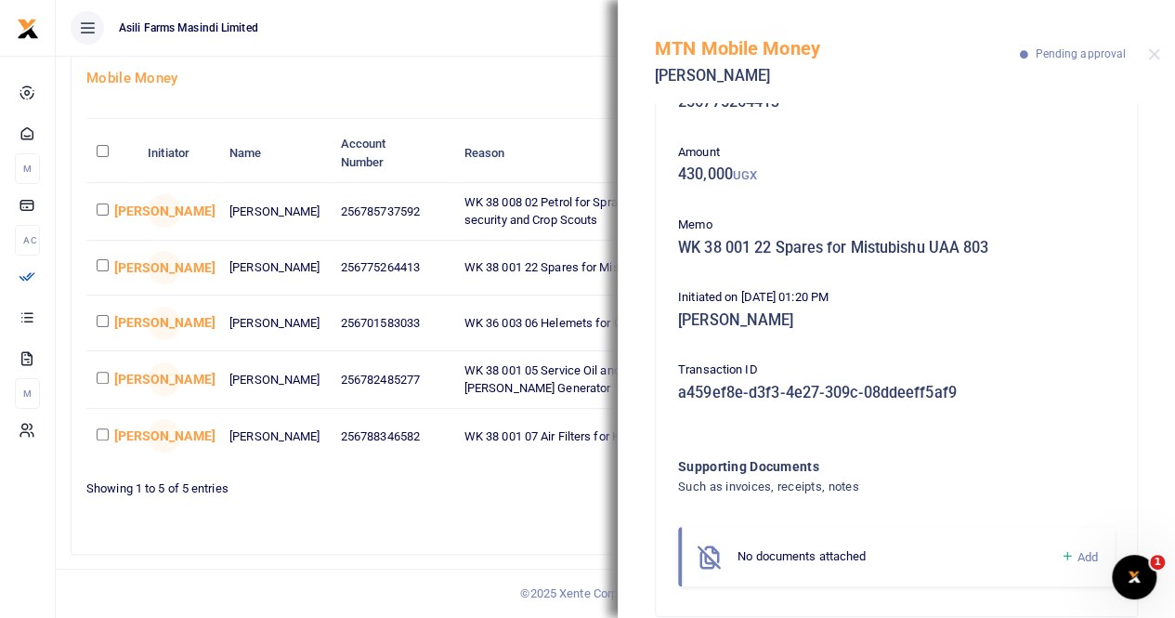
scroll to position [87, 0]
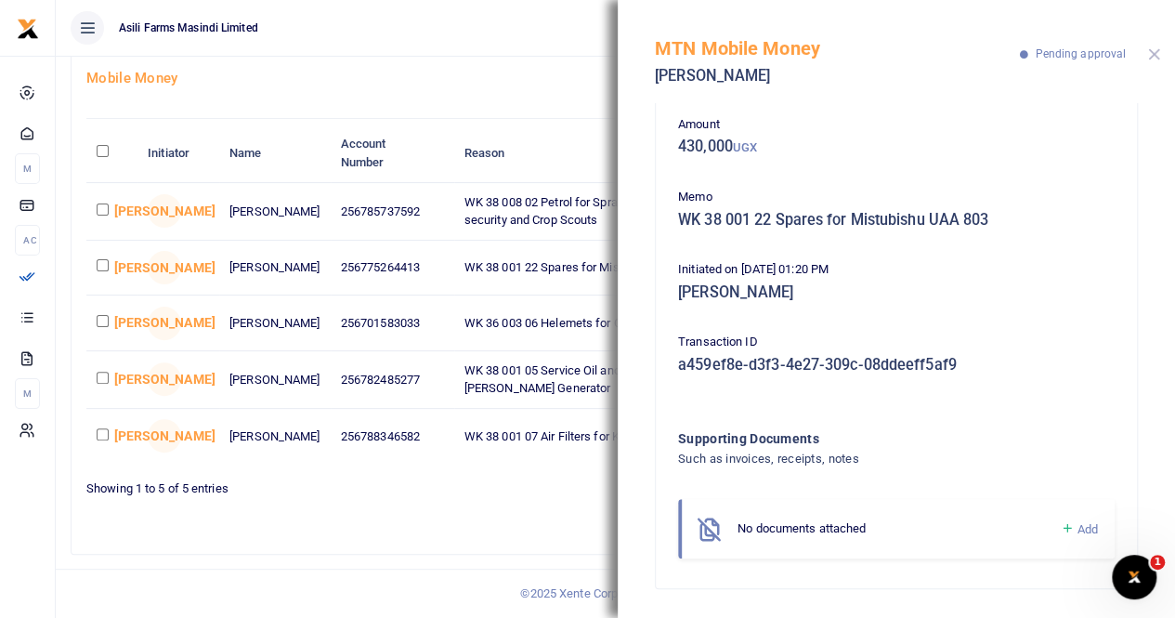
click at [1151, 54] on button "Close" at bounding box center [1154, 54] width 12 height 12
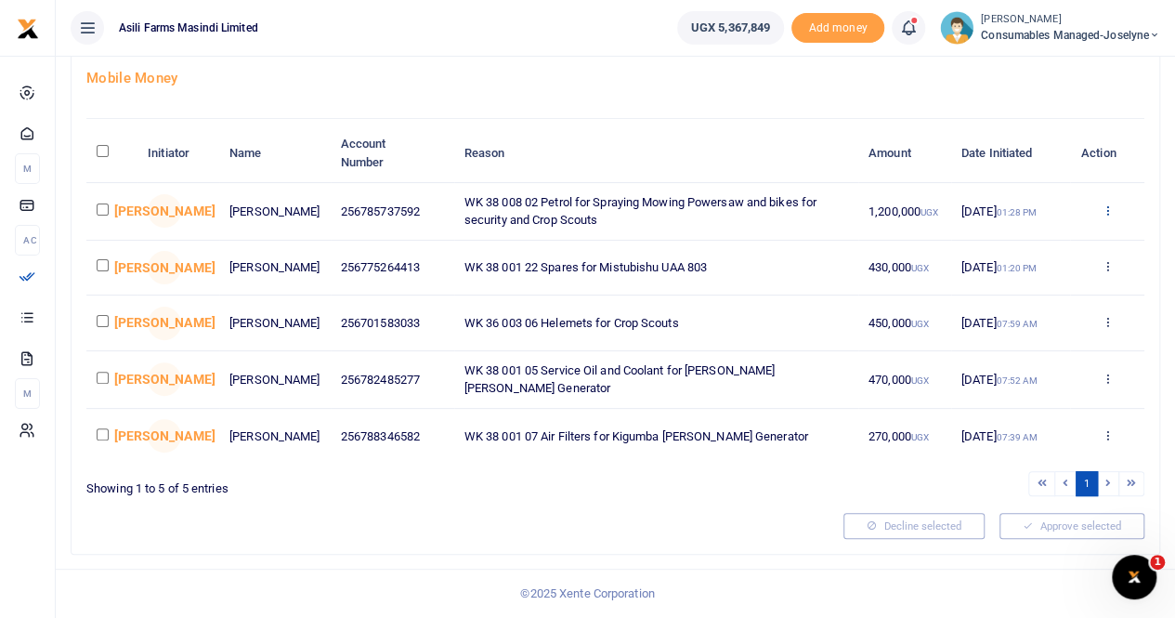
click at [1110, 204] on icon at bounding box center [1107, 209] width 12 height 13
click at [1031, 318] on link "Details" at bounding box center [1038, 323] width 147 height 26
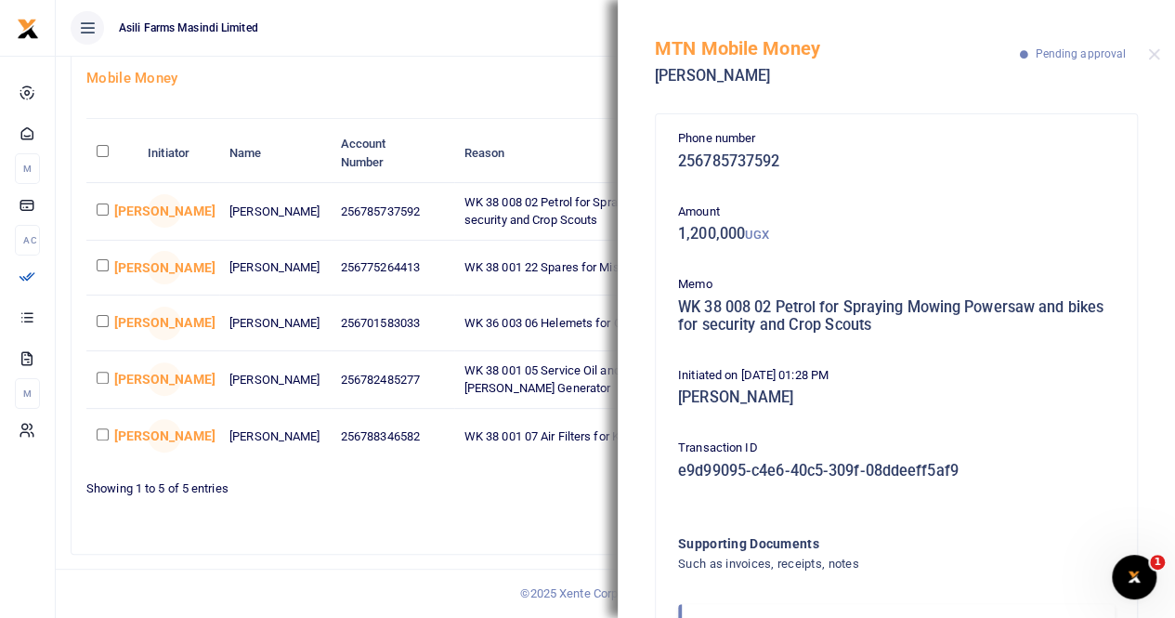
scroll to position [106, 0]
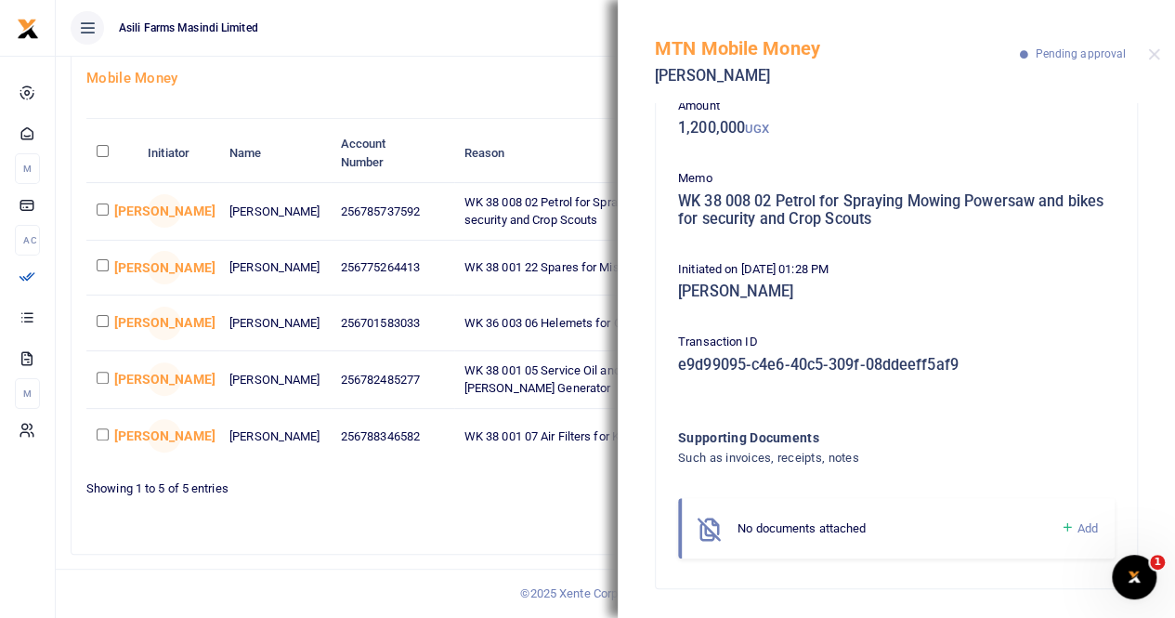
click at [1146, 51] on div "MTN Mobile Money [PERSON_NAME] Pending approval" at bounding box center [896, 51] width 557 height 103
click at [1150, 55] on button "Close" at bounding box center [1154, 54] width 12 height 12
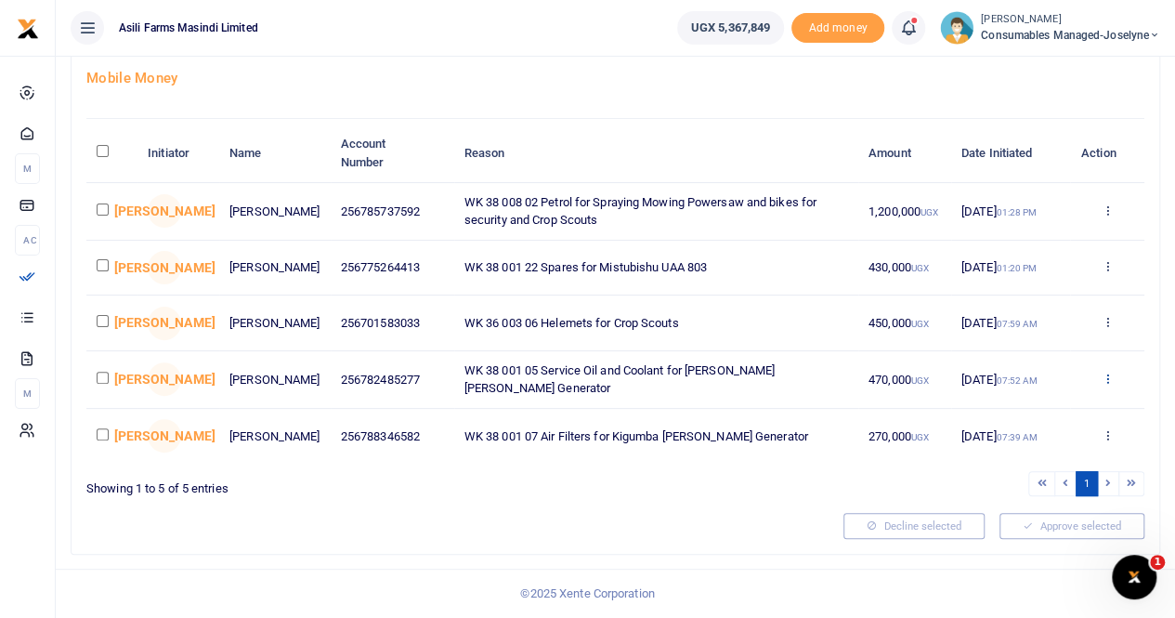
click at [1105, 379] on icon at bounding box center [1107, 378] width 12 height 13
click at [1027, 492] on link "Details" at bounding box center [1038, 496] width 147 height 26
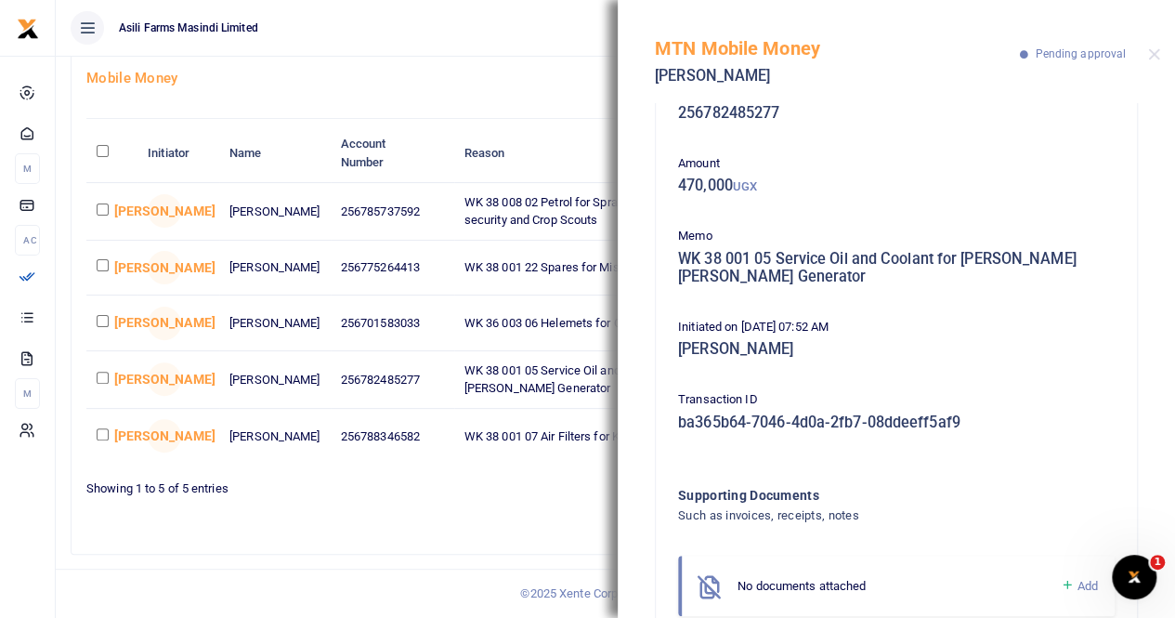
scroll to position [0, 0]
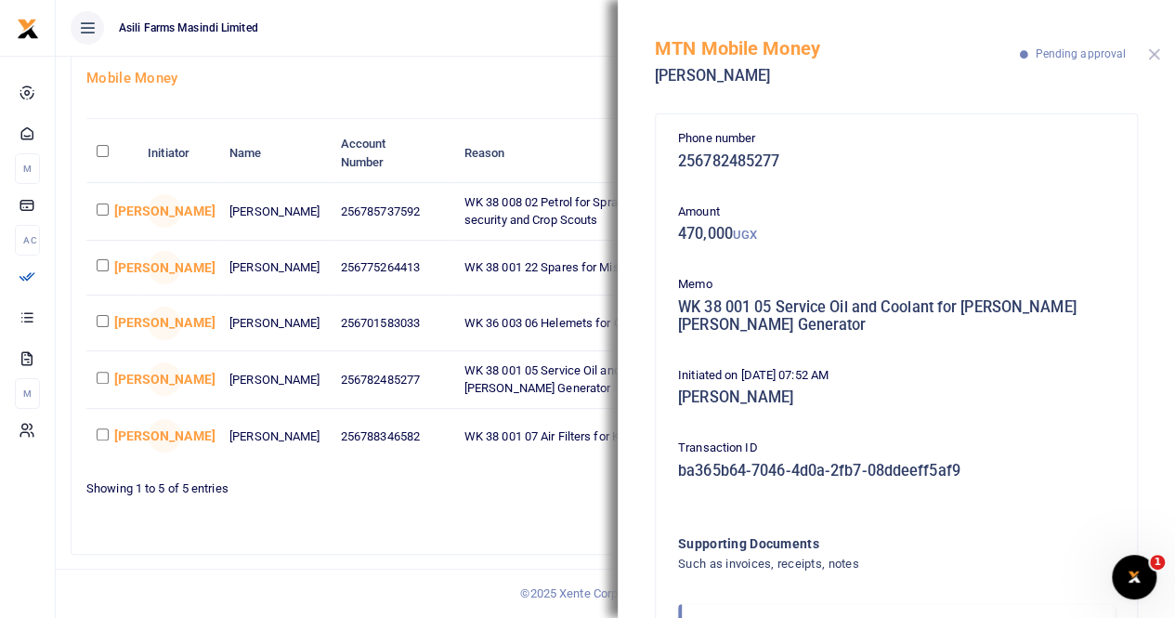
click at [1150, 51] on button "Close" at bounding box center [1154, 54] width 12 height 12
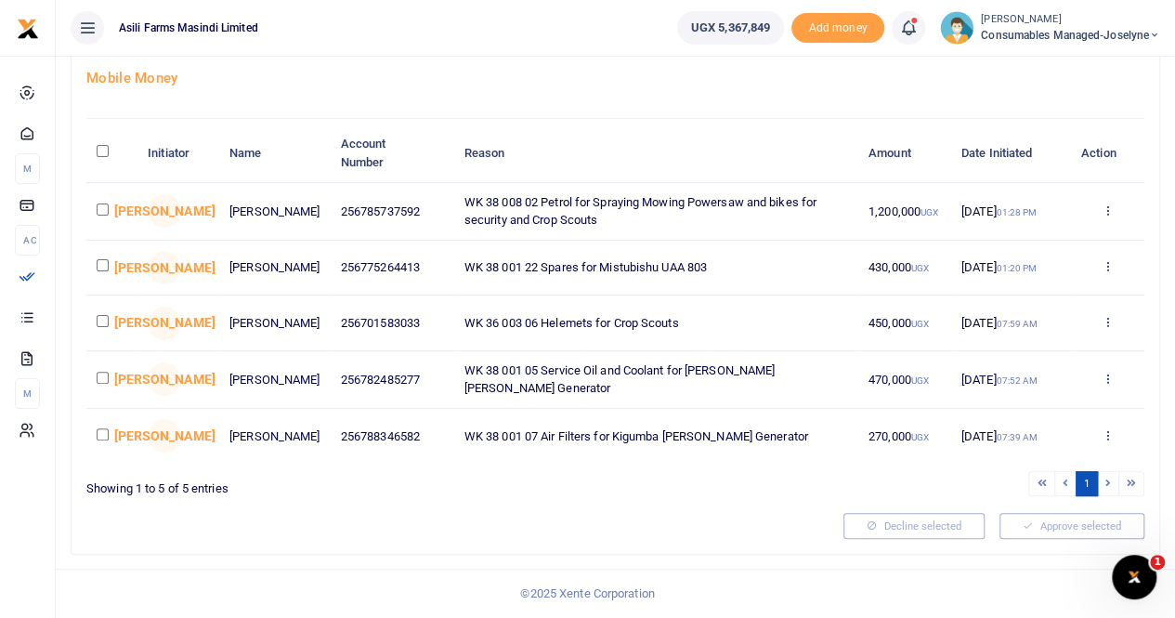
click at [1103, 376] on icon at bounding box center [1107, 378] width 12 height 13
click at [1010, 491] on link "Details" at bounding box center [1038, 496] width 147 height 26
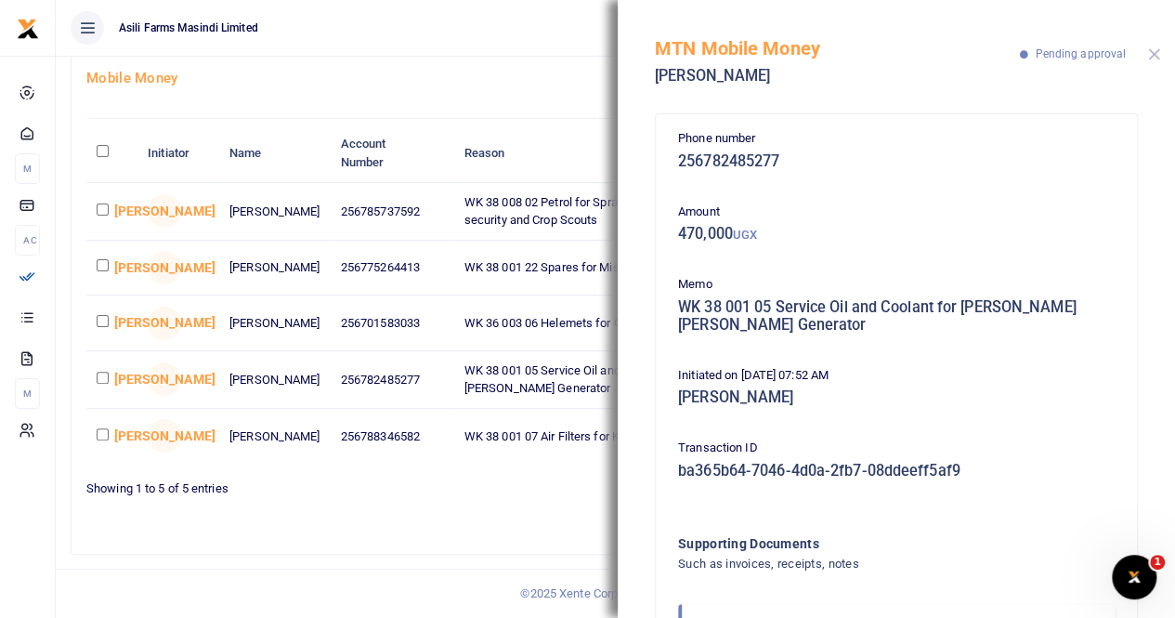
click at [1150, 51] on button "Close" at bounding box center [1154, 54] width 12 height 12
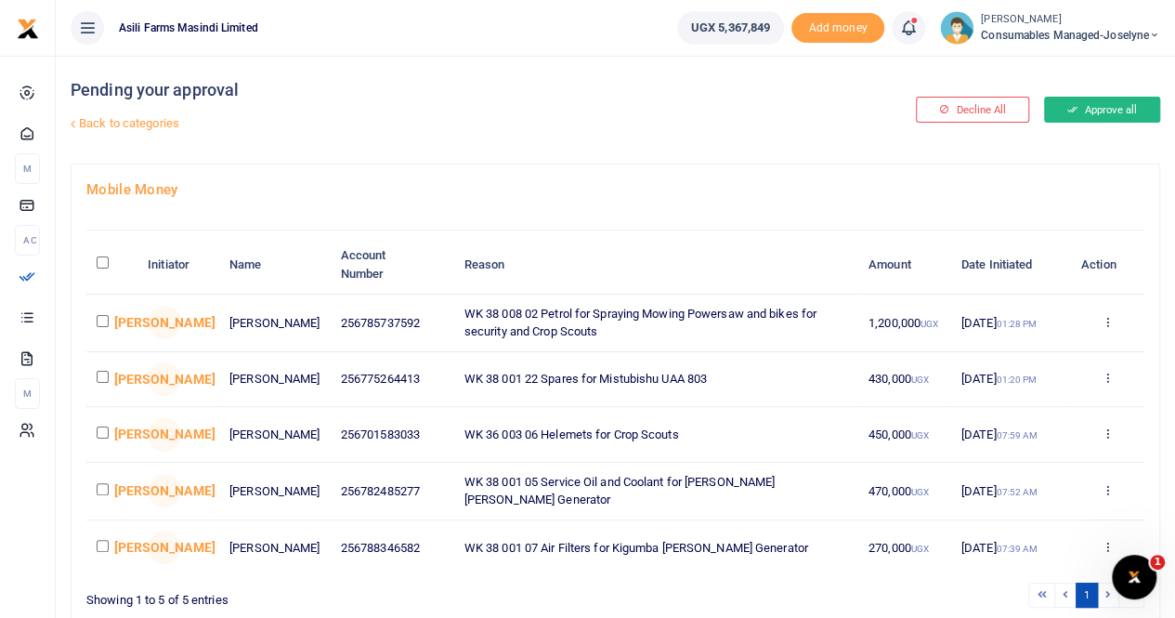
click at [1109, 109] on button "Approve all" at bounding box center [1102, 110] width 116 height 26
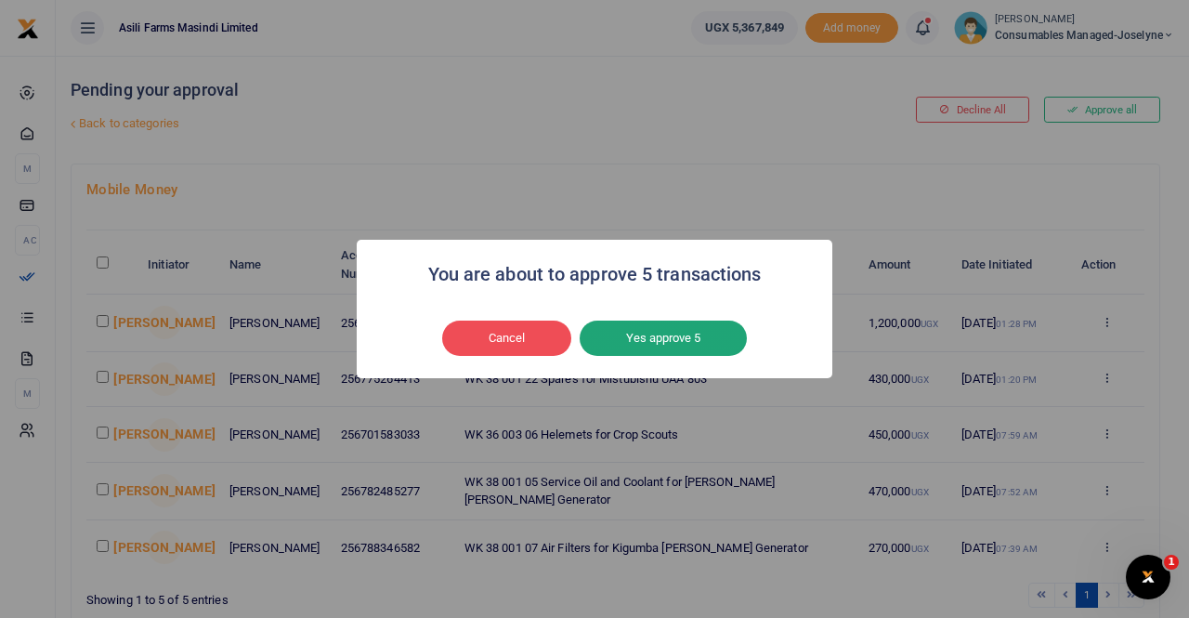
click at [685, 335] on button "Yes approve 5" at bounding box center [663, 337] width 167 height 35
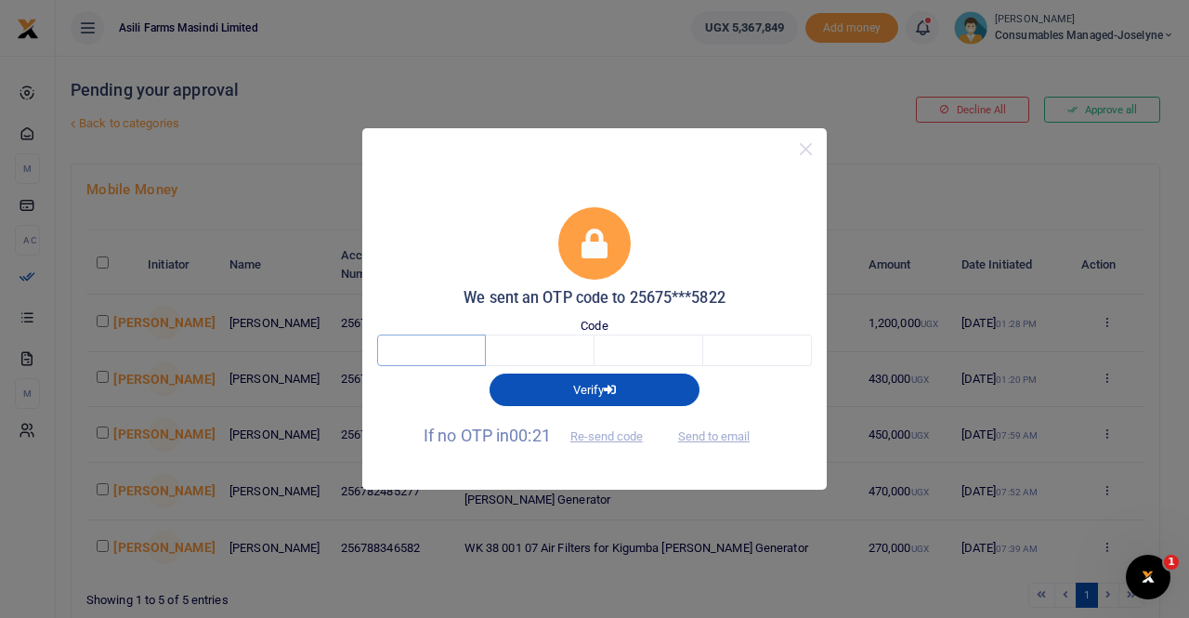
click at [463, 348] on input "text" at bounding box center [431, 350] width 109 height 32
type input "4"
type input "2"
type input "3"
type input "7"
